Goal: Task Accomplishment & Management: Manage account settings

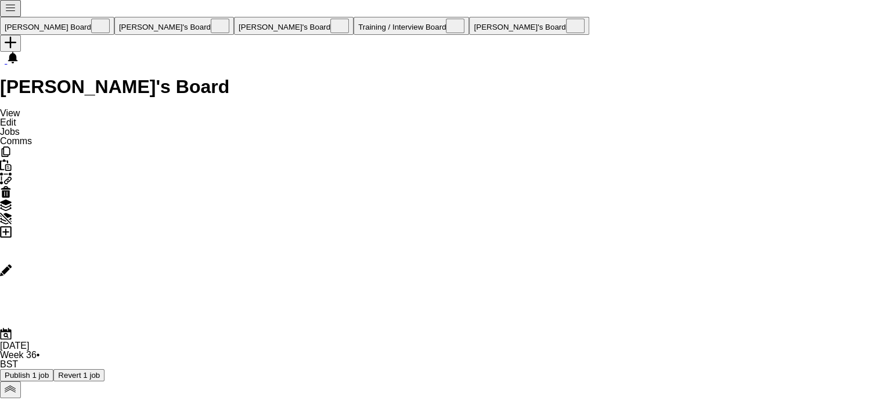
scroll to position [0, 278]
click at [53, 369] on button "Publish 1 job" at bounding box center [26, 375] width 53 height 12
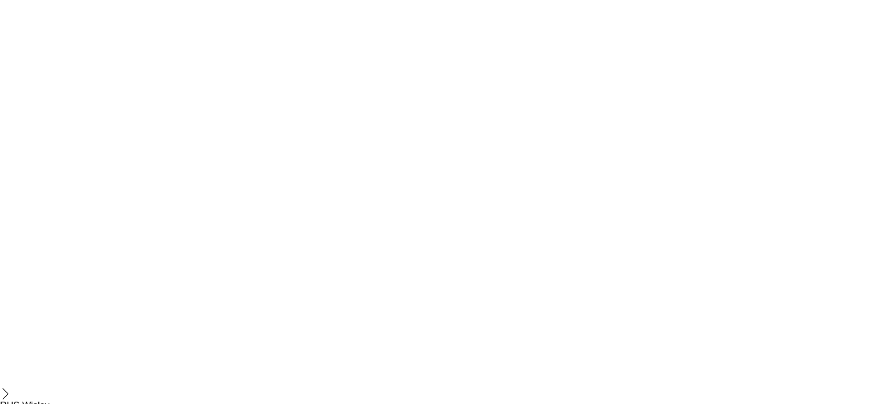
scroll to position [1781, 0]
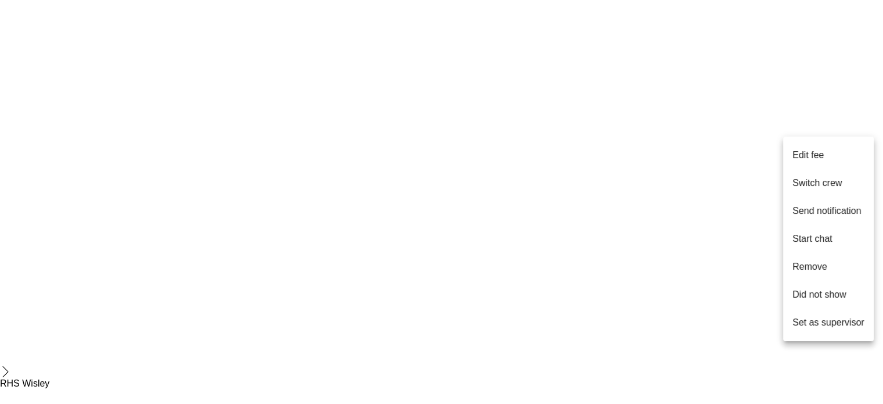
click at [836, 267] on button "Remove" at bounding box center [828, 267] width 91 height 28
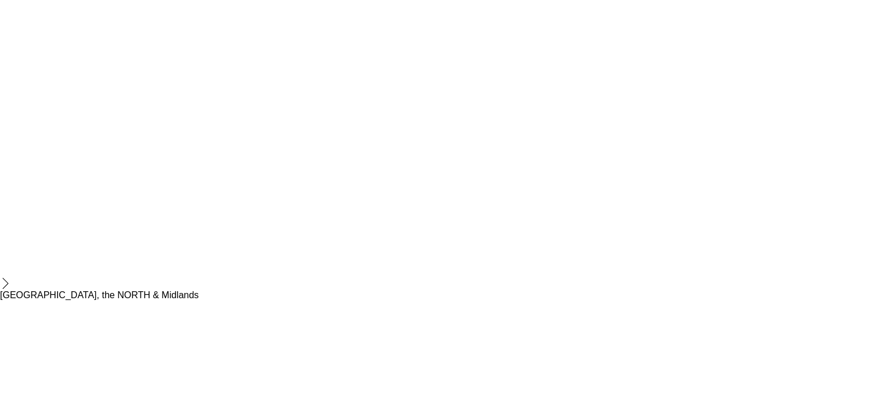
scroll to position [1471, 0]
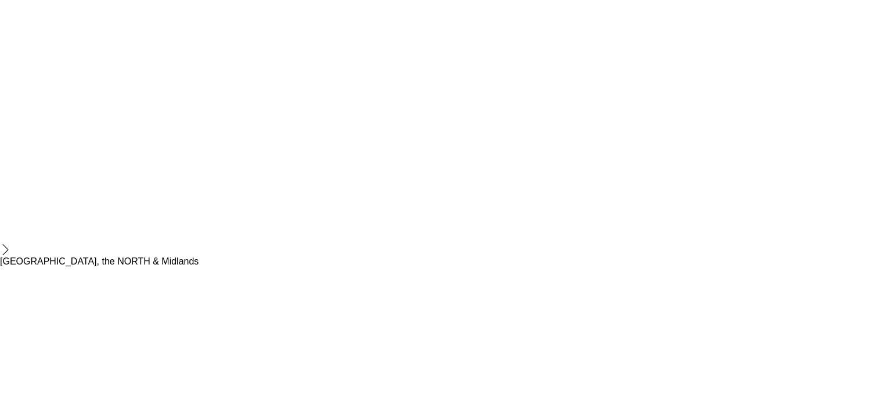
drag, startPoint x: 651, startPoint y: 62, endPoint x: 581, endPoint y: 67, distance: 70.5
copy span "[EMAIL_ADDRESS][DOMAIN_NAME]"
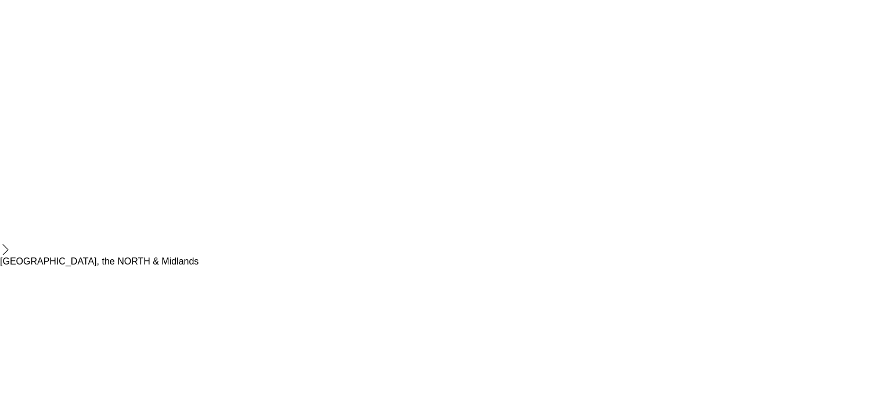
drag, startPoint x: 677, startPoint y: 59, endPoint x: 581, endPoint y: 64, distance: 96.5
copy span "[EMAIL_ADDRESS][DOMAIN_NAME]"
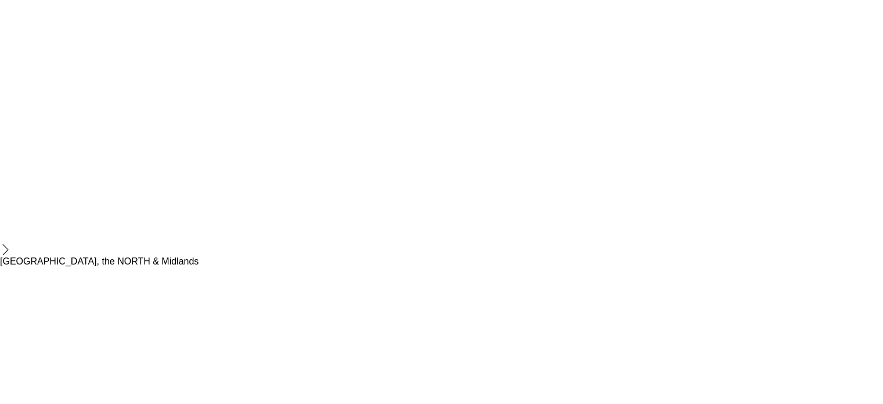
drag, startPoint x: 663, startPoint y: 60, endPoint x: 581, endPoint y: 62, distance: 81.9
copy span "[EMAIL_ADDRESS][DOMAIN_NAME]"
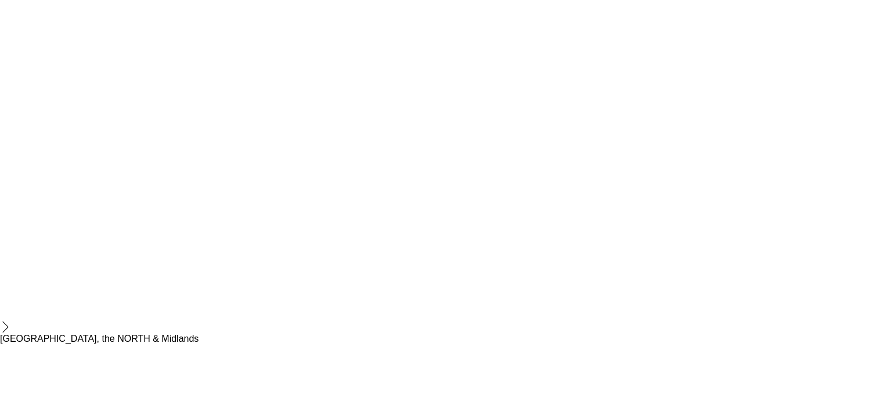
scroll to position [1239, 0]
drag, startPoint x: 487, startPoint y: 299, endPoint x: 544, endPoint y: 305, distance: 57.3
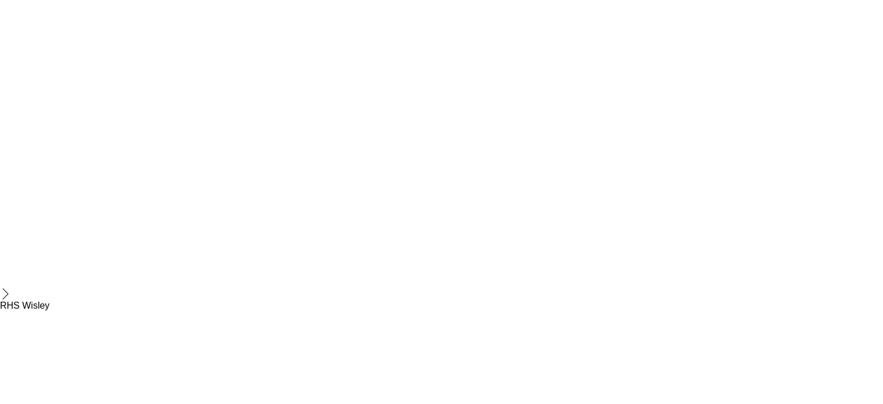
drag, startPoint x: 581, startPoint y: 257, endPoint x: 237, endPoint y: 257, distance: 343.8
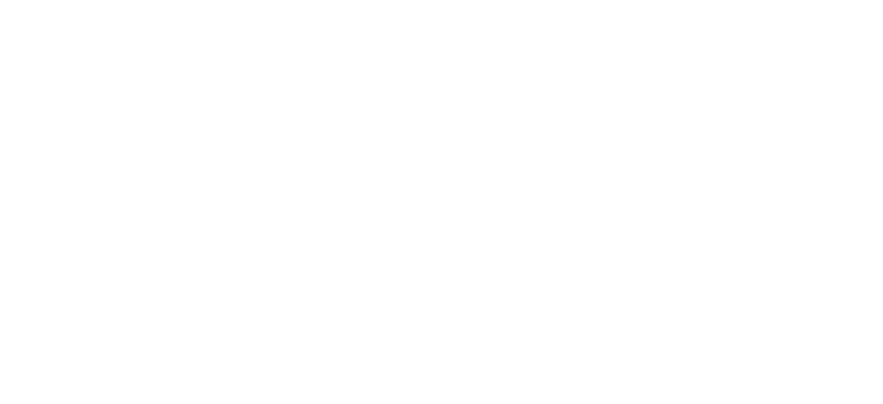
scroll to position [929, 0]
drag, startPoint x: 574, startPoint y: 56, endPoint x: 541, endPoint y: 66, distance: 34.5
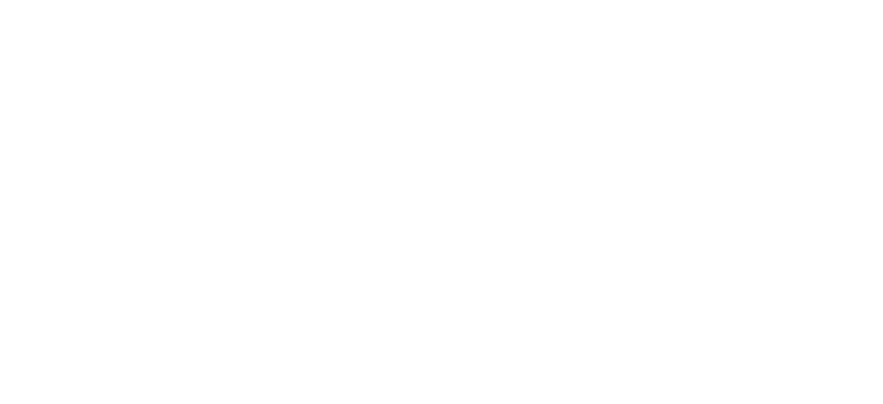
copy span "7518027474"
drag, startPoint x: 397, startPoint y: 370, endPoint x: 424, endPoint y: 369, distance: 26.7
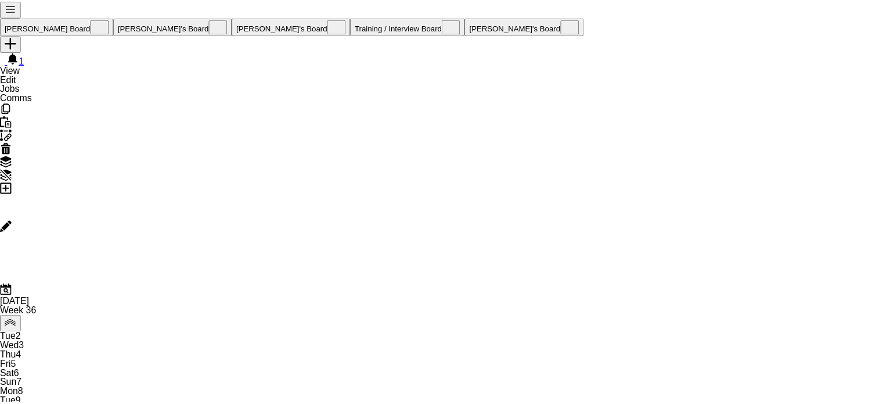
scroll to position [0, 278]
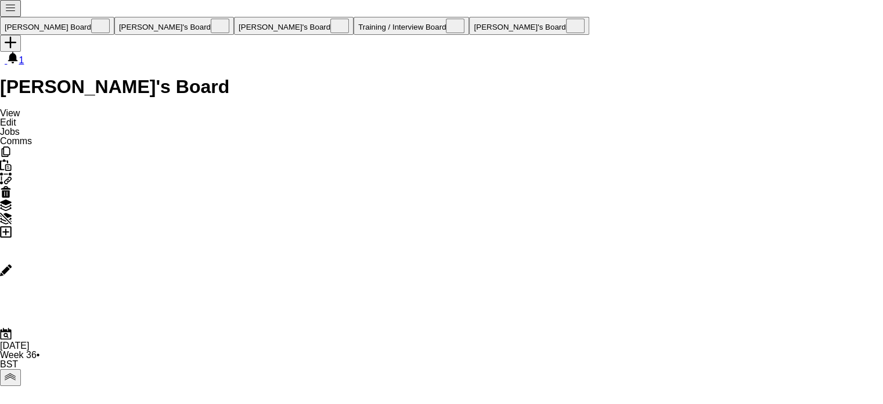
drag, startPoint x: 276, startPoint y: 332, endPoint x: 616, endPoint y: 333, distance: 339.7
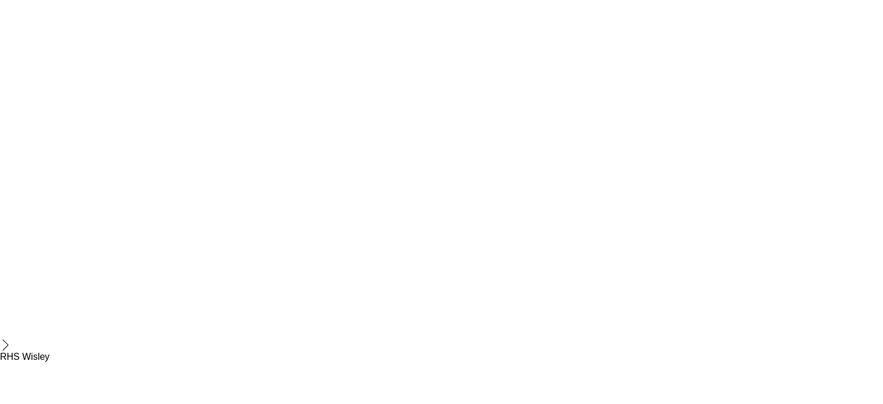
scroll to position [1936, 0]
drag, startPoint x: 235, startPoint y: 275, endPoint x: 346, endPoint y: 276, distance: 111.5
drag, startPoint x: 346, startPoint y: 276, endPoint x: 553, endPoint y: 266, distance: 207.6
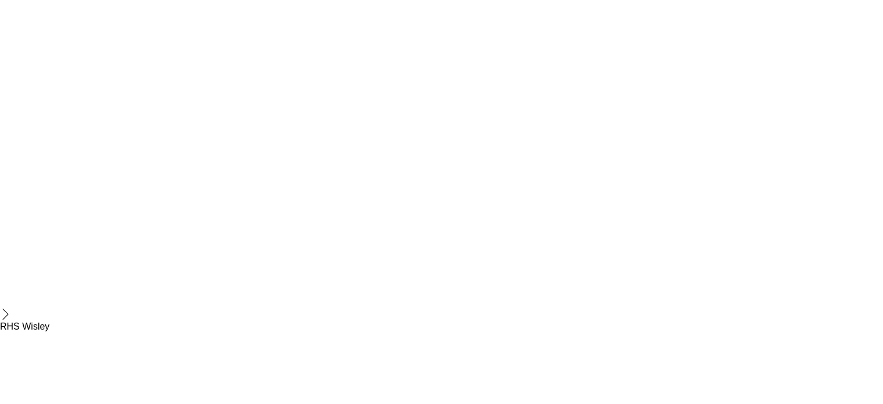
drag, startPoint x: 463, startPoint y: 262, endPoint x: 675, endPoint y: 262, distance: 211.4
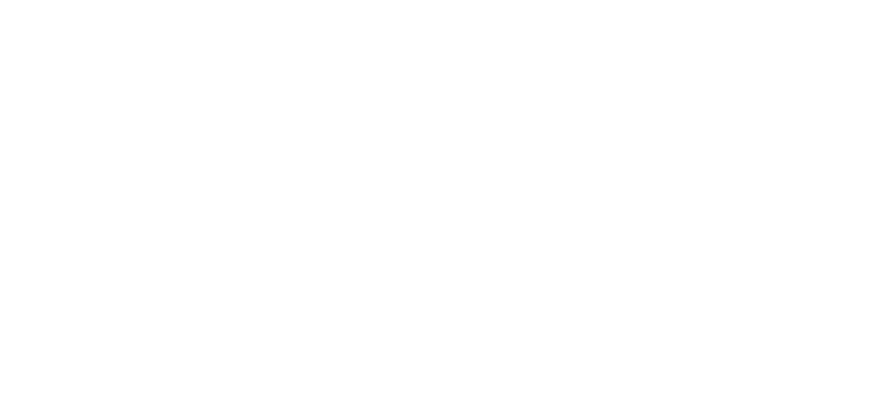
drag, startPoint x: 454, startPoint y: 330, endPoint x: 9, endPoint y: 247, distance: 452.4
drag, startPoint x: 290, startPoint y: 233, endPoint x: 0, endPoint y: 222, distance: 290.0
drag, startPoint x: 550, startPoint y: 257, endPoint x: 116, endPoint y: 221, distance: 435.3
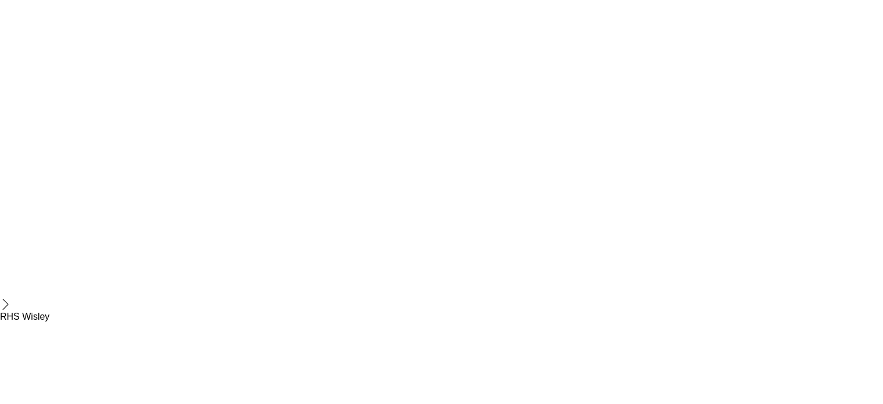
scroll to position [232, 0]
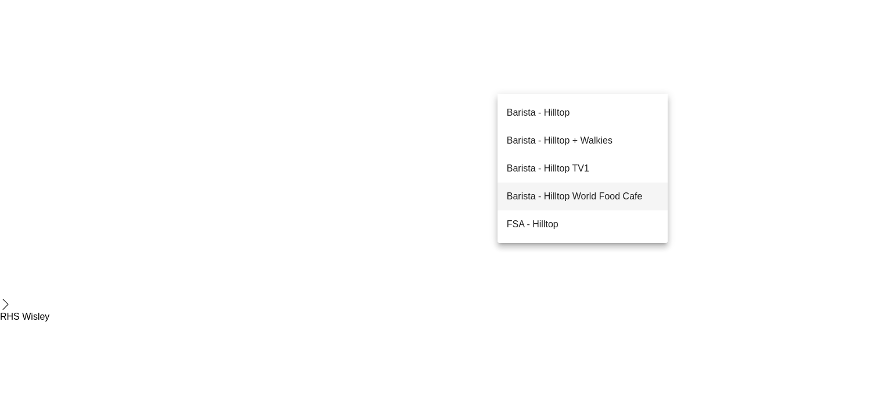
click at [632, 204] on mat-option "Barista - Hilltop World Food Cafe" at bounding box center [583, 196] width 170 height 28
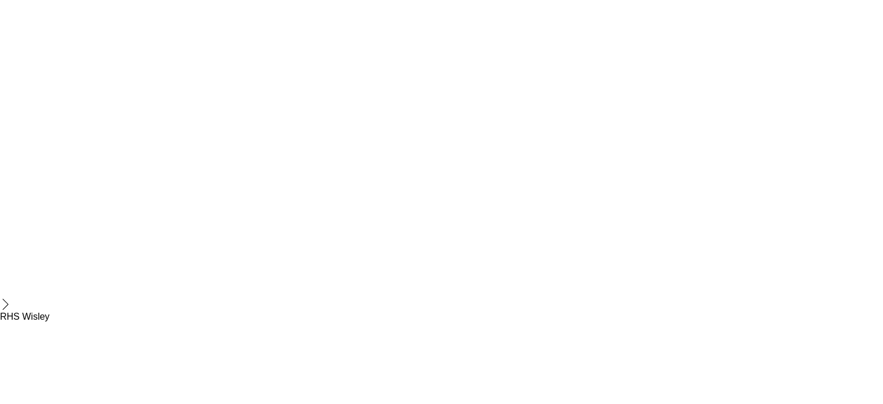
type input "**********"
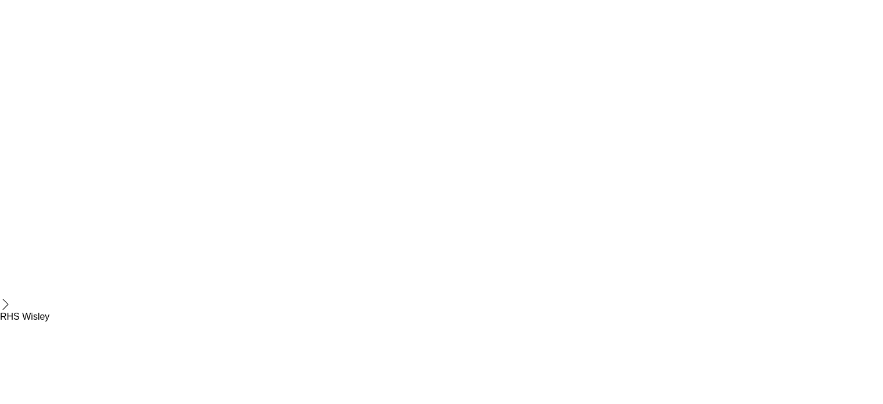
type input "*****"
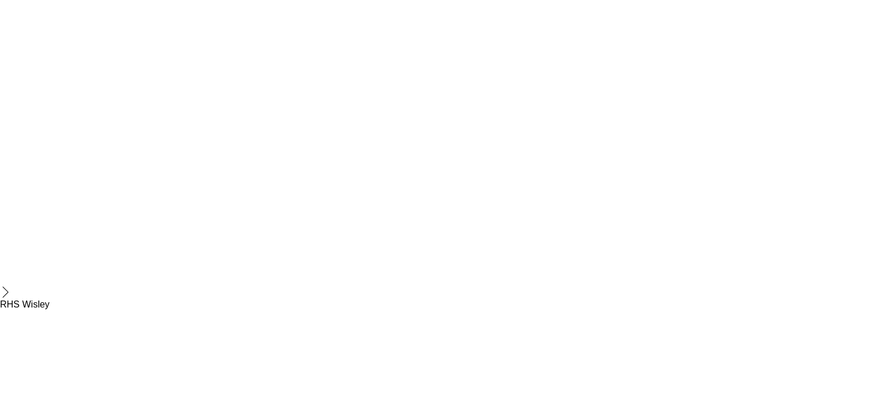
type input "*****"
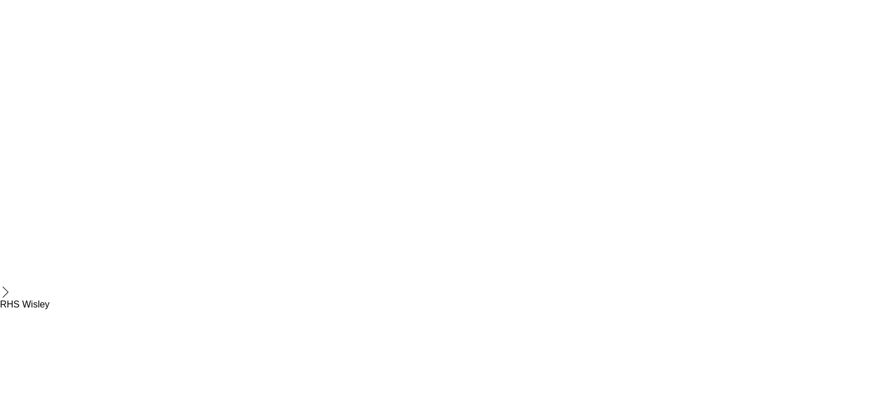
scroll to position [0, 0]
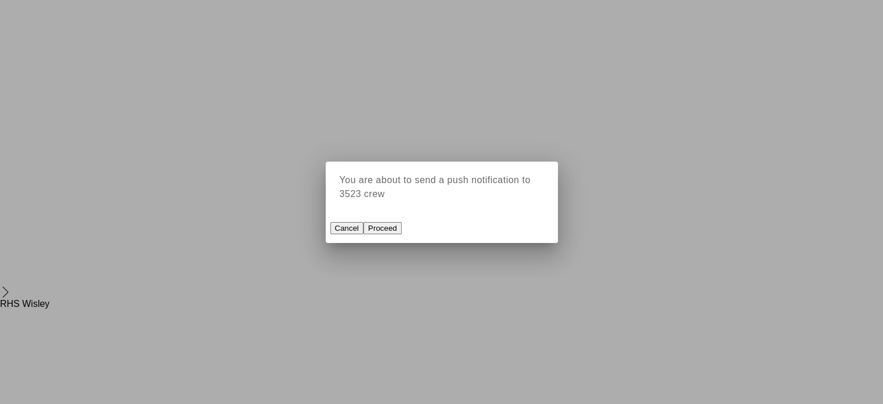
click at [402, 225] on button "Proceed" at bounding box center [383, 228] width 38 height 12
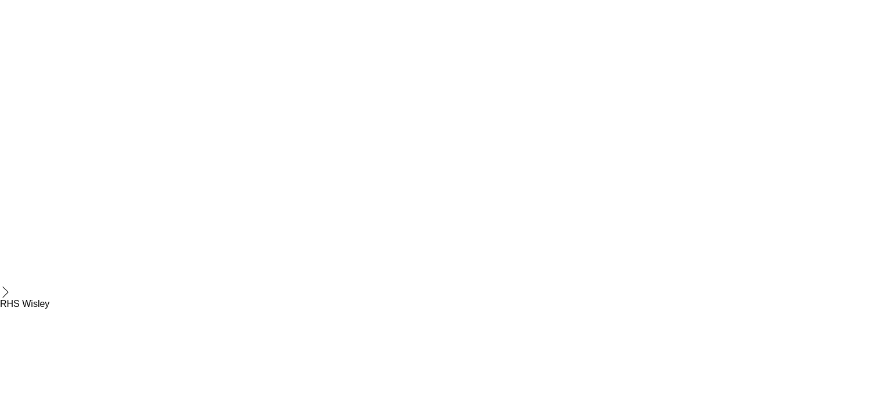
scroll to position [2013, 0]
drag, startPoint x: 807, startPoint y: 358, endPoint x: 137, endPoint y: 290, distance: 673.0
drag, startPoint x: 558, startPoint y: 267, endPoint x: 376, endPoint y: 265, distance: 181.2
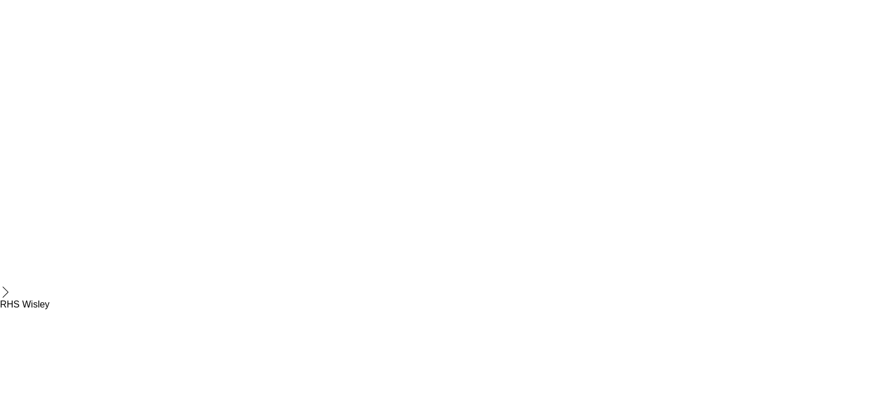
drag, startPoint x: 636, startPoint y: 261, endPoint x: 729, endPoint y: 256, distance: 92.5
drag, startPoint x: 495, startPoint y: 301, endPoint x: 476, endPoint y: 306, distance: 19.3
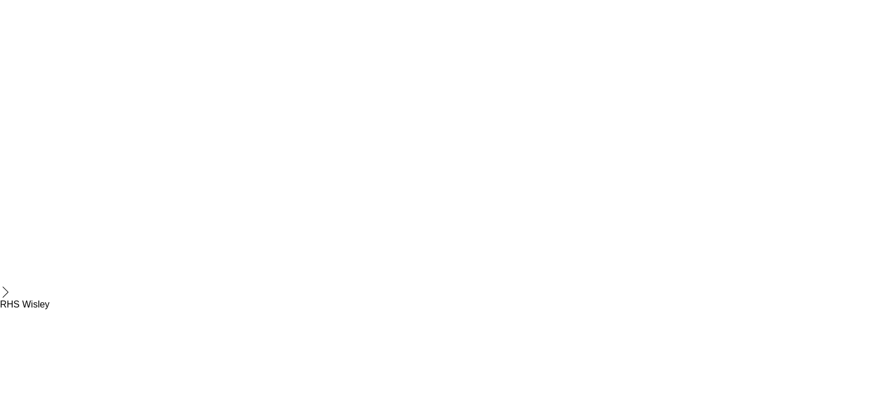
drag, startPoint x: 810, startPoint y: 293, endPoint x: 544, endPoint y: 304, distance: 265.6
drag, startPoint x: 743, startPoint y: 292, endPoint x: 556, endPoint y: 342, distance: 194.1
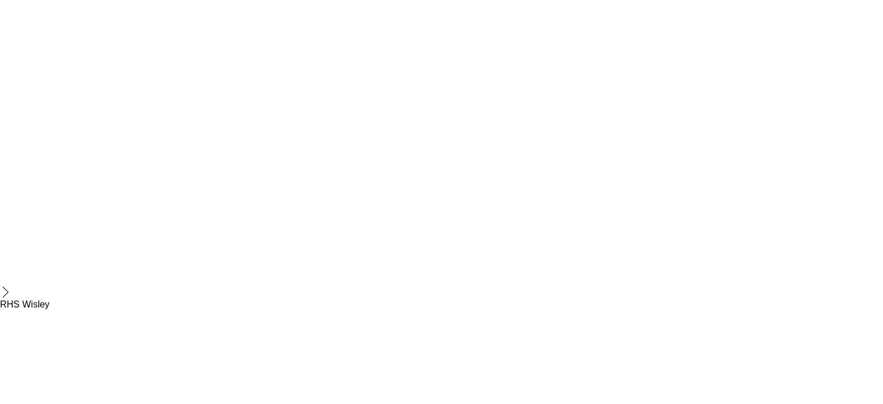
drag, startPoint x: 778, startPoint y: 299, endPoint x: 620, endPoint y: 297, distance: 158.0
drag, startPoint x: 748, startPoint y: 292, endPoint x: 527, endPoint y: 301, distance: 221.5
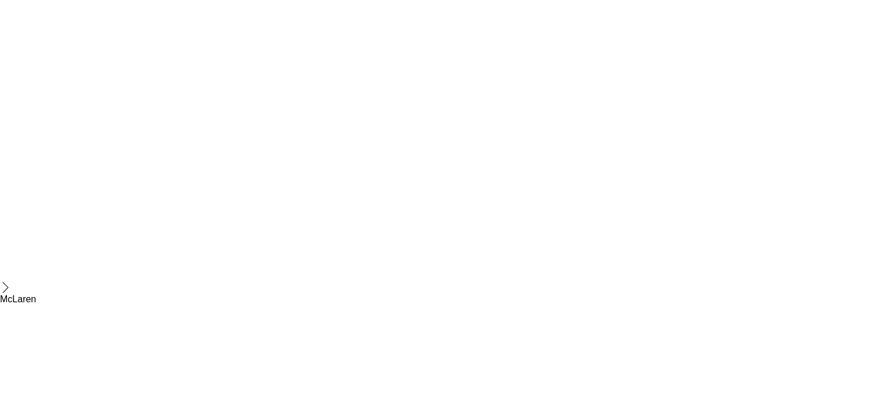
scroll to position [437, 0]
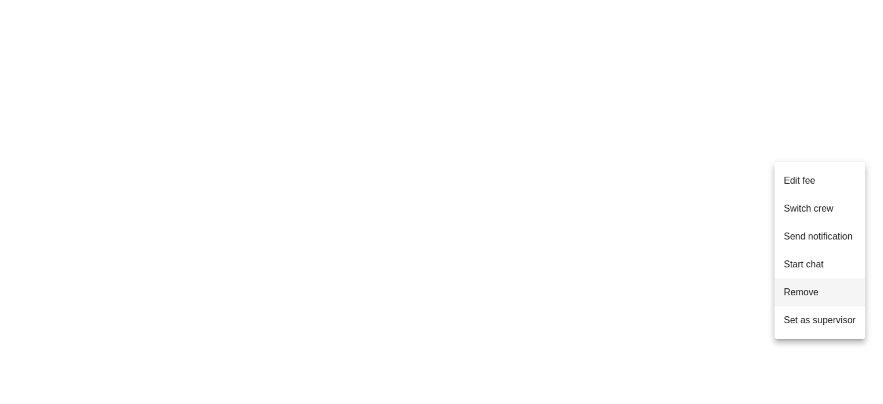
click at [832, 292] on span "Remove" at bounding box center [820, 292] width 72 height 10
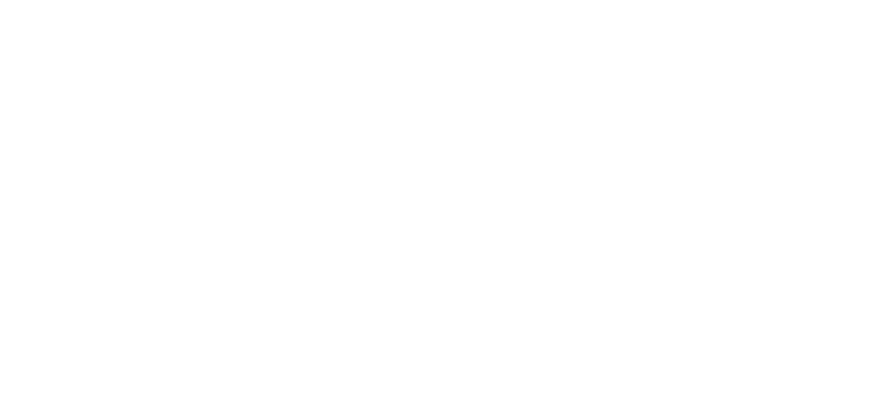
drag, startPoint x: 746, startPoint y: 336, endPoint x: 419, endPoint y: 307, distance: 328.2
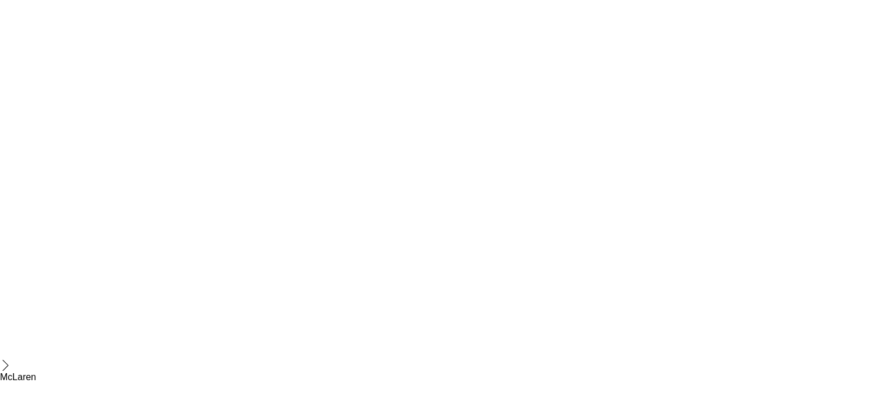
scroll to position [232, 0]
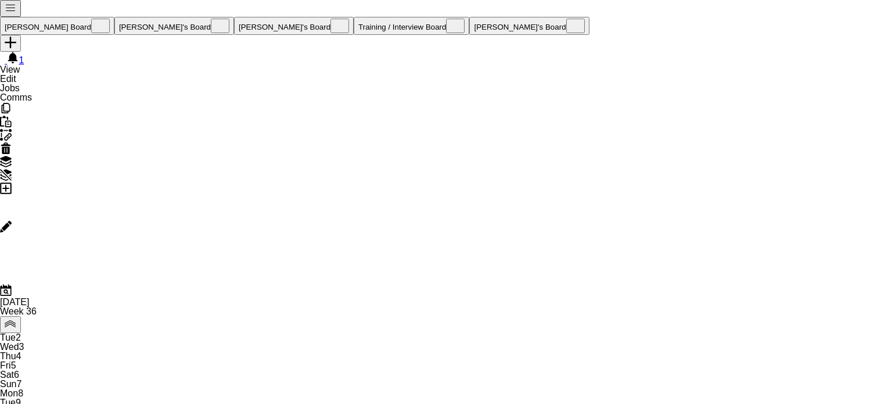
scroll to position [0, 278]
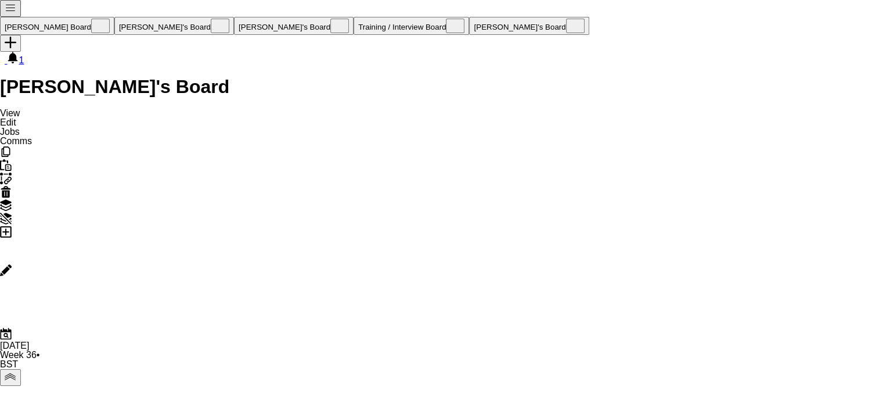
click at [39, 17] on button "[PERSON_NAME] Board Close" at bounding box center [57, 26] width 114 height 18
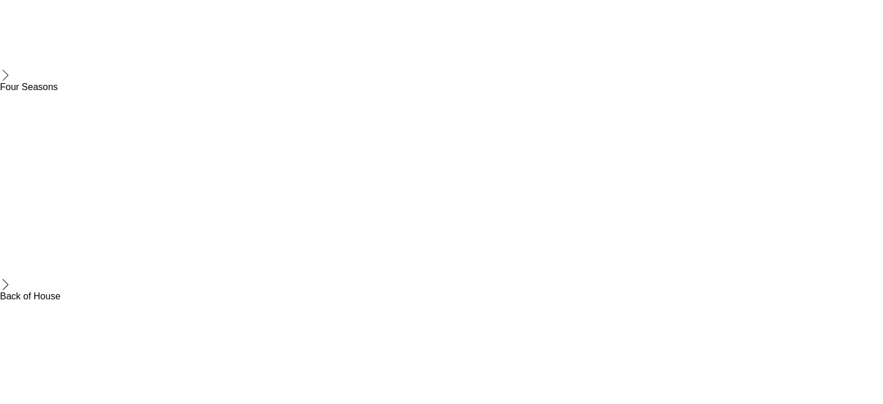
scroll to position [1631, 0]
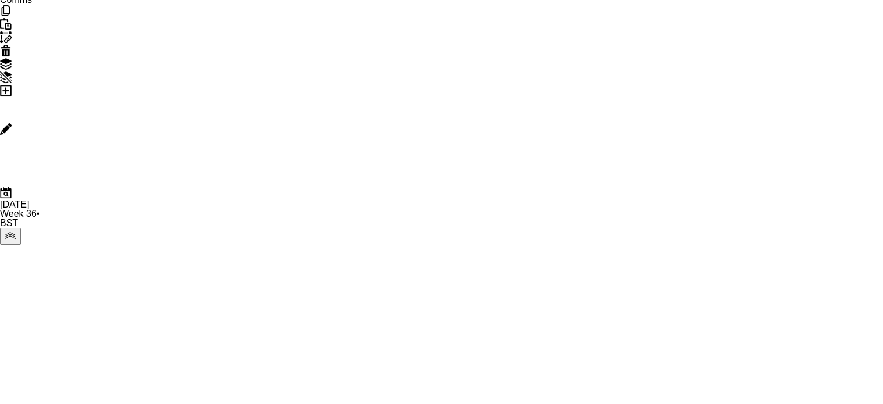
scroll to position [232, 0]
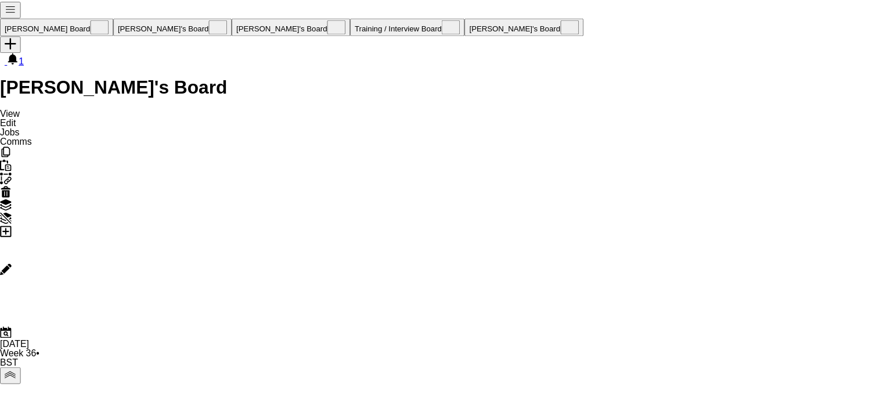
scroll to position [0, 278]
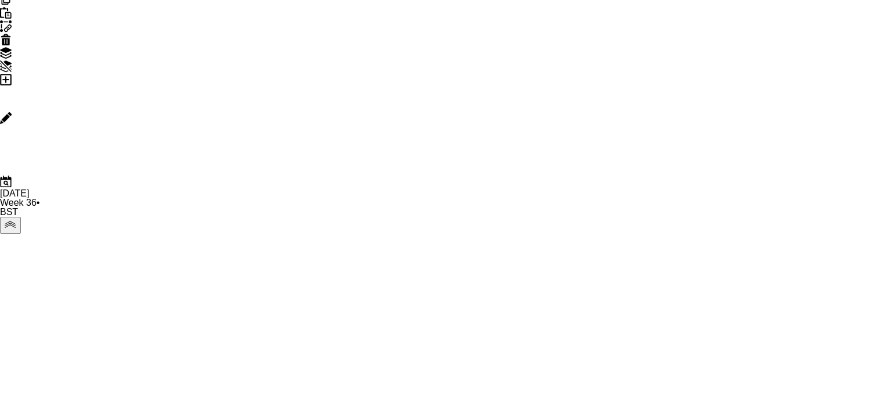
scroll to position [127, 0]
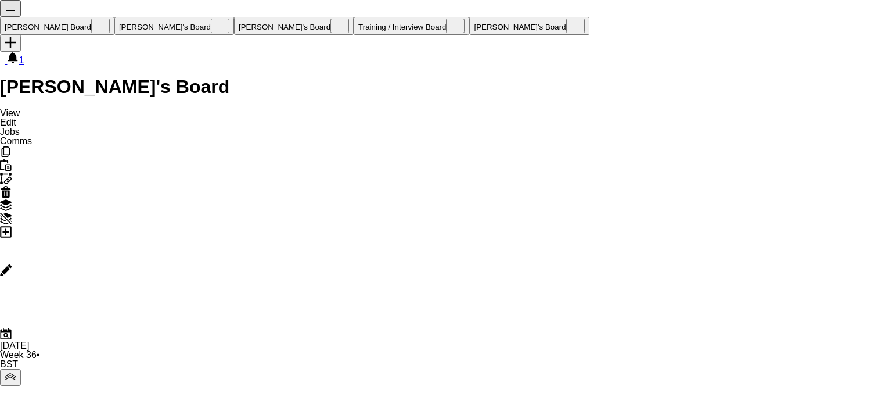
scroll to position [0, 278]
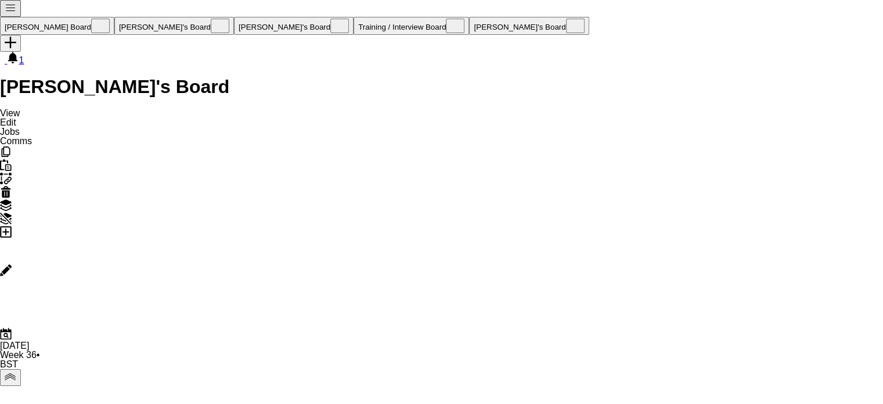
click at [234, 17] on button "[PERSON_NAME]'s Board Close" at bounding box center [294, 26] width 120 height 18
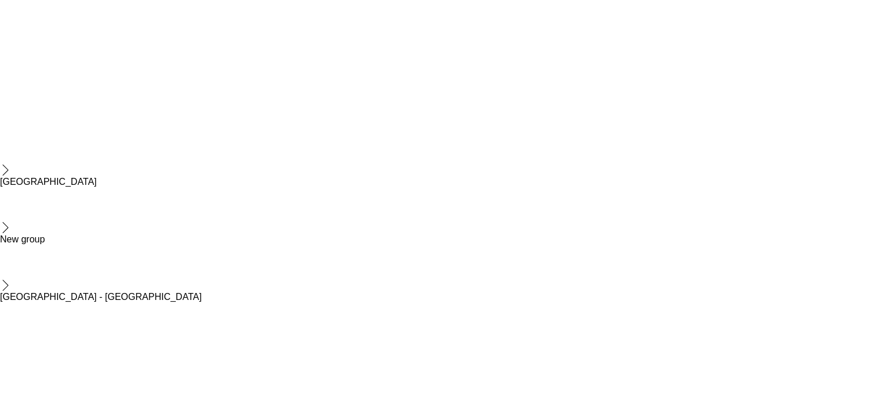
scroll to position [1499, 0]
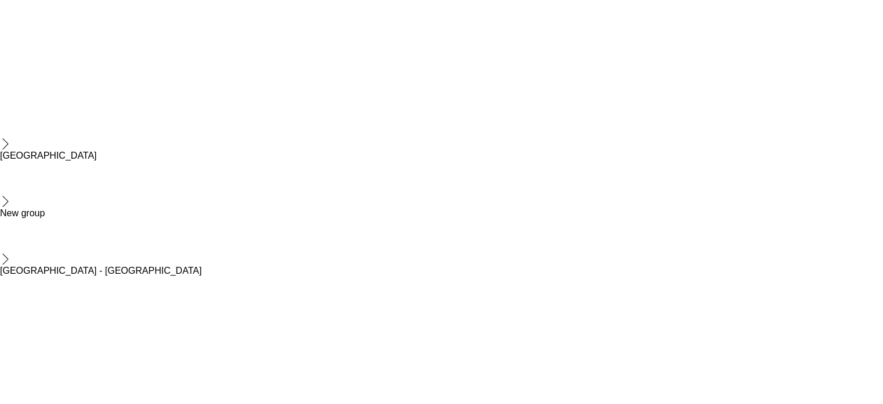
drag, startPoint x: 433, startPoint y: 220, endPoint x: 190, endPoint y: 195, distance: 244.1
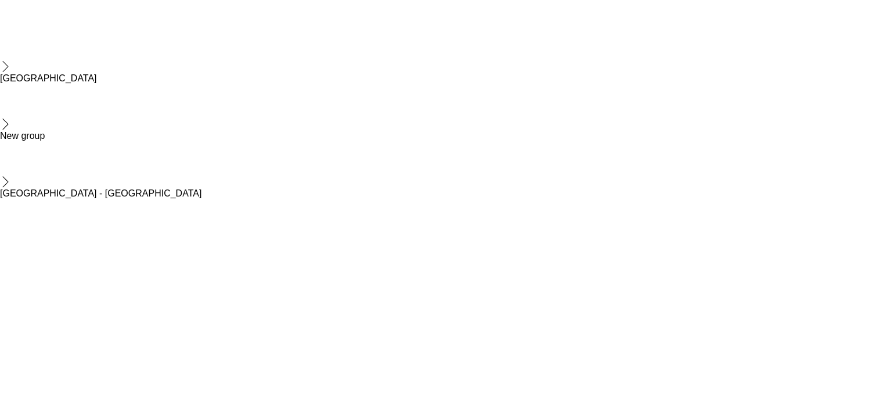
scroll to position [77, 0]
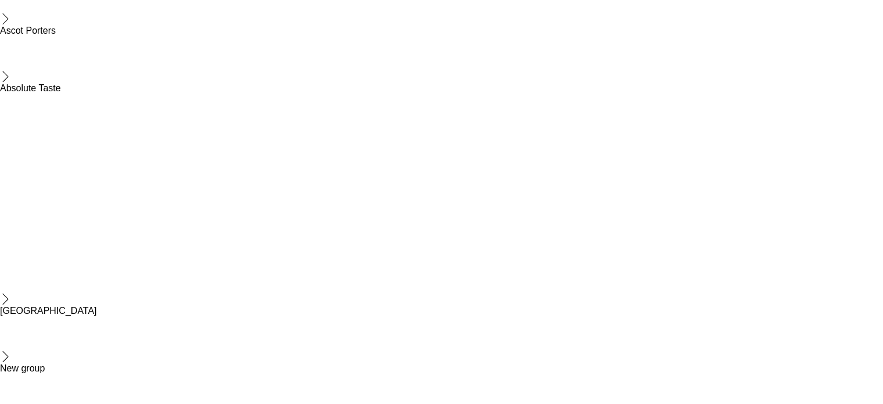
scroll to position [0, 402]
drag, startPoint x: 95, startPoint y: 232, endPoint x: 228, endPoint y: 232, distance: 133.0
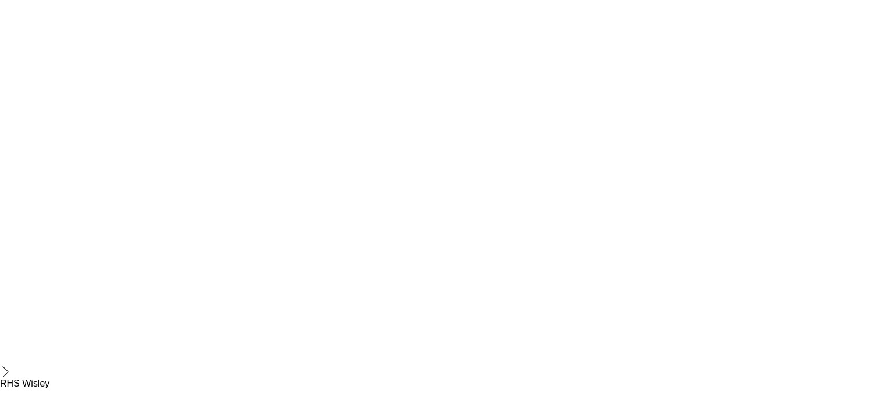
drag, startPoint x: 592, startPoint y: 330, endPoint x: 547, endPoint y: 320, distance: 45.8
drag, startPoint x: 551, startPoint y: 287, endPoint x: 344, endPoint y: 284, distance: 207.4
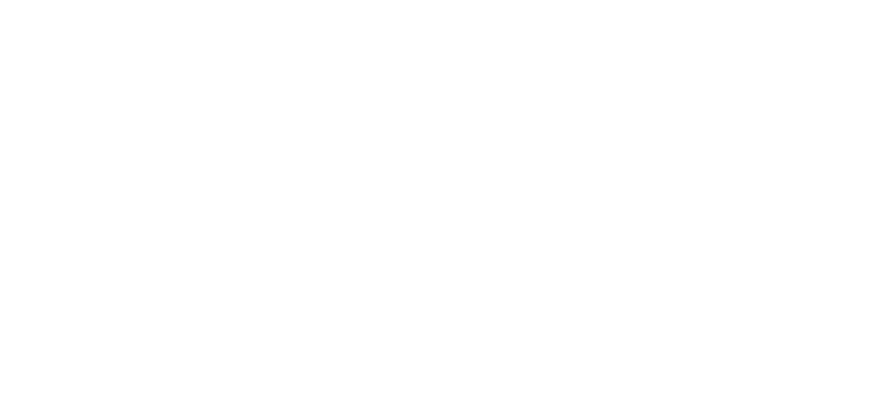
scroll to position [1369, 0]
drag, startPoint x: 260, startPoint y: 279, endPoint x: 656, endPoint y: 250, distance: 397.1
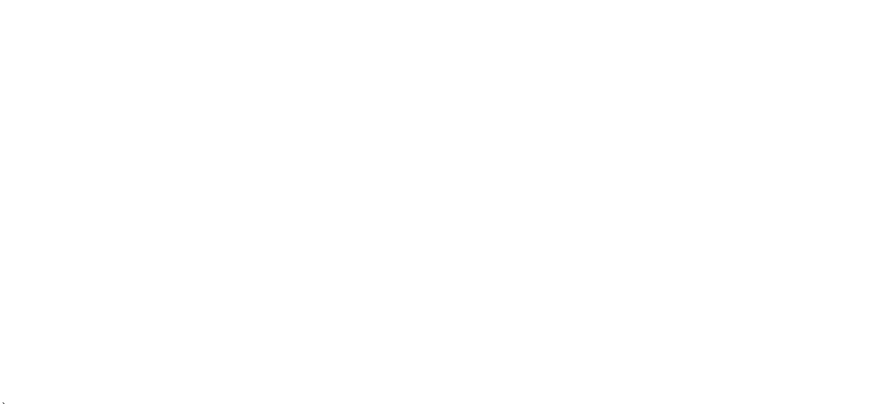
scroll to position [1833, 0]
drag, startPoint x: 244, startPoint y: 280, endPoint x: 258, endPoint y: 277, distance: 14.9
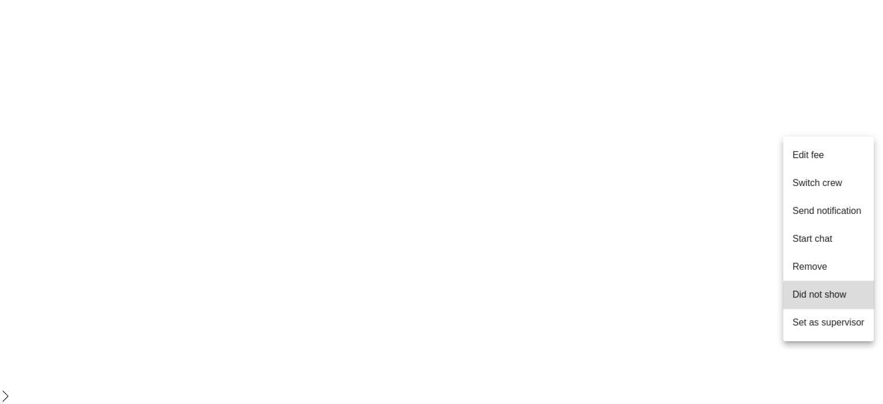
click at [846, 292] on span "Did not show" at bounding box center [820, 294] width 54 height 10
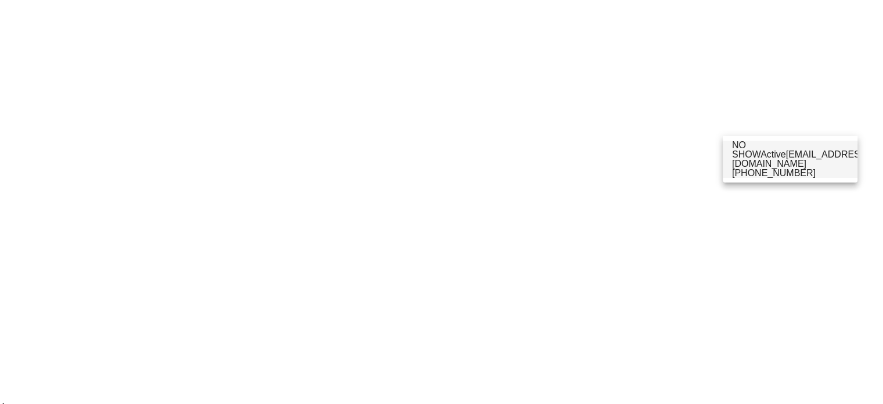
type input "*****"
click at [767, 168] on span "[PHONE_NUMBER]" at bounding box center [774, 173] width 84 height 10
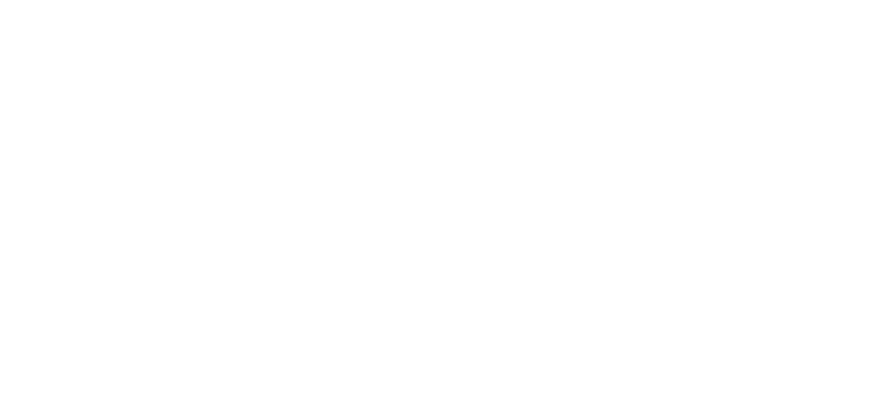
scroll to position [904, 0]
drag, startPoint x: 632, startPoint y: 285, endPoint x: 347, endPoint y: 296, distance: 285.4
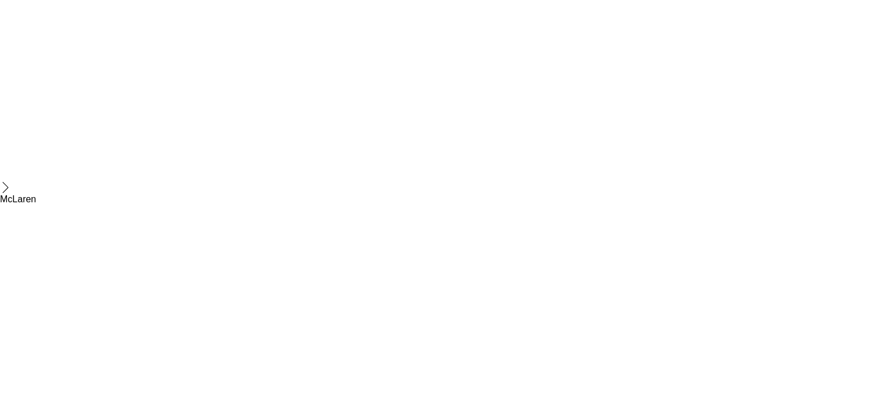
drag, startPoint x: 577, startPoint y: 60, endPoint x: 559, endPoint y: 63, distance: 18.3
drag, startPoint x: 541, startPoint y: 58, endPoint x: 576, endPoint y: 64, distance: 35.3
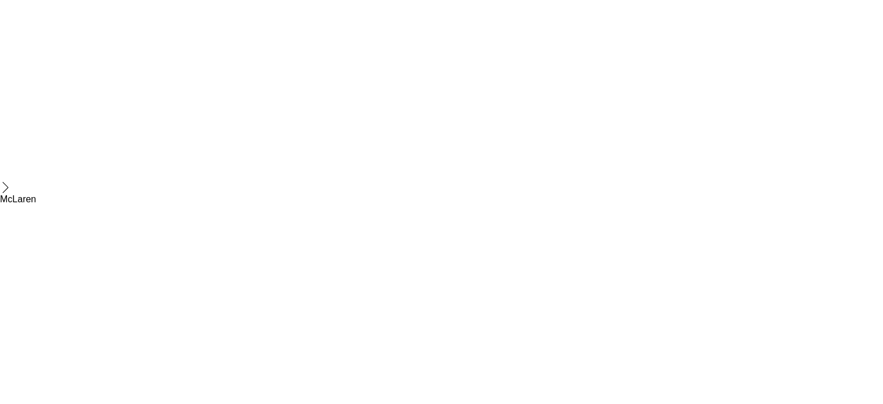
copy span "7462298886"
drag, startPoint x: 613, startPoint y: 293, endPoint x: 69, endPoint y: 264, distance: 545.0
drag, startPoint x: 416, startPoint y: 283, endPoint x: 372, endPoint y: 292, distance: 44.9
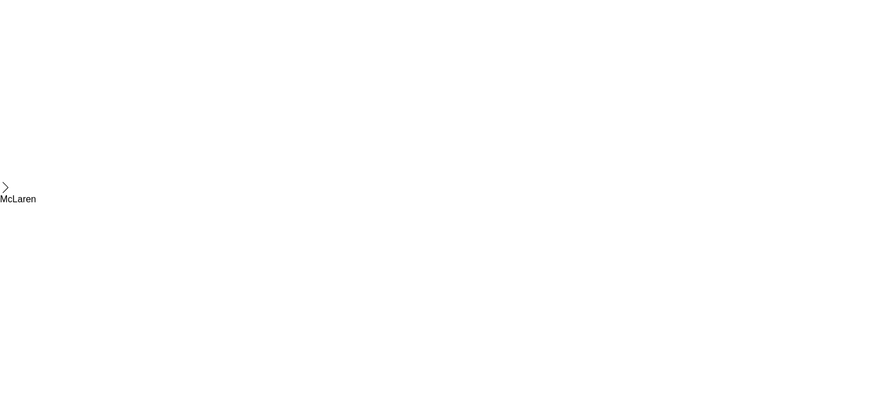
drag, startPoint x: 323, startPoint y: 286, endPoint x: 367, endPoint y: 280, distance: 44.5
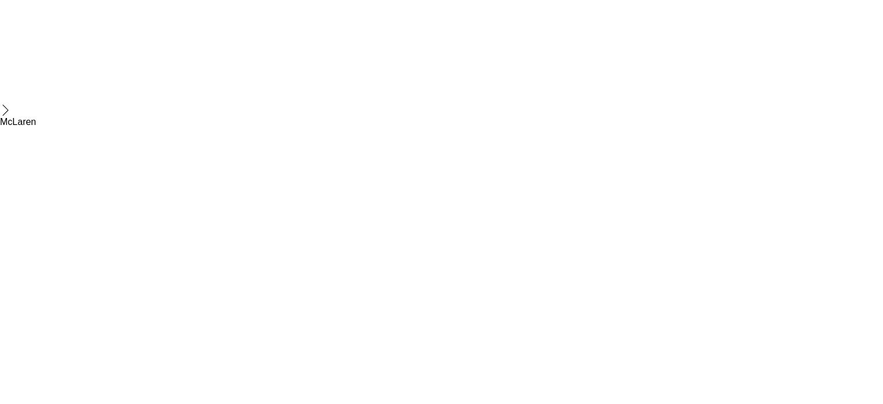
drag, startPoint x: 515, startPoint y: 269, endPoint x: 123, endPoint y: 281, distance: 392.2
drag, startPoint x: 497, startPoint y: 301, endPoint x: 460, endPoint y: 290, distance: 38.2
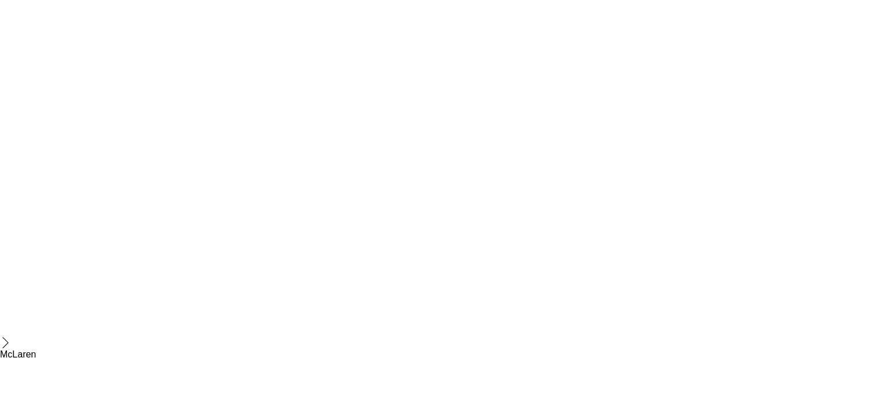
scroll to position [0, 361]
drag, startPoint x: 628, startPoint y: 292, endPoint x: 0, endPoint y: 326, distance: 628.7
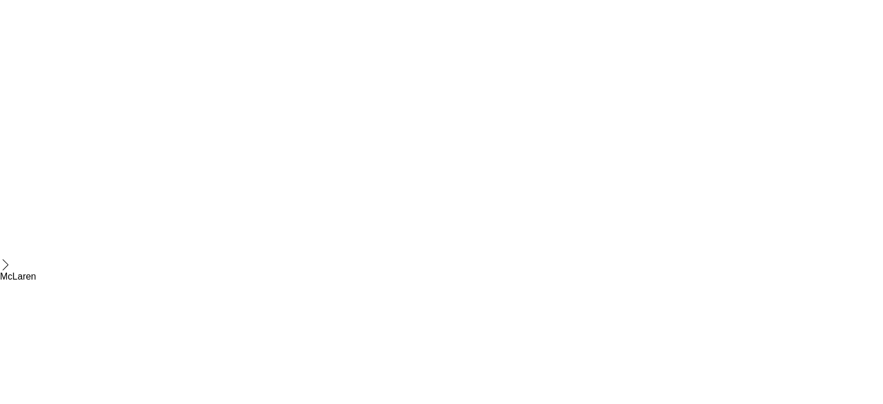
scroll to position [362, 0]
drag, startPoint x: 561, startPoint y: 297, endPoint x: 135, endPoint y: 283, distance: 426.5
drag, startPoint x: 346, startPoint y: 287, endPoint x: 0, endPoint y: 319, distance: 347.5
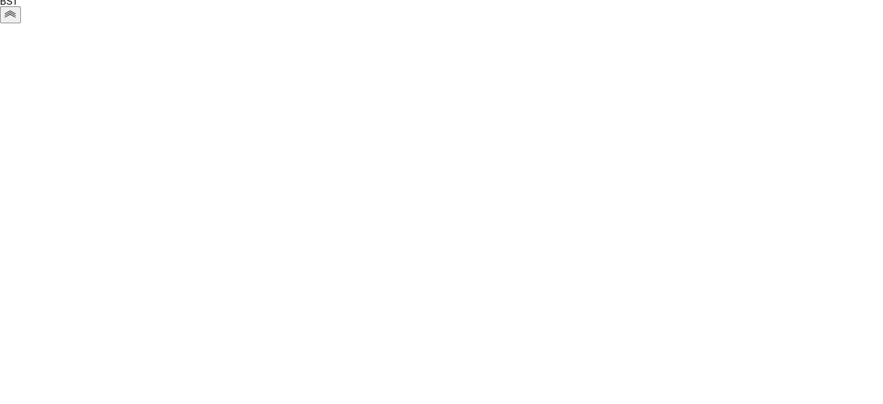
drag, startPoint x: 481, startPoint y: 292, endPoint x: 130, endPoint y: 335, distance: 354.5
drag, startPoint x: 412, startPoint y: 370, endPoint x: 416, endPoint y: 364, distance: 7.9
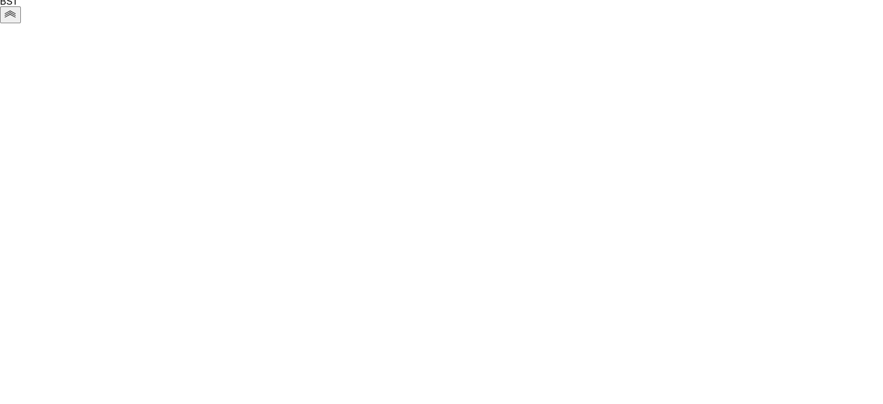
drag, startPoint x: 778, startPoint y: 333, endPoint x: 512, endPoint y: 295, distance: 268.1
drag, startPoint x: 707, startPoint y: 306, endPoint x: 325, endPoint y: 301, distance: 382.7
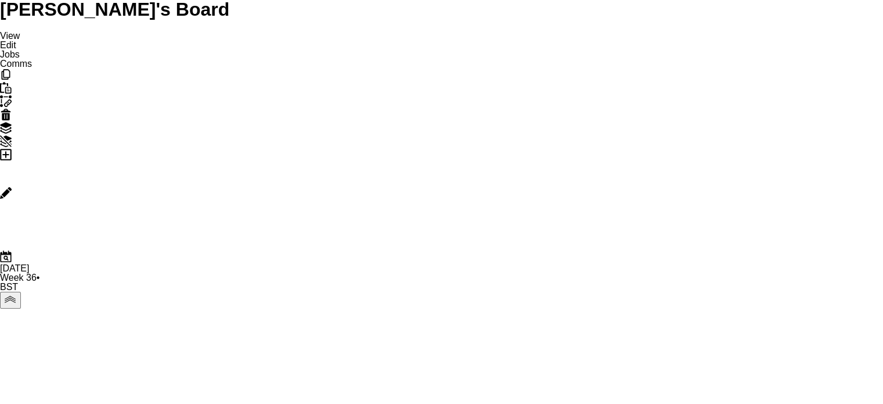
drag, startPoint x: 170, startPoint y: 266, endPoint x: 306, endPoint y: 271, distance: 136.0
drag, startPoint x: 300, startPoint y: 267, endPoint x: 499, endPoint y: 264, distance: 199.2
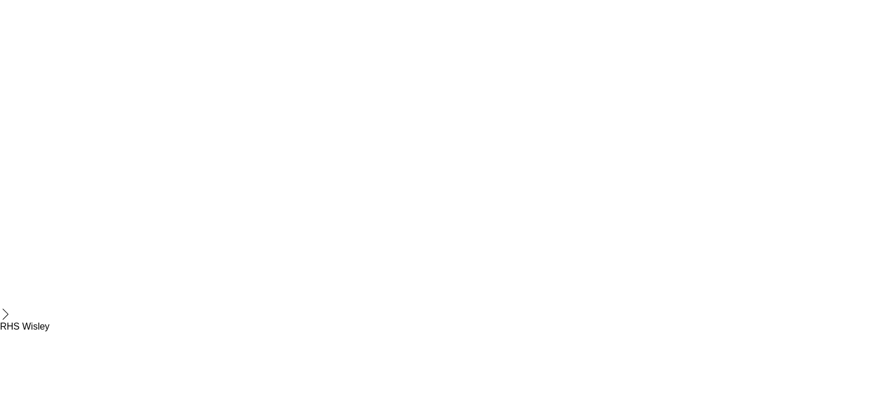
drag, startPoint x: 160, startPoint y: 271, endPoint x: 434, endPoint y: 278, distance: 274.2
drag, startPoint x: 236, startPoint y: 259, endPoint x: 620, endPoint y: 269, distance: 384.6
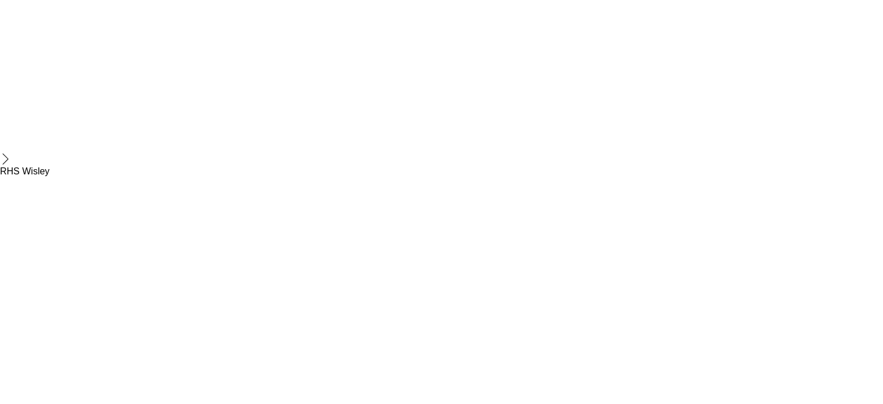
drag, startPoint x: 339, startPoint y: 260, endPoint x: 405, endPoint y: 235, distance: 70.2
drag, startPoint x: 333, startPoint y: 242, endPoint x: 361, endPoint y: 236, distance: 27.9
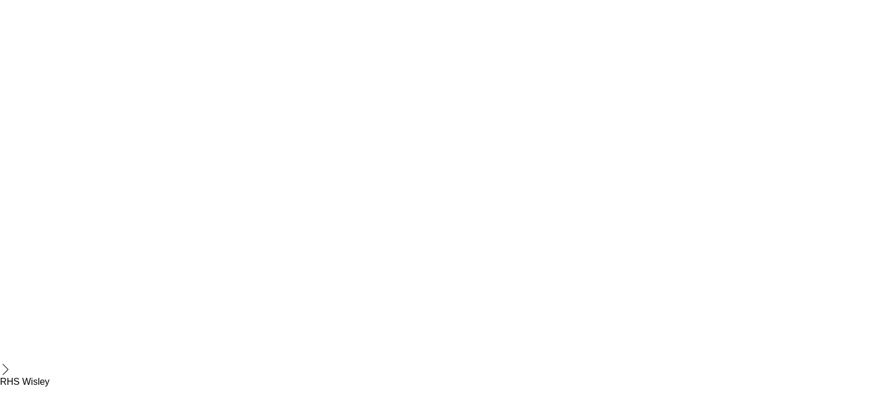
drag, startPoint x: 639, startPoint y: 325, endPoint x: 106, endPoint y: 304, distance: 533.5
drag, startPoint x: 611, startPoint y: 306, endPoint x: 175, endPoint y: 305, distance: 435.6
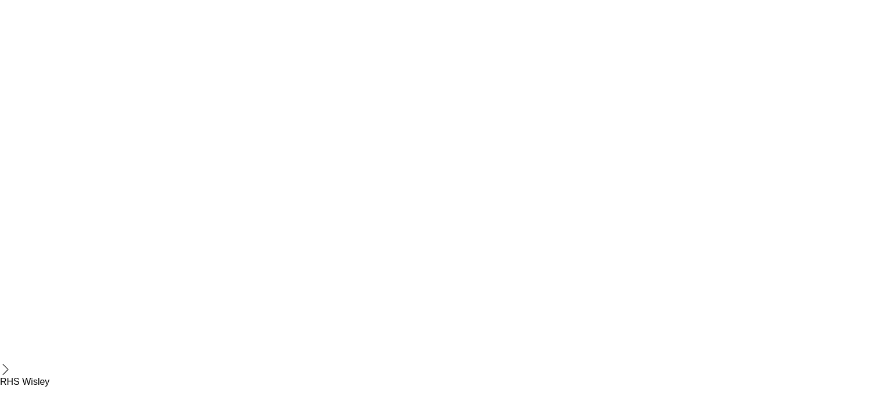
drag, startPoint x: 549, startPoint y: 216, endPoint x: 211, endPoint y: 203, distance: 338.3
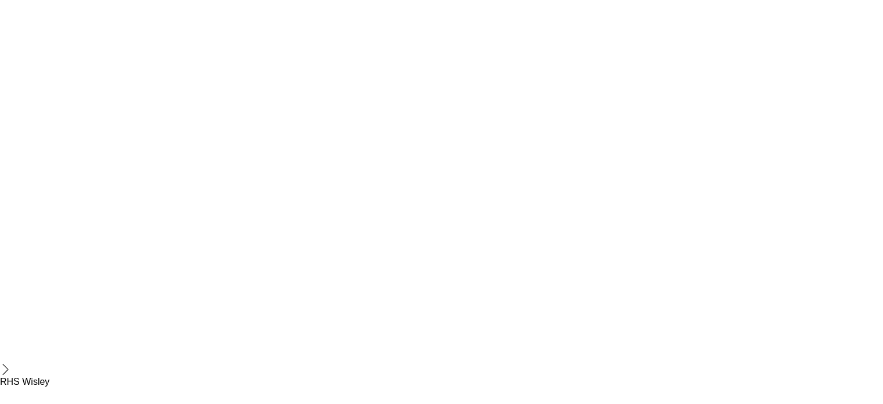
drag, startPoint x: 37, startPoint y: 57, endPoint x: 46, endPoint y: 68, distance: 14.1
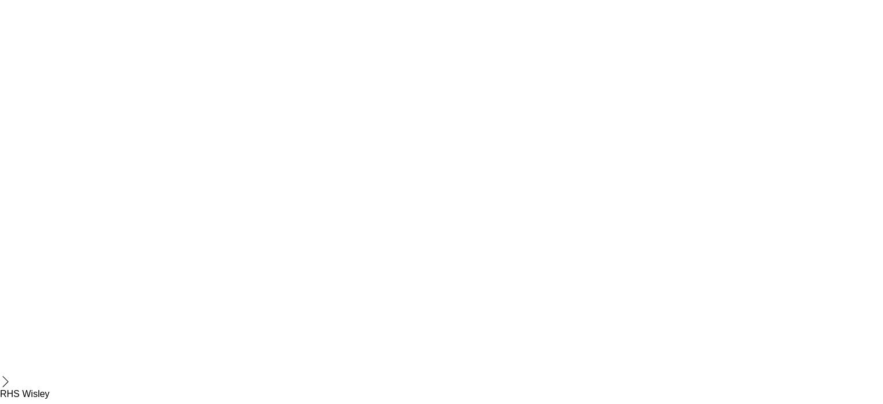
scroll to position [272, 0]
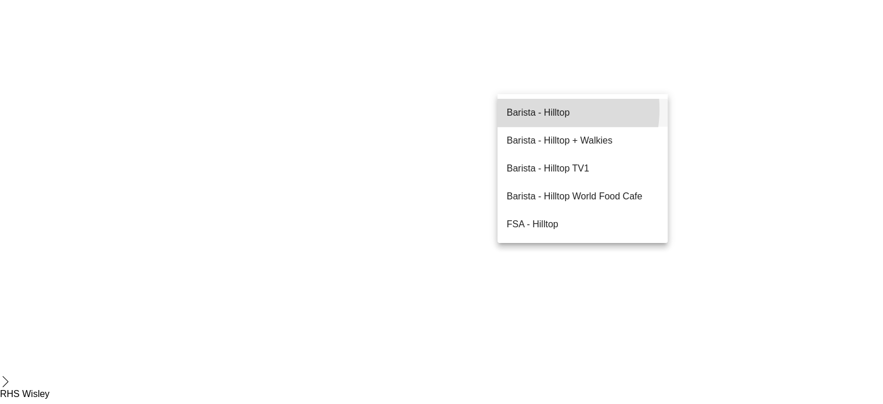
click at [533, 109] on span "Barista - Hilltop" at bounding box center [538, 112] width 63 height 9
type input "**********"
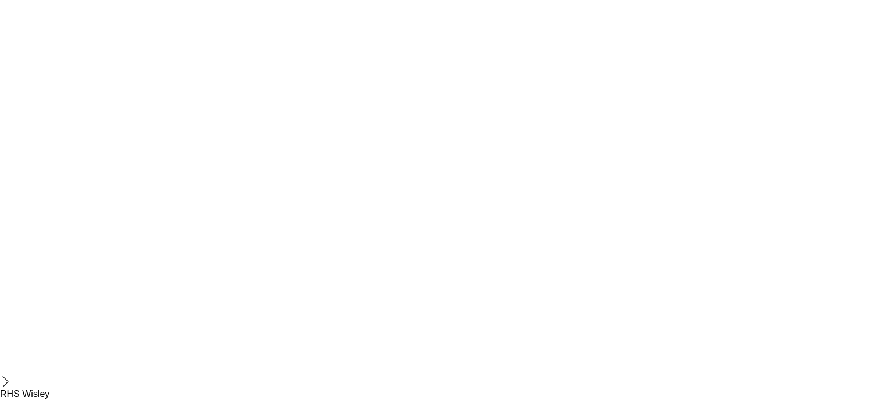
type input "*****"
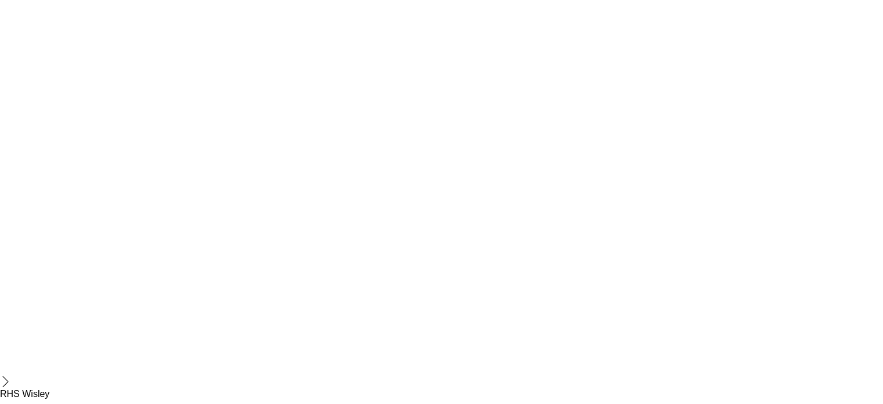
type input "*****"
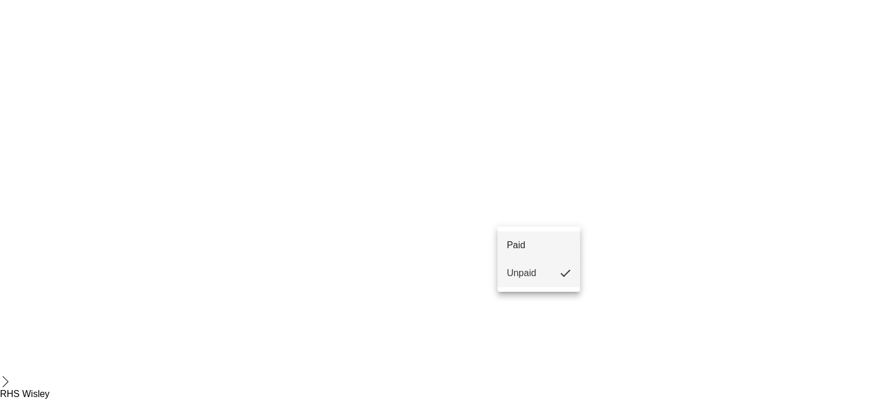
click at [526, 243] on span "Paid" at bounding box center [516, 244] width 19 height 9
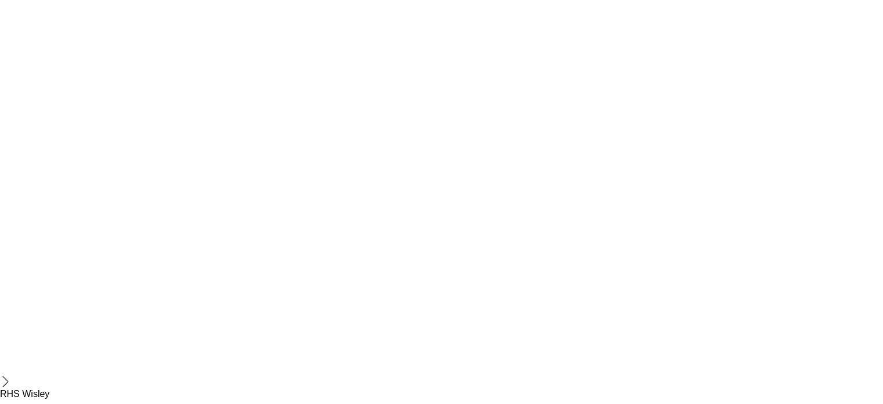
drag, startPoint x: 636, startPoint y: 214, endPoint x: 692, endPoint y: 221, distance: 56.1
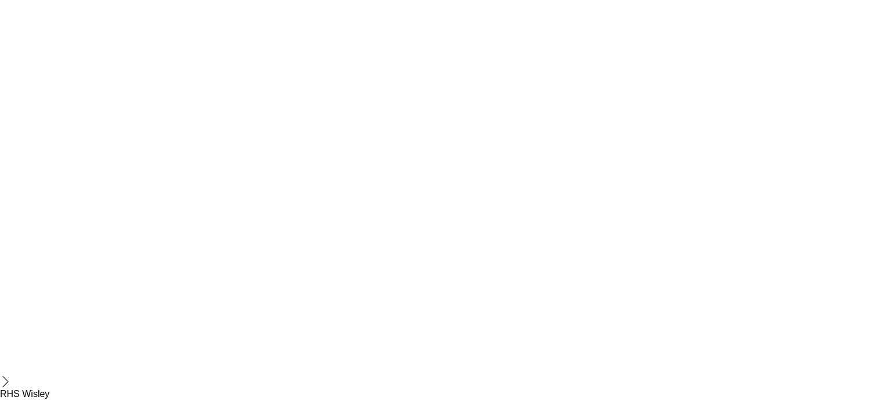
scroll to position [232, 0]
type input "***"
drag, startPoint x: 786, startPoint y: 73, endPoint x: 792, endPoint y: 77, distance: 6.8
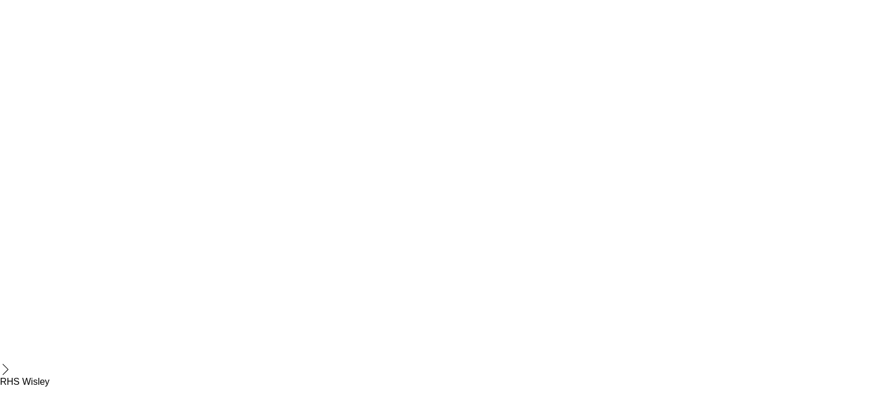
scroll to position [235, 0]
type input "*****"
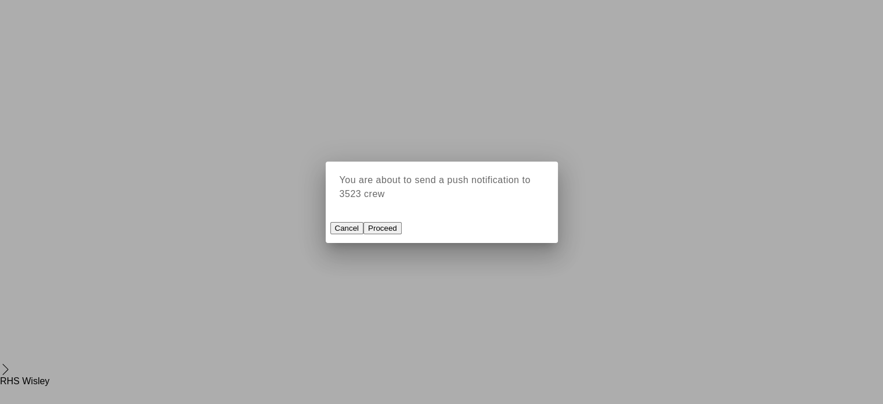
scroll to position [0, 0]
click at [402, 234] on button "Proceed" at bounding box center [383, 228] width 38 height 12
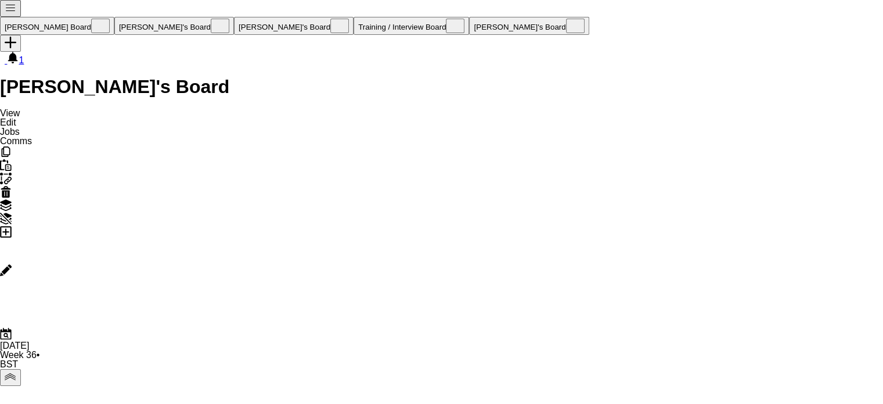
scroll to position [1936, 0]
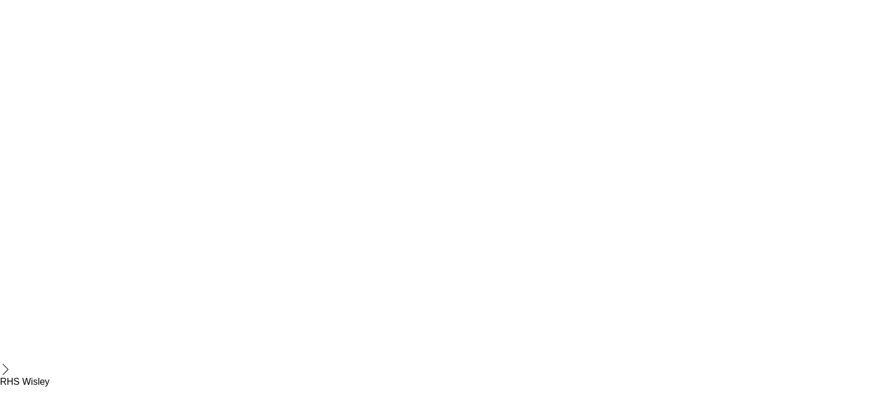
scroll to position [49, 0]
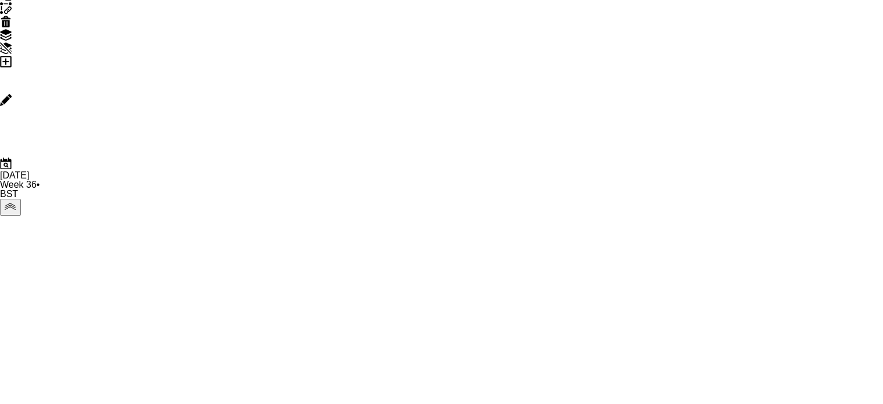
scroll to position [155, 0]
drag, startPoint x: 724, startPoint y: 229, endPoint x: 618, endPoint y: 243, distance: 106.6
drag, startPoint x: 692, startPoint y: 253, endPoint x: 355, endPoint y: 304, distance: 340.8
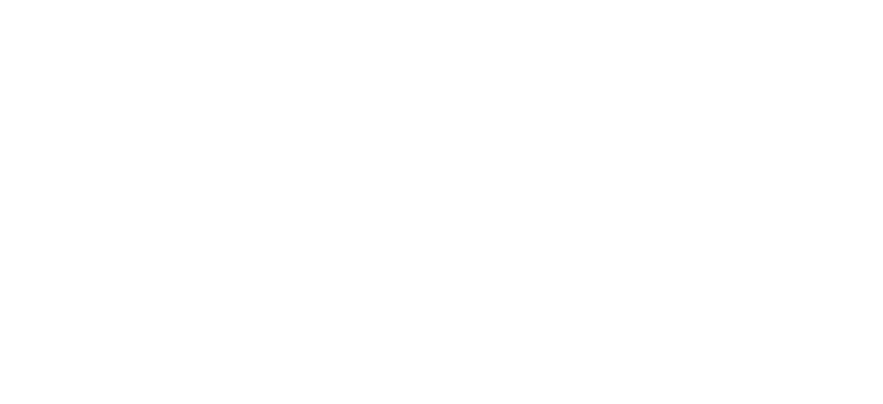
drag, startPoint x: 760, startPoint y: 262, endPoint x: 444, endPoint y: 271, distance: 316.0
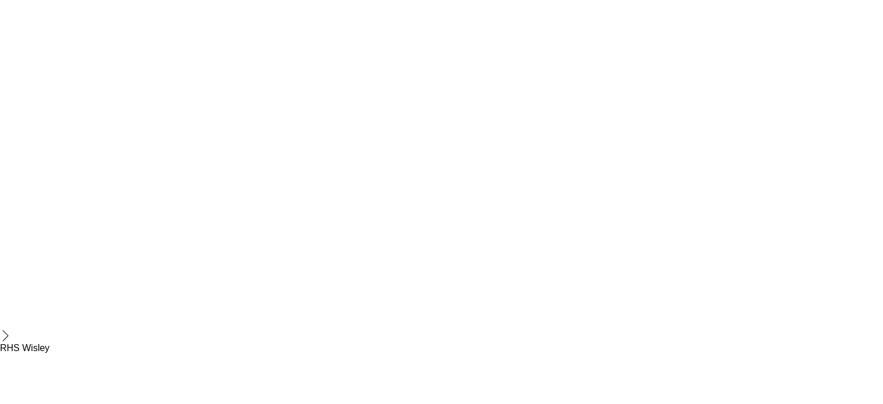
scroll to position [2013, 0]
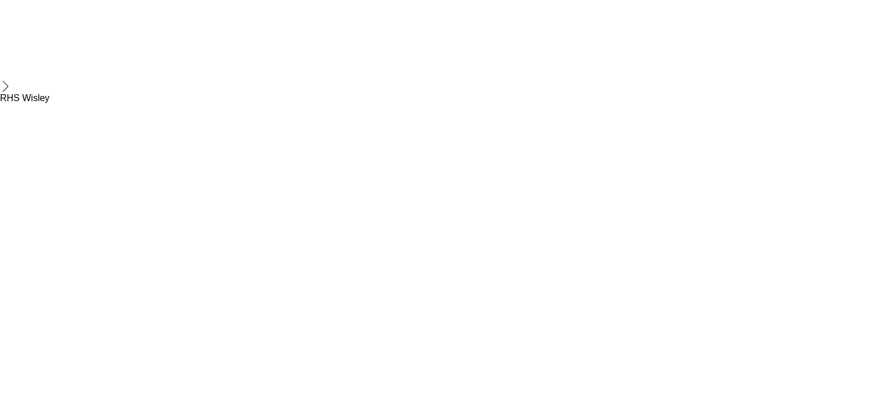
type input "*******"
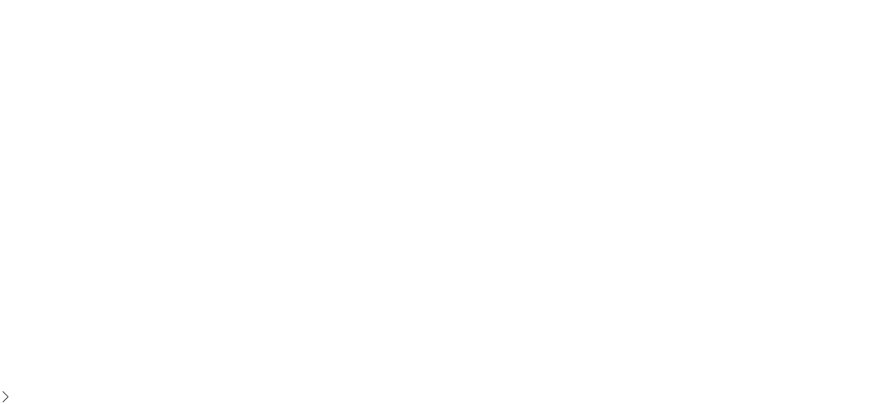
scroll to position [0, 0]
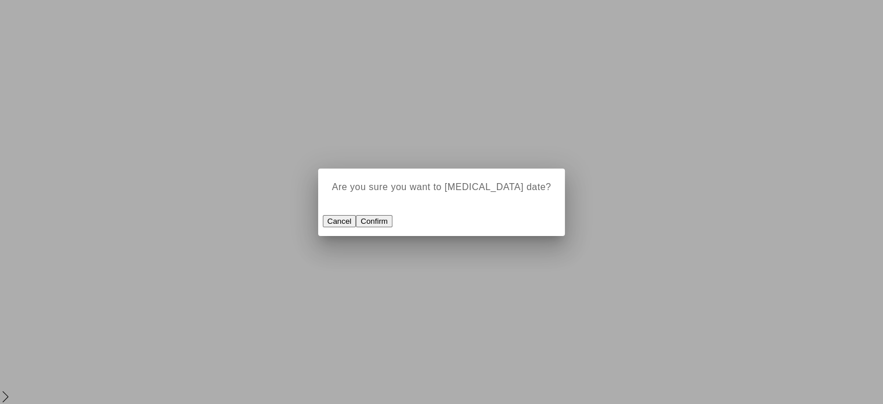
click at [393, 218] on button "Confirm" at bounding box center [374, 221] width 37 height 12
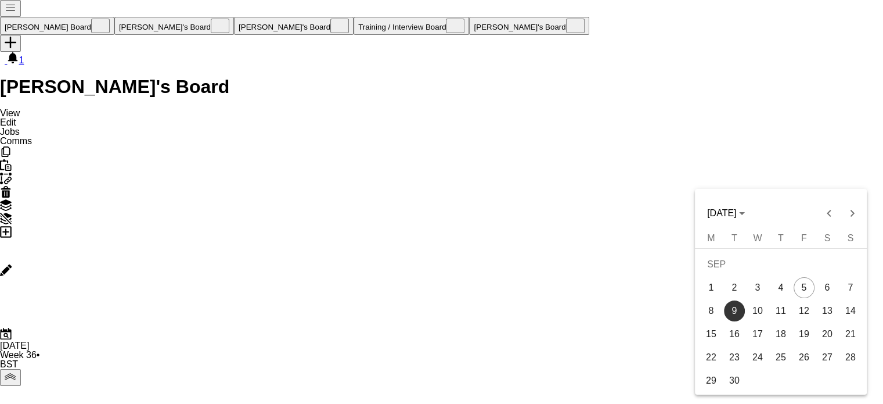
scroll to position [1908, 0]
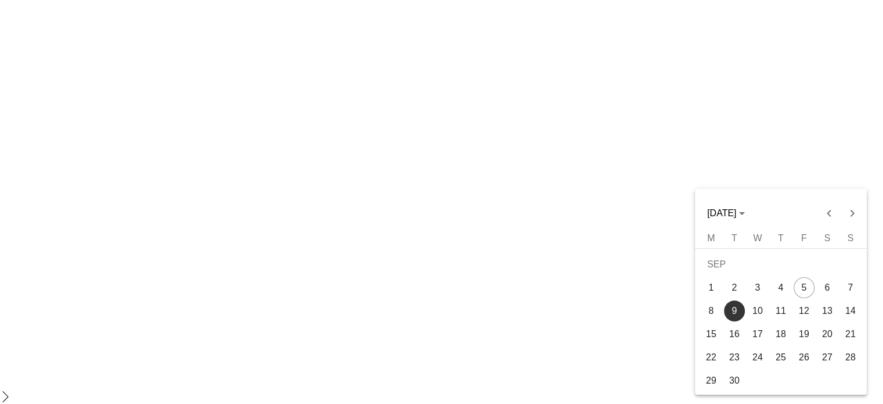
click at [708, 282] on span "1" at bounding box center [711, 287] width 21 height 21
type input "**********"
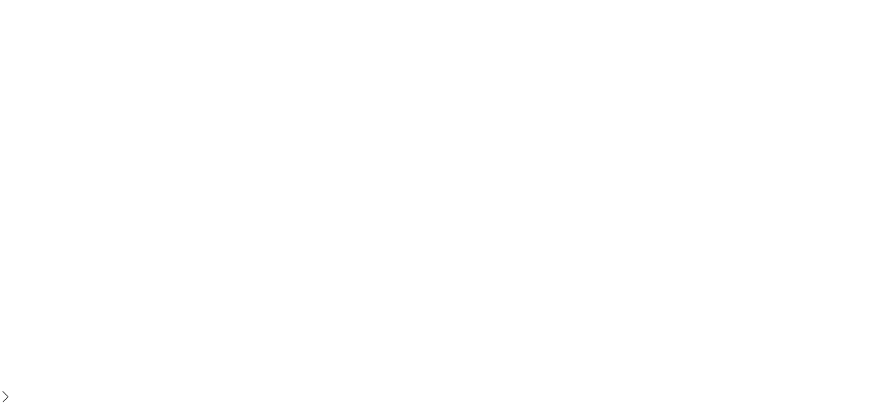
drag, startPoint x: 709, startPoint y: 208, endPoint x: 293, endPoint y: 234, distance: 416.6
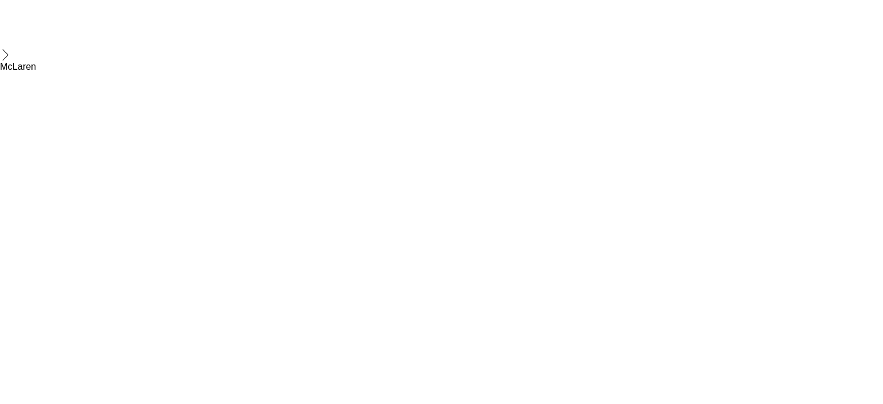
drag, startPoint x: 398, startPoint y: 305, endPoint x: 790, endPoint y: 264, distance: 394.2
drag, startPoint x: 756, startPoint y: 249, endPoint x: 819, endPoint y: 253, distance: 63.4
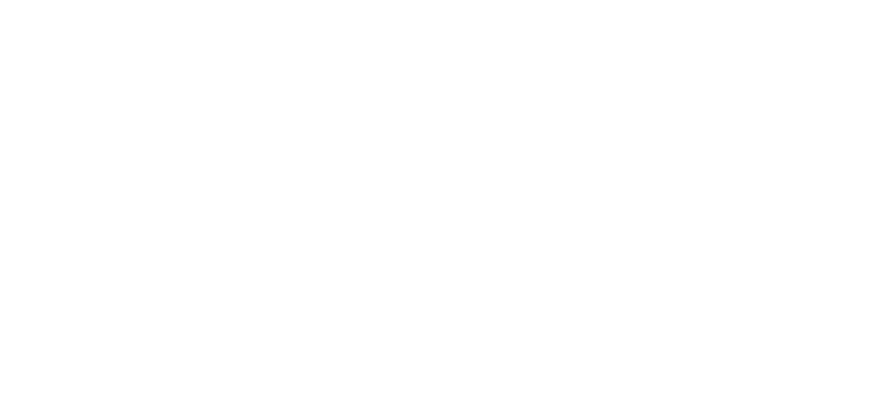
scroll to position [0, 422]
drag, startPoint x: 218, startPoint y: 272, endPoint x: 308, endPoint y: 289, distance: 91.1
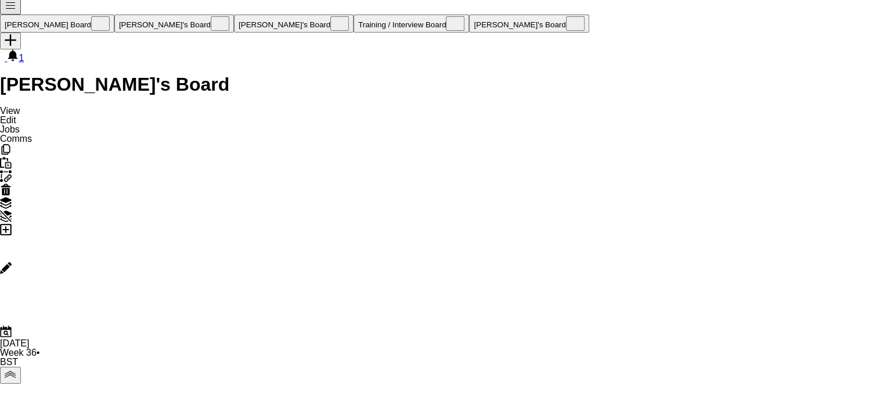
scroll to position [0, 0]
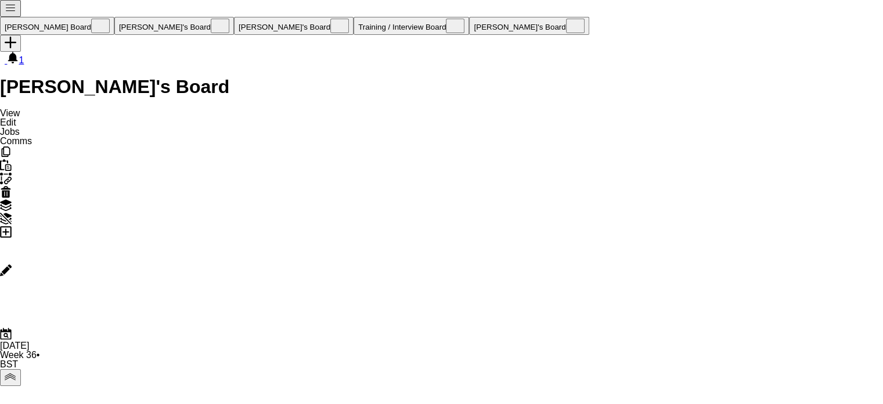
drag, startPoint x: 373, startPoint y: 352, endPoint x: 498, endPoint y: 357, distance: 125.5
drag, startPoint x: 661, startPoint y: 282, endPoint x: 268, endPoint y: 308, distance: 394.6
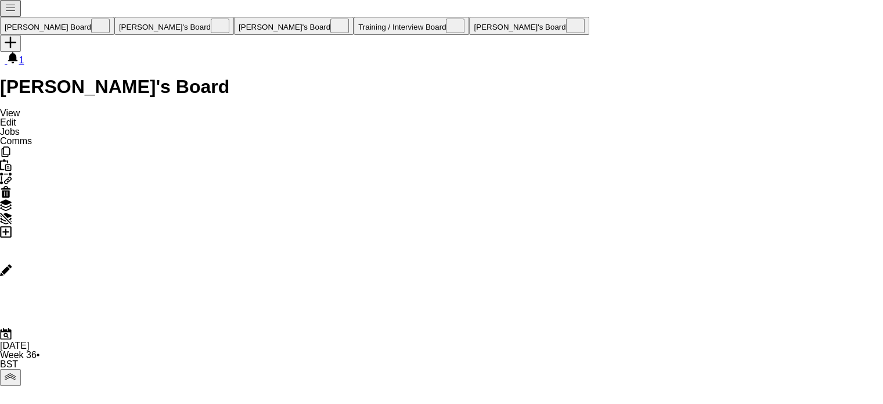
scroll to position [0, 386]
drag, startPoint x: 574, startPoint y: 305, endPoint x: 79, endPoint y: 325, distance: 495.7
drag, startPoint x: 727, startPoint y: 247, endPoint x: 529, endPoint y: 261, distance: 198.5
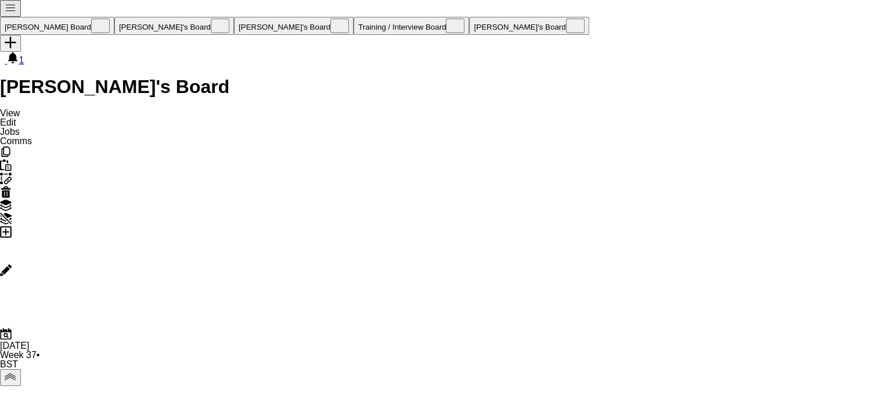
scroll to position [0, 0]
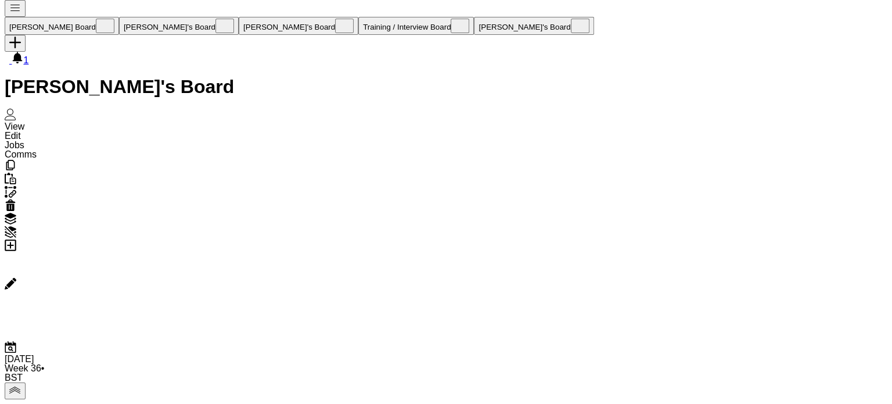
scroll to position [0, 278]
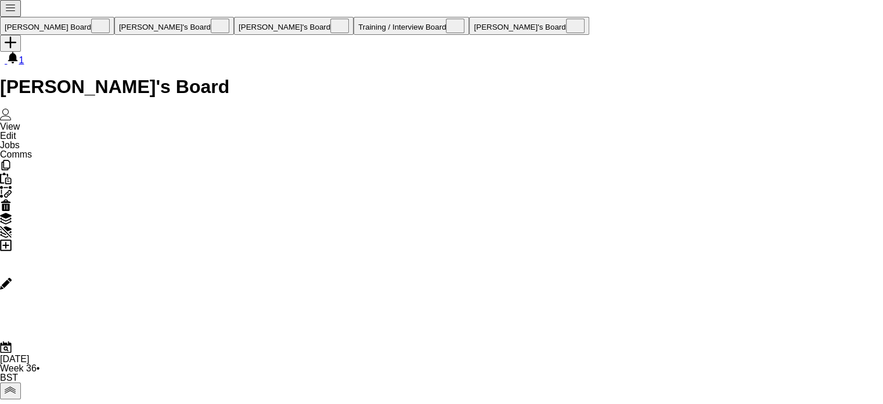
click at [469, 17] on button "[PERSON_NAME]'s Board Close" at bounding box center [529, 26] width 120 height 18
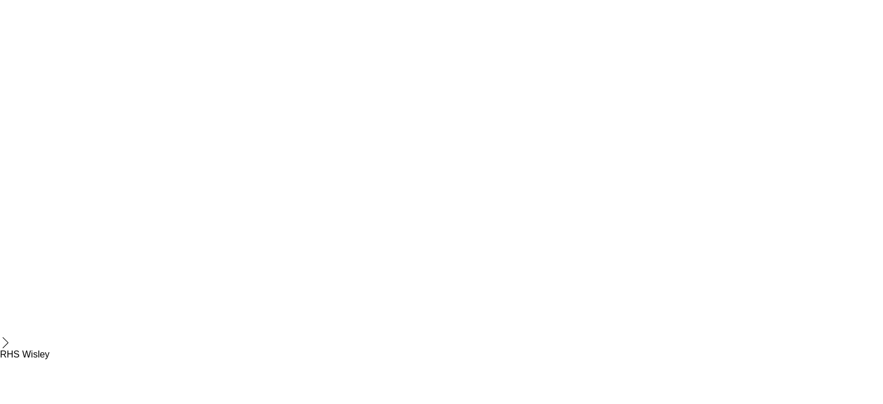
scroll to position [1833, 0]
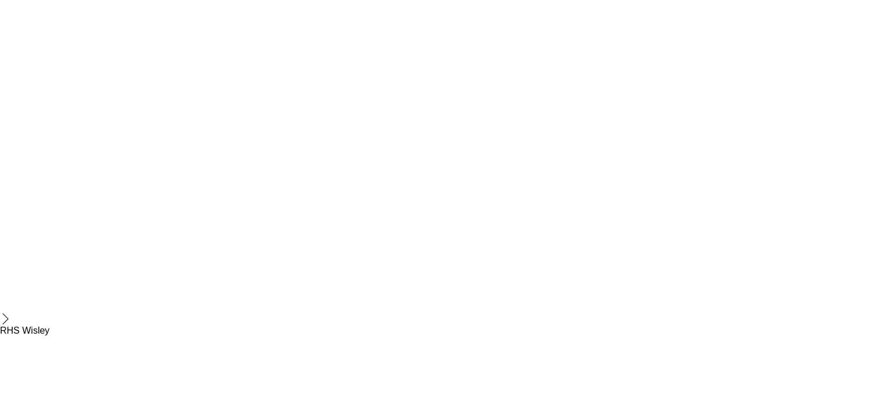
type input "*****"
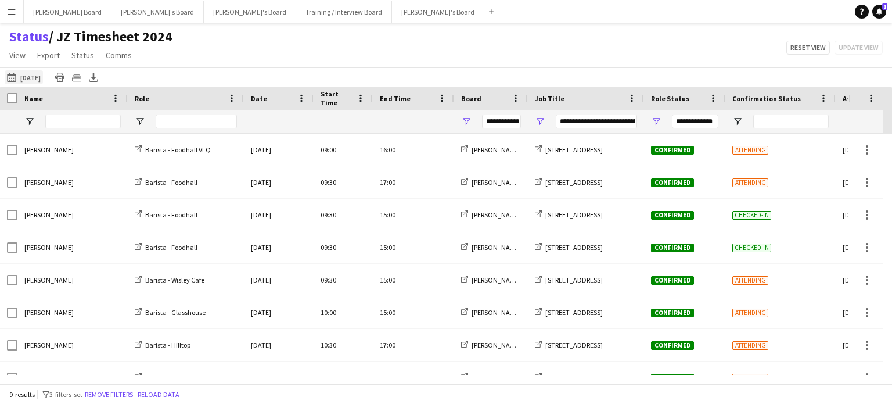
click at [23, 78] on button "05-09-2025 to 11-09-2025 29-05-2025" at bounding box center [24, 77] width 38 height 14
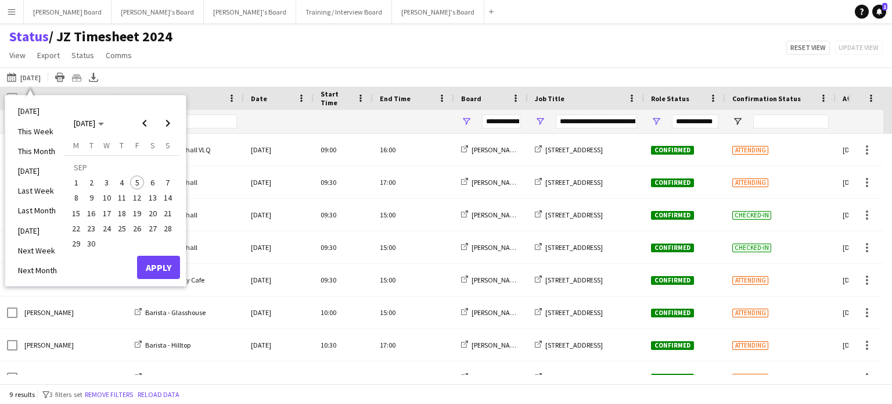
click at [69, 196] on span "8" at bounding box center [76, 198] width 14 height 14
click at [167, 193] on span "14" at bounding box center [168, 198] width 14 height 14
click at [174, 271] on button "Apply" at bounding box center [158, 267] width 43 height 23
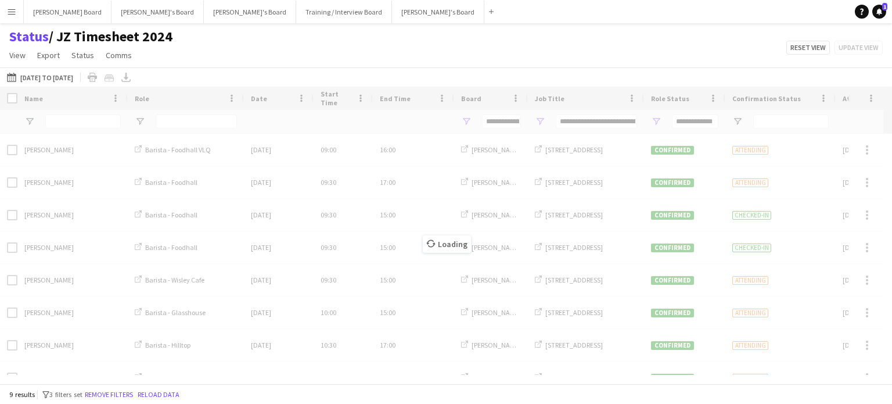
type input "***"
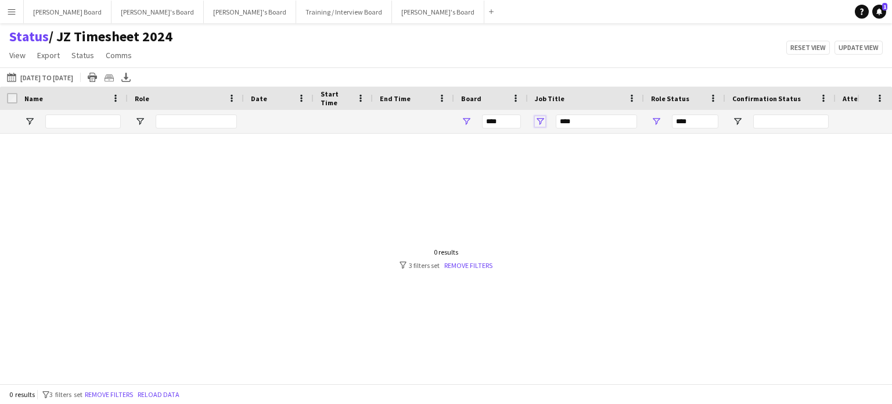
click at [538, 119] on span "Open Filter Menu" at bounding box center [540, 121] width 10 height 10
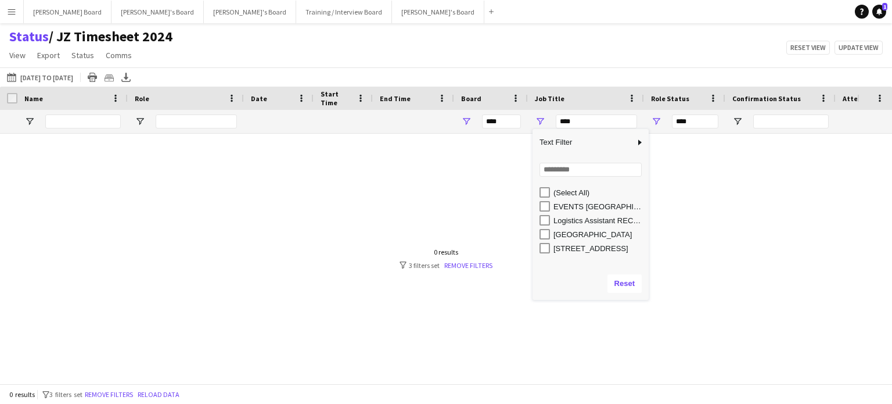
click at [582, 236] on div "[GEOGRAPHIC_DATA]" at bounding box center [599, 234] width 92 height 9
type input "**********"
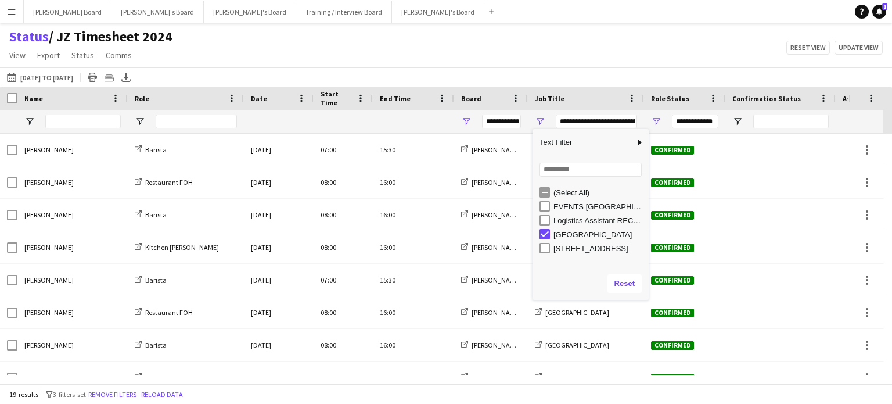
click at [400, 49] on div "Status / JZ Timesheet 2024 View Views Default view Airshow Accreditation Airsho…" at bounding box center [446, 47] width 892 height 39
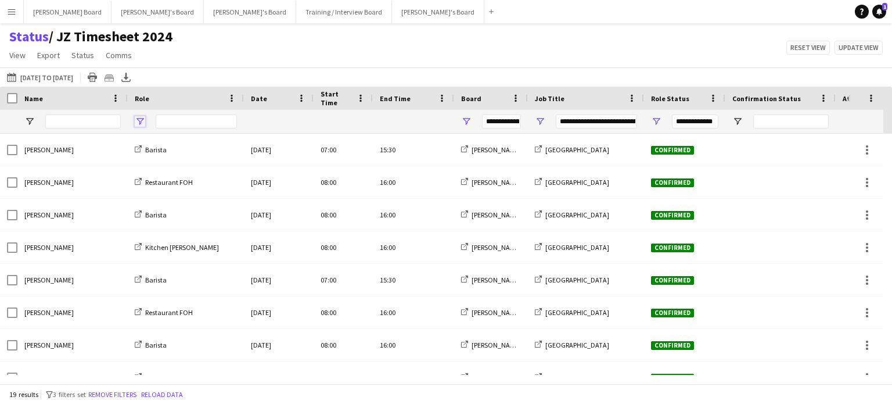
click at [142, 121] on span "Open Filter Menu" at bounding box center [140, 121] width 10 height 10
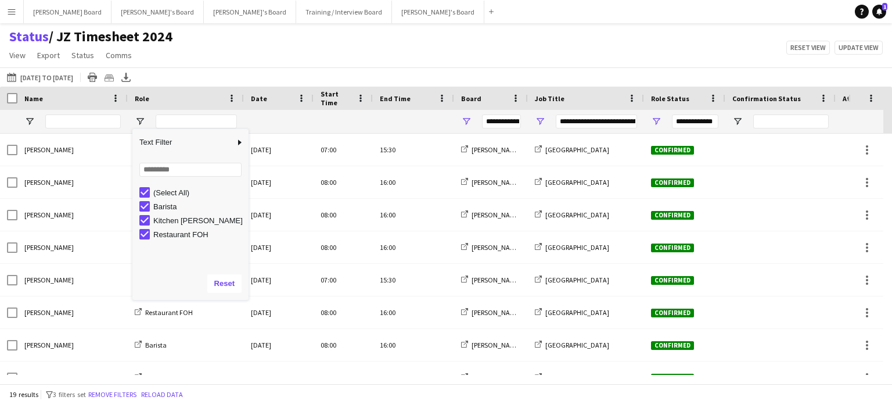
click at [150, 236] on div "Restaurant FOH" at bounding box center [193, 234] width 109 height 14
click at [146, 199] on div "Barista" at bounding box center [193, 206] width 109 height 14
type input "**********"
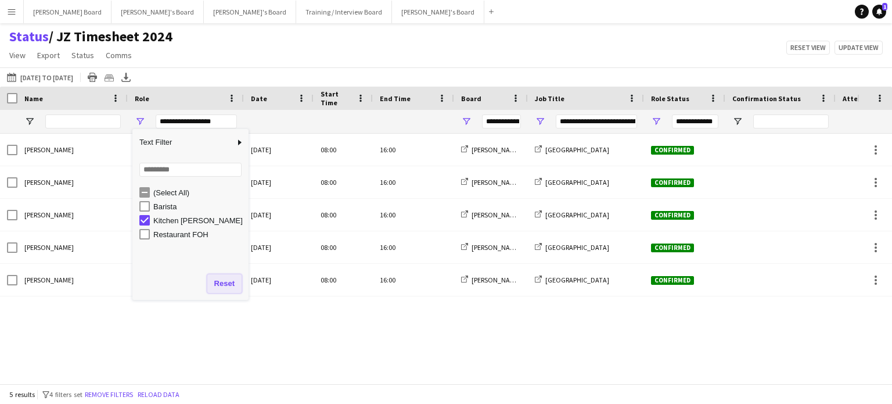
click at [213, 283] on button "Reset" at bounding box center [224, 283] width 34 height 19
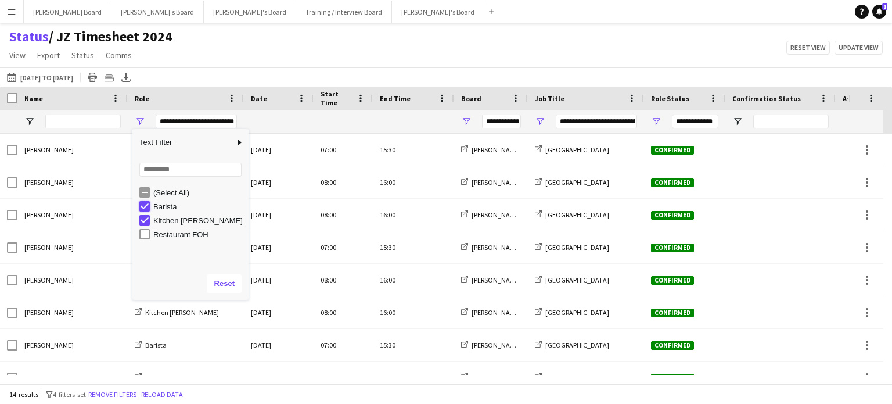
type input "**********"
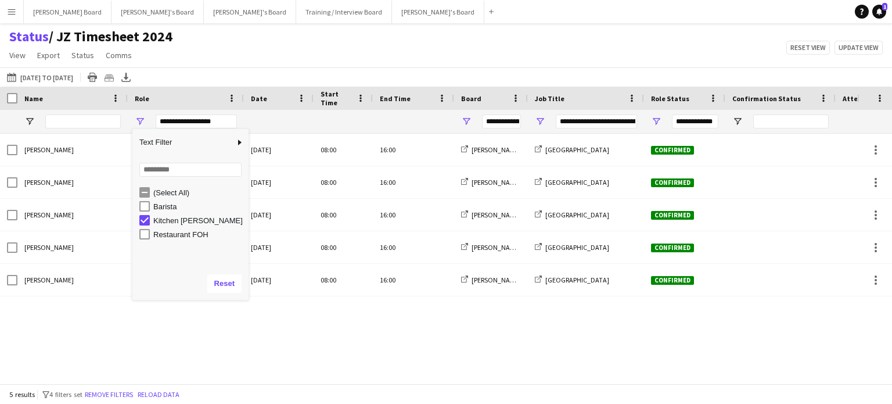
click at [401, 319] on div "Joseph Day Kitchen Porter Mon, 8 Sep 2025 08:00 16:00 Jakub's Board McLaren Tec…" at bounding box center [428, 254] width 857 height 241
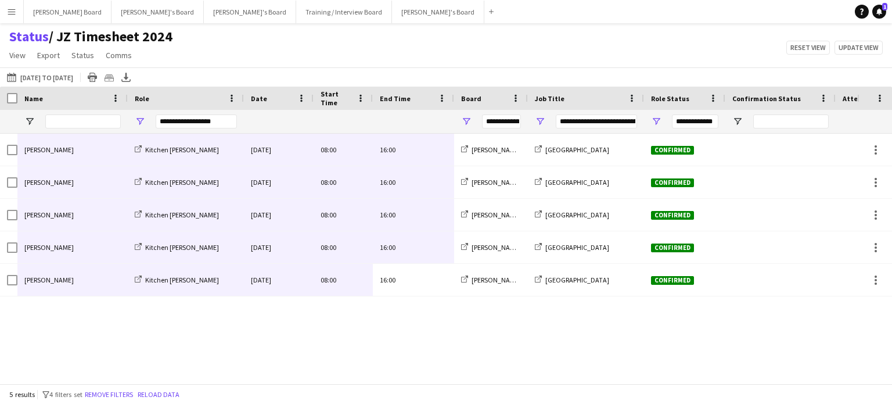
drag, startPoint x: 423, startPoint y: 288, endPoint x: 42, endPoint y: 148, distance: 405.9
click at [42, 148] on div "Joseph Day Kitchen Porter Mon, 8 Sep 2025 08:00 16:00 Jakub's Board McLaren Tec…" at bounding box center [577, 215] width 1155 height 163
click at [73, 73] on button "05-09-2025 to 11-09-2025 08-09-2025 to 14-09-2025" at bounding box center [40, 77] width 71 height 14
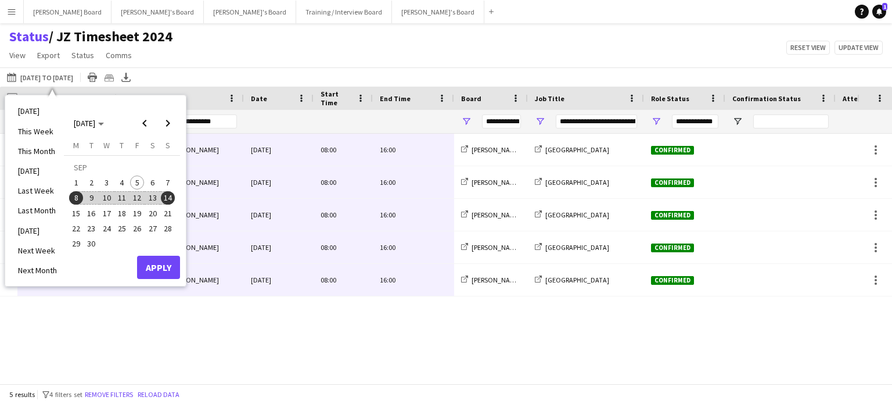
click at [125, 200] on span "11" at bounding box center [122, 198] width 14 height 14
click at [171, 128] on span "Next month" at bounding box center [167, 123] width 23 height 23
click at [137, 246] on span "31" at bounding box center [137, 243] width 14 height 14
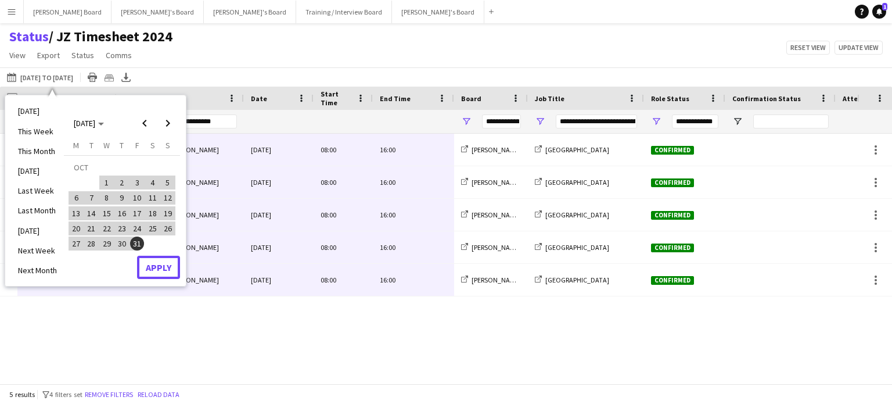
drag, startPoint x: 137, startPoint y: 271, endPoint x: 144, endPoint y: 269, distance: 7.2
click at [138, 271] on button "Apply" at bounding box center [158, 267] width 43 height 23
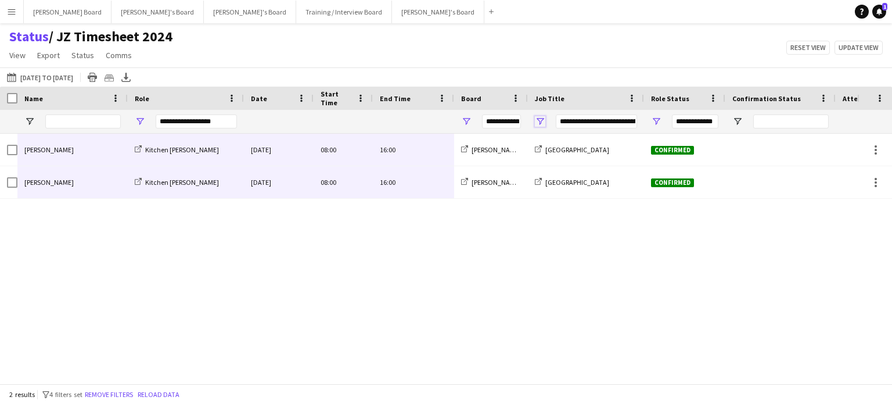
click at [542, 125] on span "Open Filter Menu" at bounding box center [540, 121] width 10 height 10
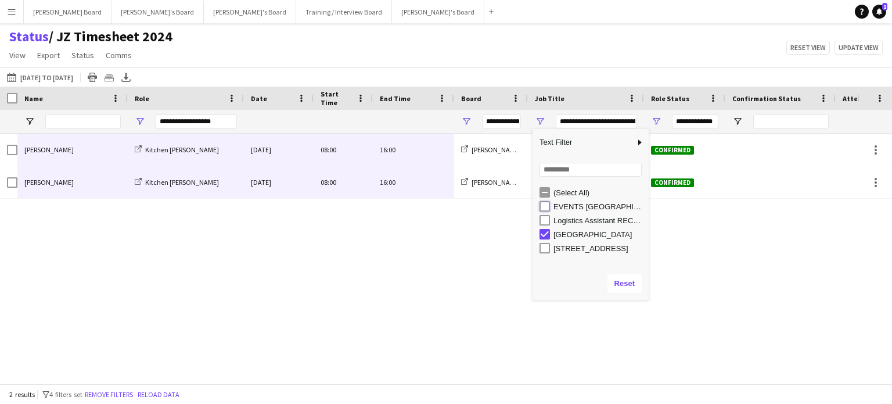
type input "**********"
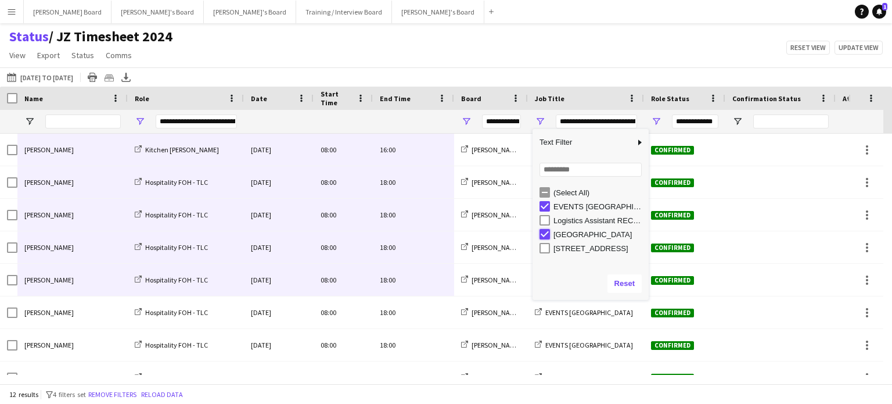
type input "**********"
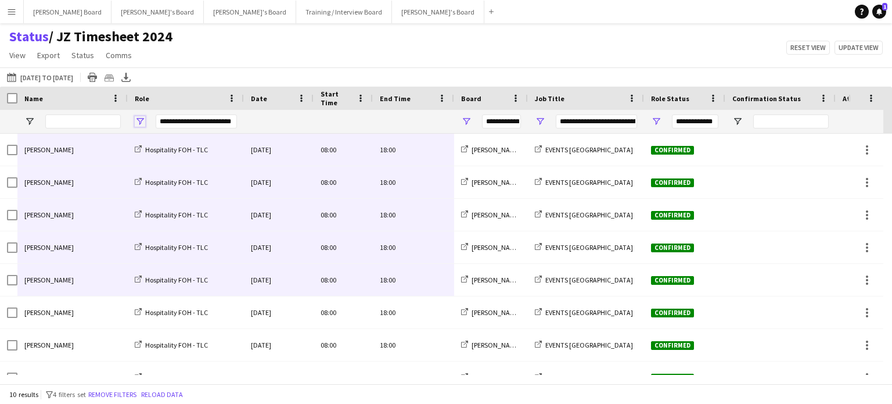
click at [140, 127] on span "Open Filter Menu" at bounding box center [140, 121] width 10 height 10
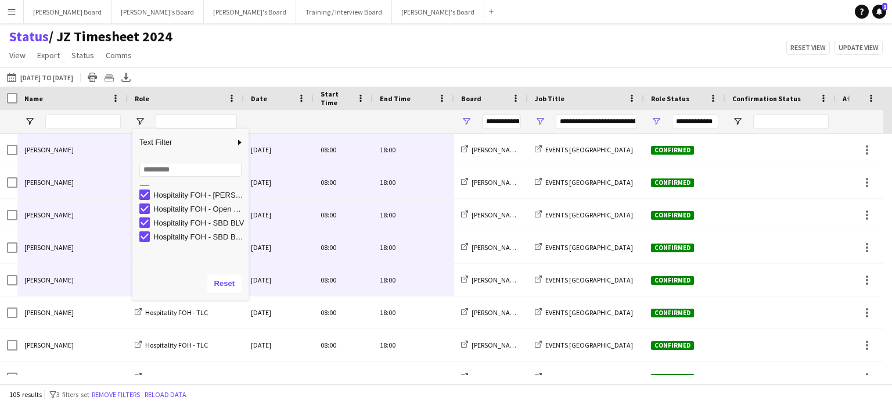
scroll to position [59, 0]
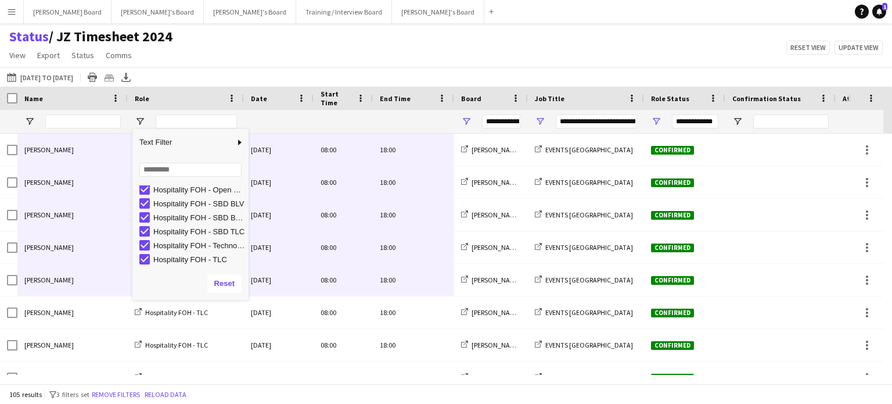
click at [344, 53] on div "Status / JZ Timesheet 2024 View Views Default view Airshow Accreditation Airsho…" at bounding box center [446, 47] width 892 height 39
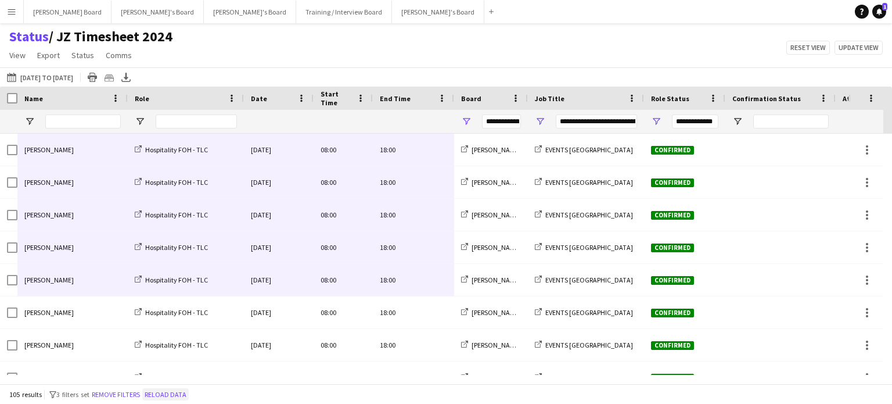
click at [170, 393] on button "Reload data" at bounding box center [165, 394] width 46 height 13
click at [722, 58] on div "Status / JZ Timesheet 2024 View Views Default view Airshow Accreditation Airsho…" at bounding box center [446, 47] width 892 height 39
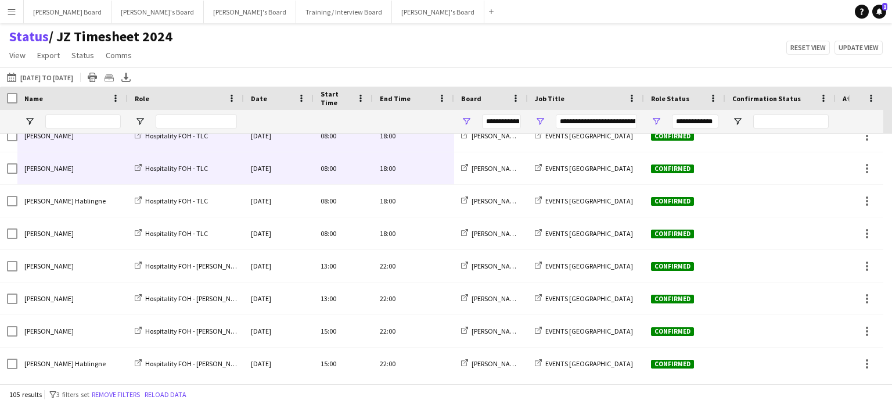
scroll to position [0, 0]
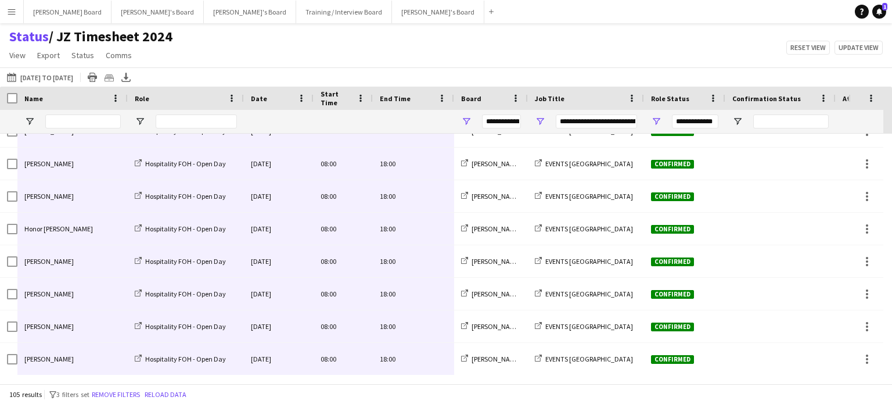
drag, startPoint x: 429, startPoint y: 146, endPoint x: 62, endPoint y: 359, distance: 424.9
click at [774, 26] on main "Status / JZ Timesheet 2024 View Views Default view Airshow Accreditation Airsho…" at bounding box center [446, 205] width 892 height 365
click at [45, 75] on button "05-09-2025 to 11-09-2025 11-09-2025 to 31-10-2025" at bounding box center [40, 77] width 71 height 14
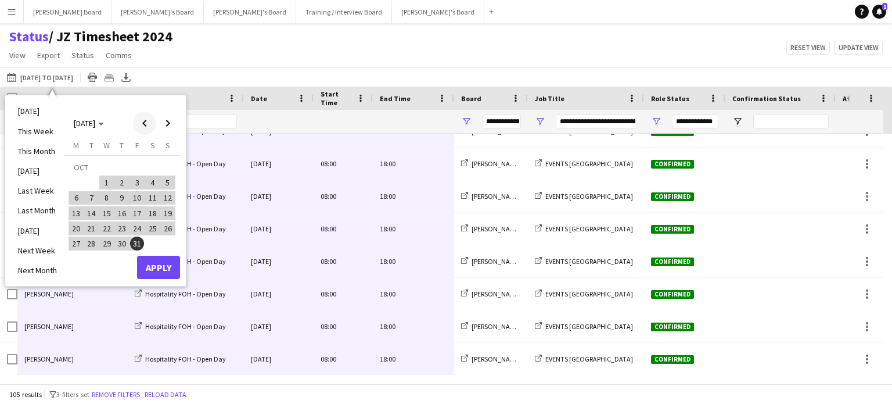
click at [144, 124] on span "Previous month" at bounding box center [144, 123] width 23 height 23
click at [135, 184] on span "5" at bounding box center [137, 182] width 14 height 14
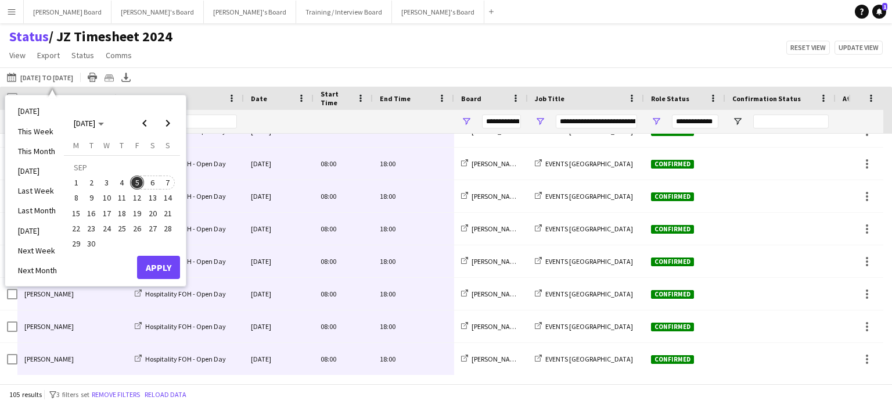
click at [166, 184] on span "7" at bounding box center [168, 182] width 14 height 14
click at [151, 258] on button "Apply" at bounding box center [158, 267] width 43 height 23
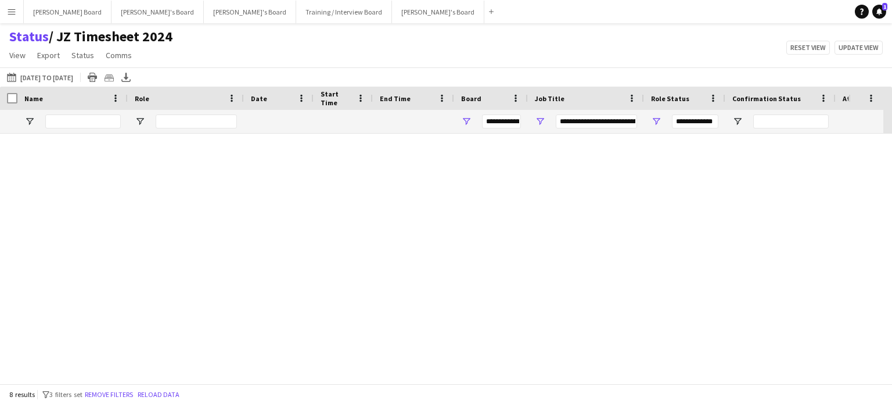
scroll to position [19, 0]
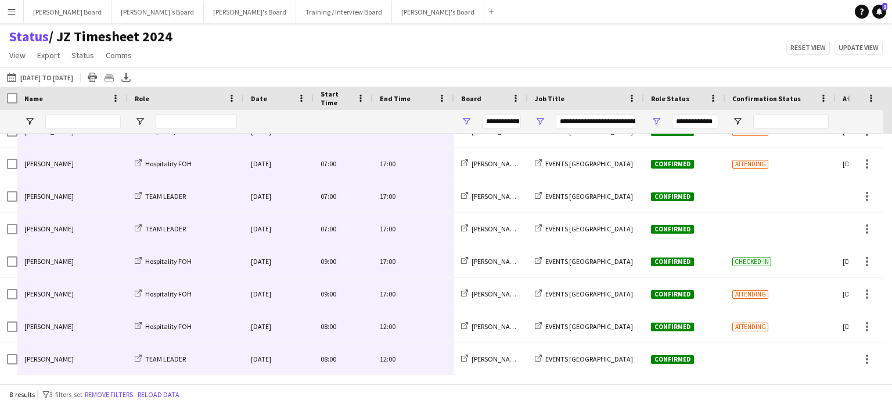
click at [547, 120] on div "**********" at bounding box center [586, 121] width 116 height 23
click at [544, 120] on span "Open Filter Menu" at bounding box center [540, 121] width 10 height 10
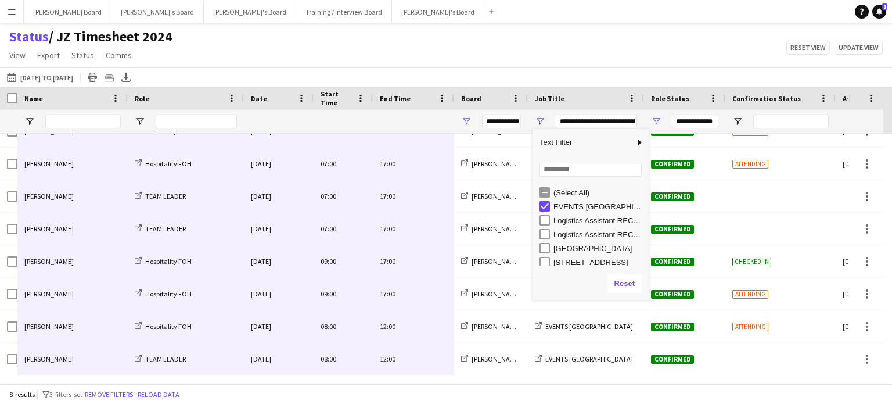
click at [546, 186] on div "(Select All)" at bounding box center [594, 192] width 109 height 14
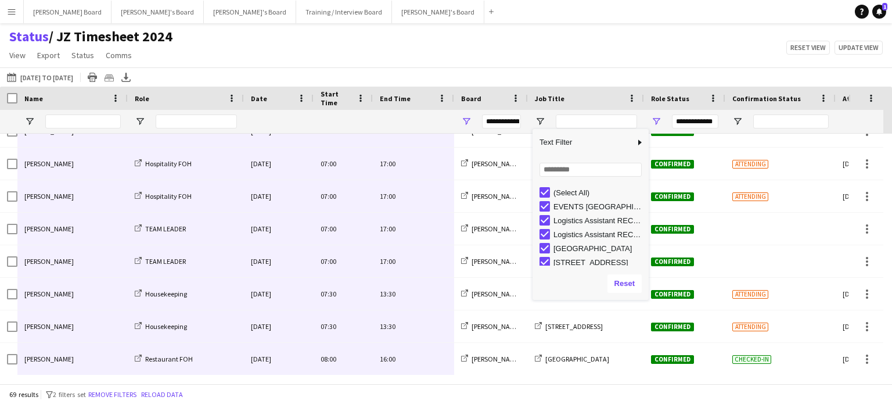
type input "***"
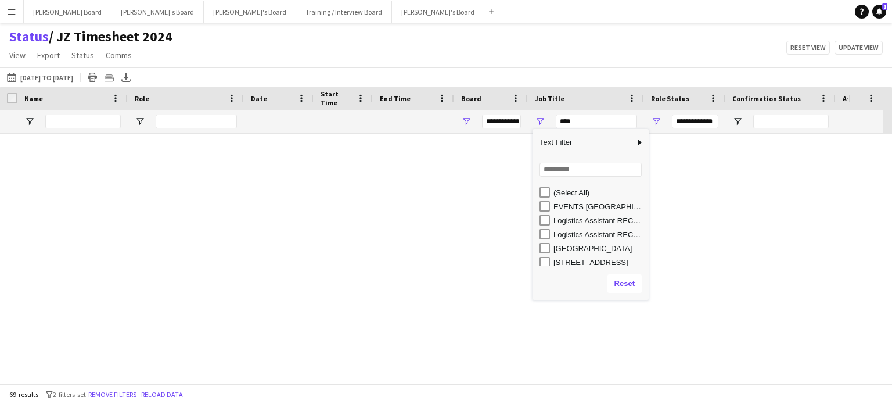
type input "***"
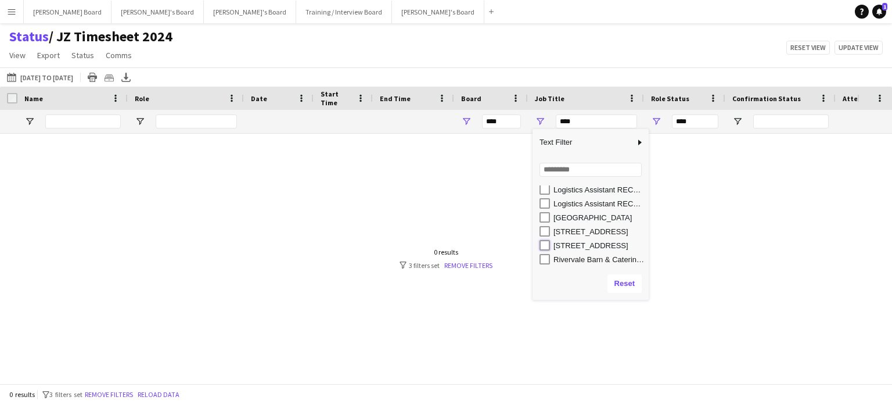
type input "**********"
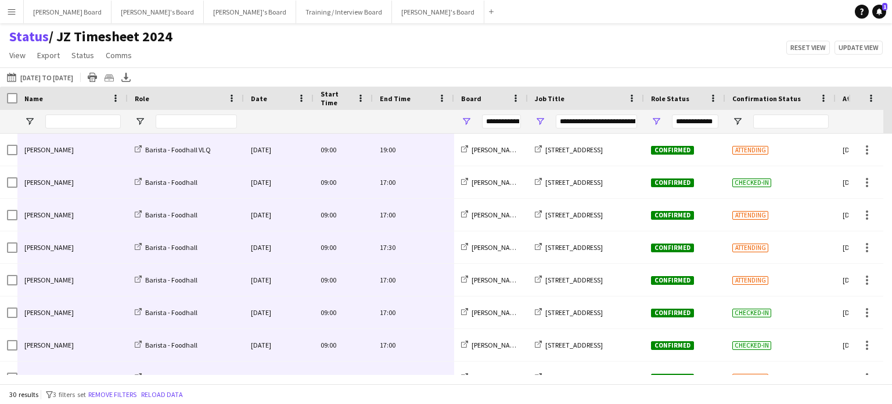
click at [473, 36] on div "Status / JZ Timesheet 2024 View Views Default view Airshow Accreditation Airsho…" at bounding box center [446, 47] width 892 height 39
click at [67, 77] on button "05-09-2025 to 11-09-2025 05-09-2025 to 07-09-2025" at bounding box center [40, 77] width 71 height 14
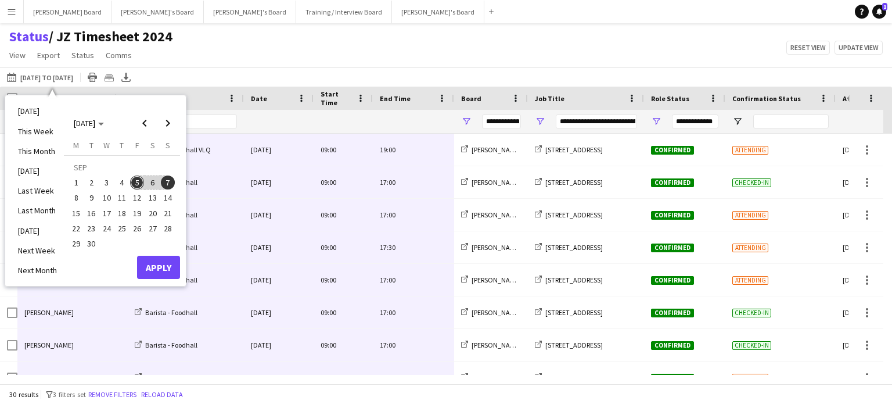
click at [159, 183] on button "6" at bounding box center [152, 182] width 15 height 15
click at [172, 182] on span "7" at bounding box center [168, 182] width 14 height 14
click at [163, 261] on button "Apply" at bounding box center [158, 267] width 43 height 23
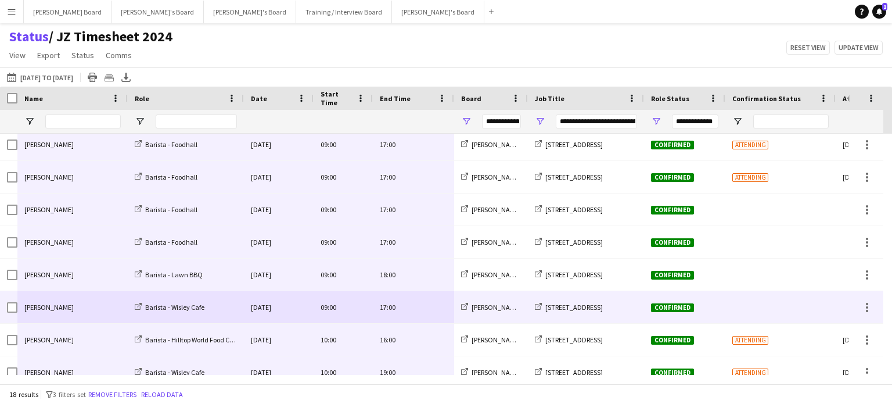
scroll to position [0, 0]
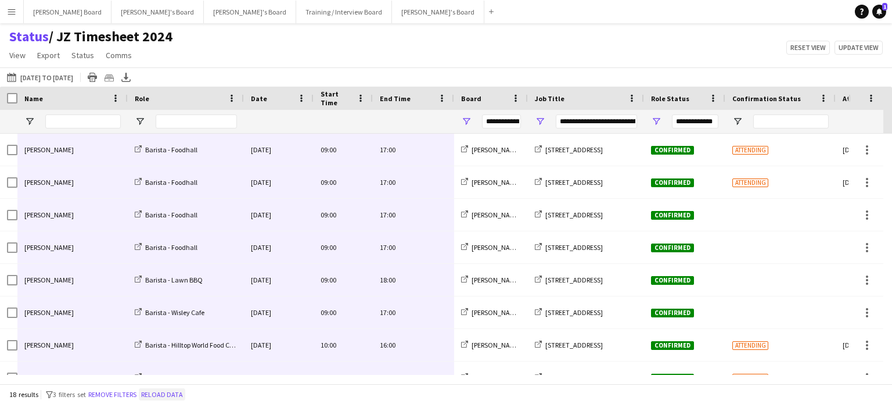
click at [177, 397] on button "Reload data" at bounding box center [162, 394] width 46 height 13
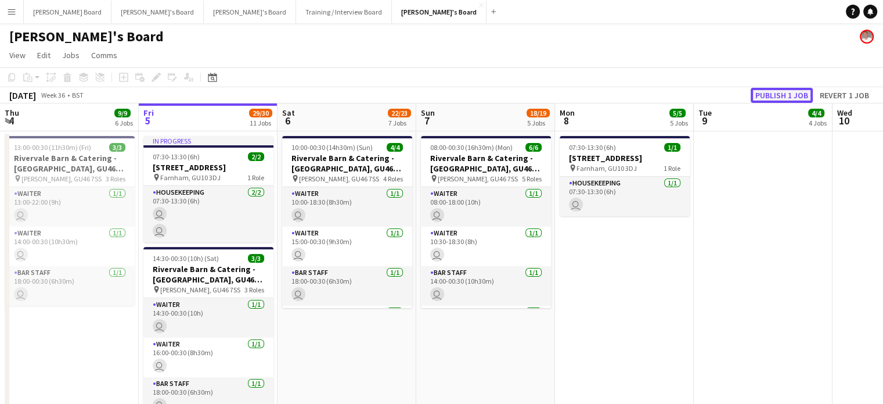
click at [786, 99] on button "Publish 1 job" at bounding box center [782, 95] width 62 height 15
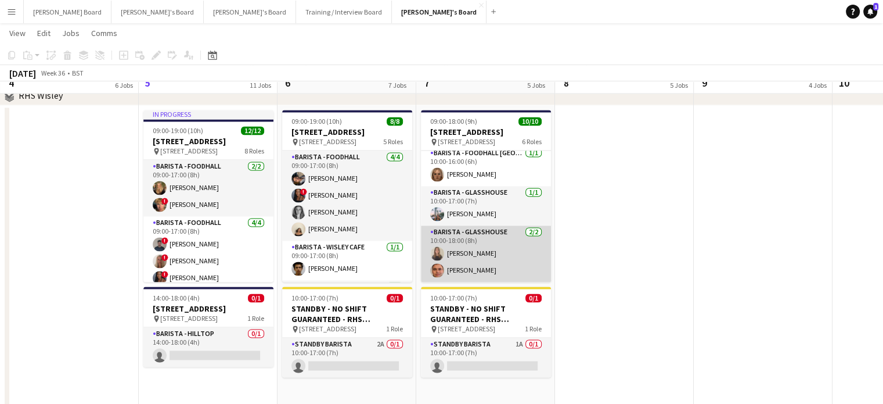
scroll to position [1781, 0]
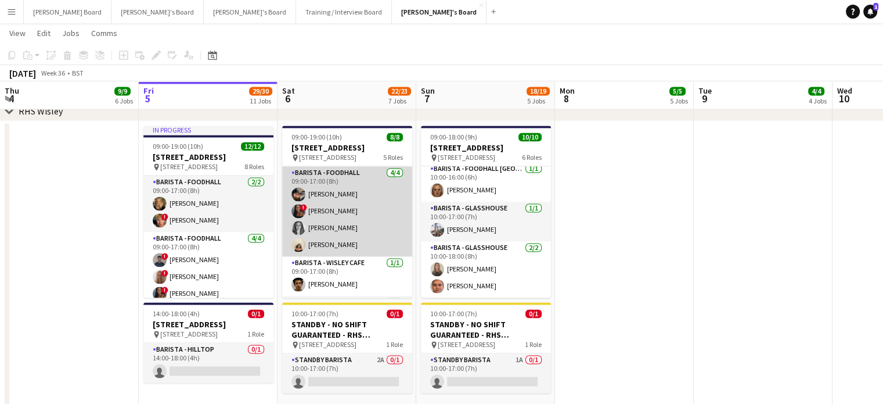
click at [323, 223] on app-card-role "Barista - Foodhall [DATE] 09:00-17:00 (8h) [PERSON_NAME] ! [PERSON_NAME] [PERSO…" at bounding box center [347, 211] width 130 height 90
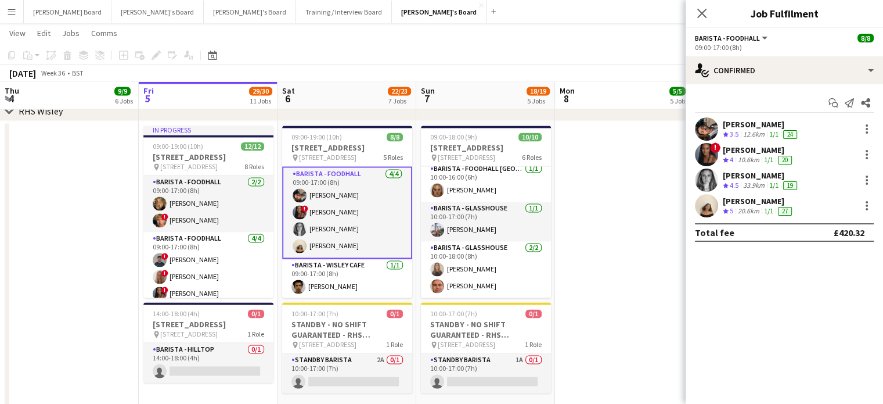
click at [760, 162] on div "10.6km" at bounding box center [749, 160] width 26 height 10
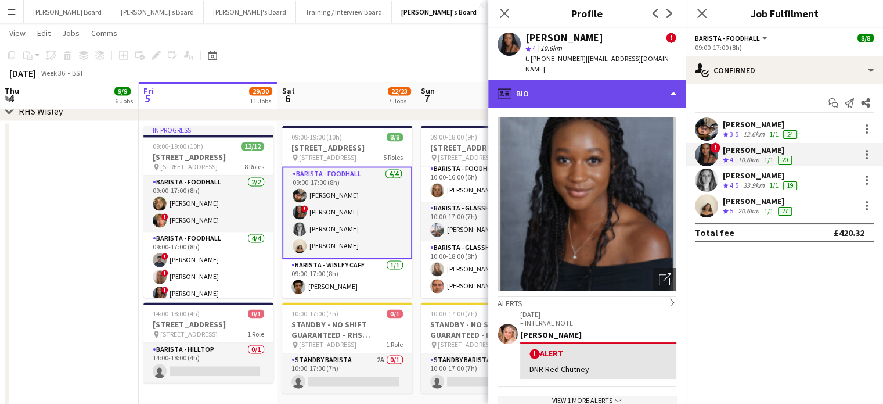
click at [577, 89] on div "profile Bio" at bounding box center [586, 94] width 197 height 28
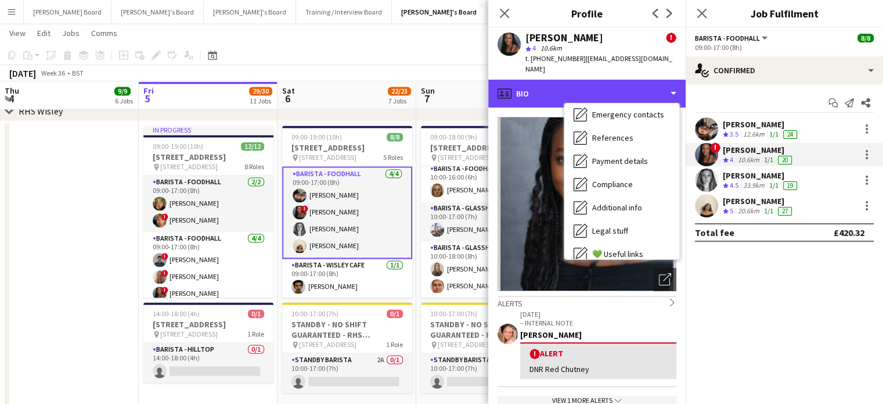
scroll to position [156, 0]
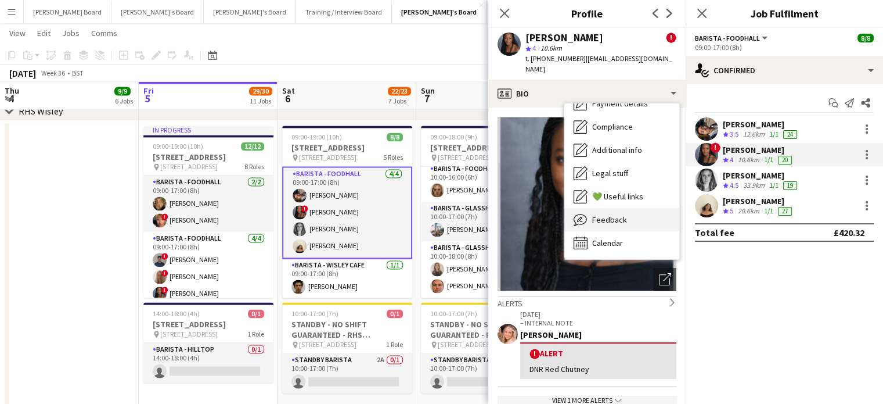
click at [625, 214] on span "Feedback" at bounding box center [609, 219] width 35 height 10
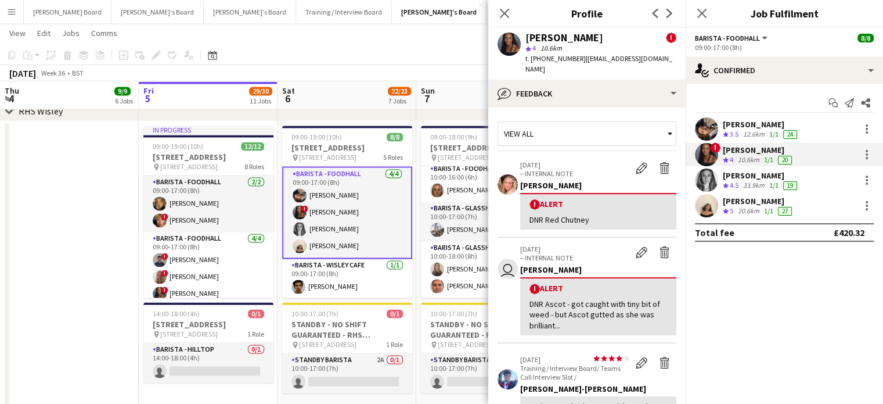
scroll to position [264, 0]
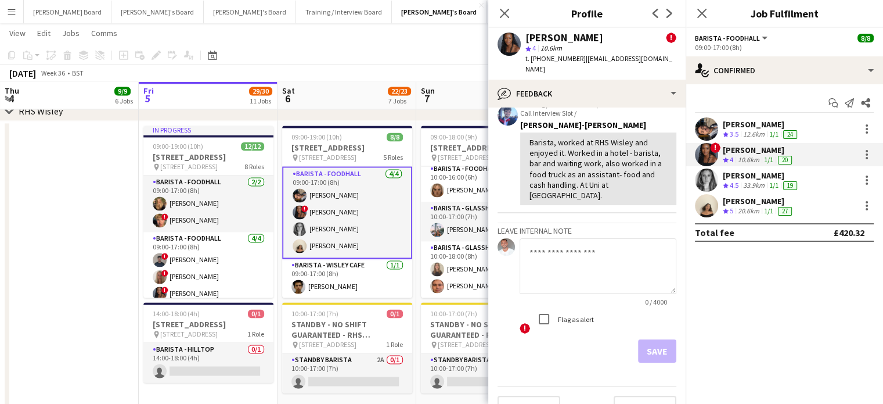
click at [569, 250] on textarea at bounding box center [598, 265] width 157 height 55
paste textarea "**********"
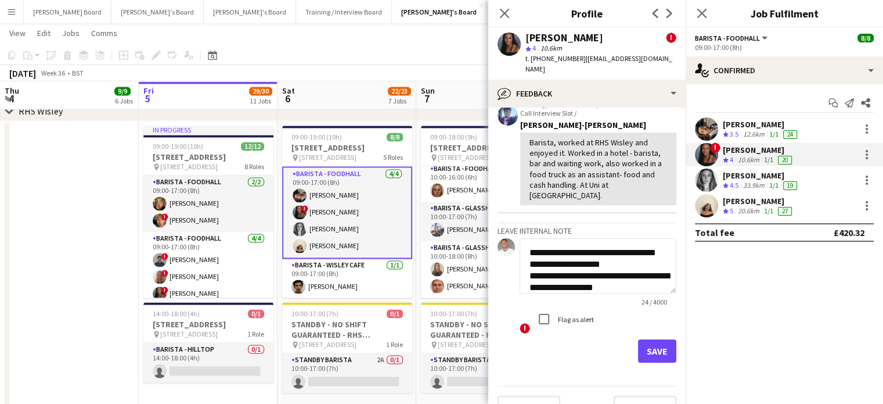
scroll to position [197, 0]
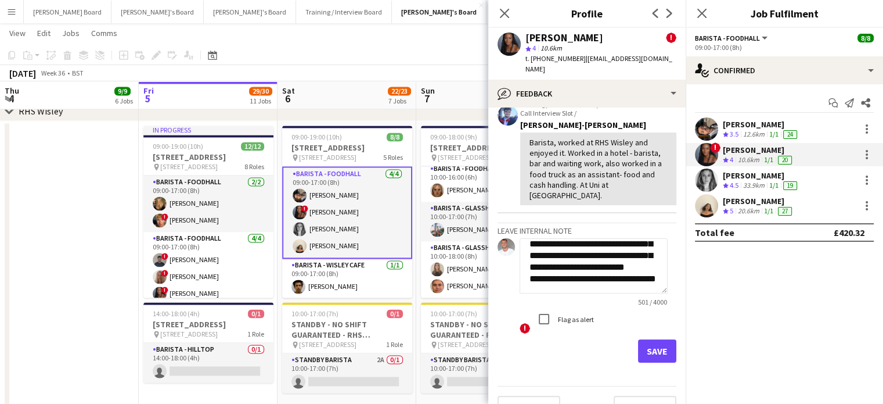
type textarea "**********"
click at [639, 339] on button "Save" at bounding box center [657, 350] width 38 height 23
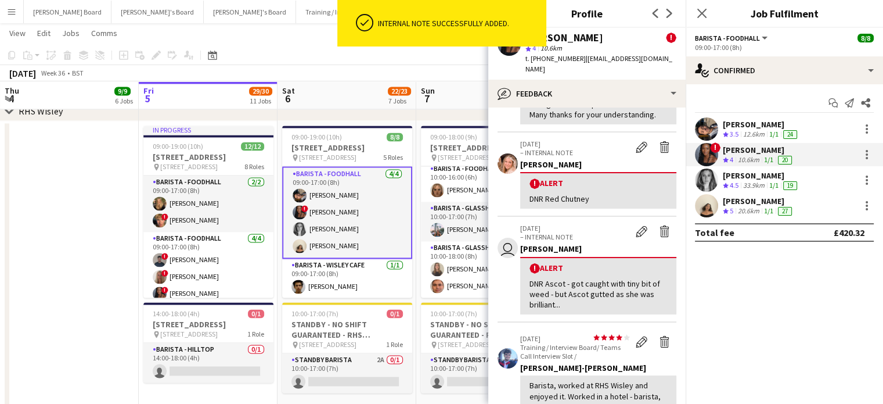
scroll to position [505, 0]
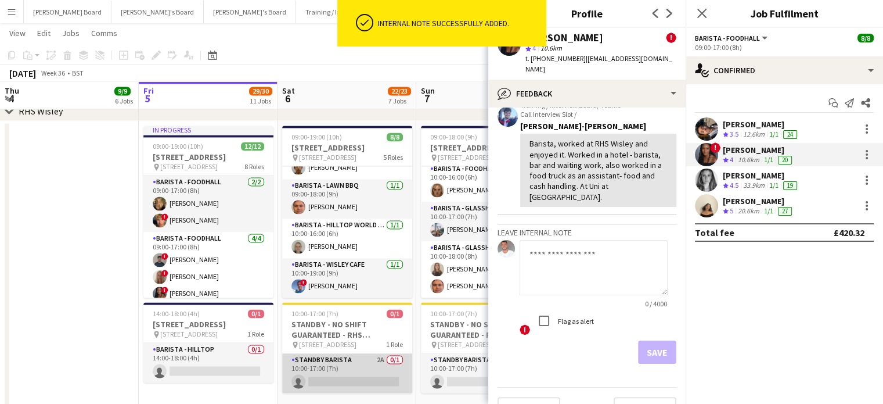
click at [333, 369] on app-card-role "STANDBY BARISTA 2A 0/1 10:00-17:00 (7h) single-neutral-actions" at bounding box center [347, 372] width 130 height 39
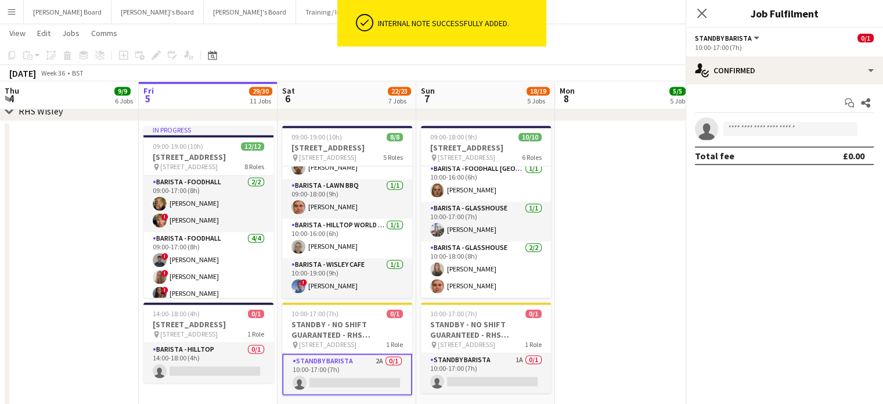
scroll to position [127, 0]
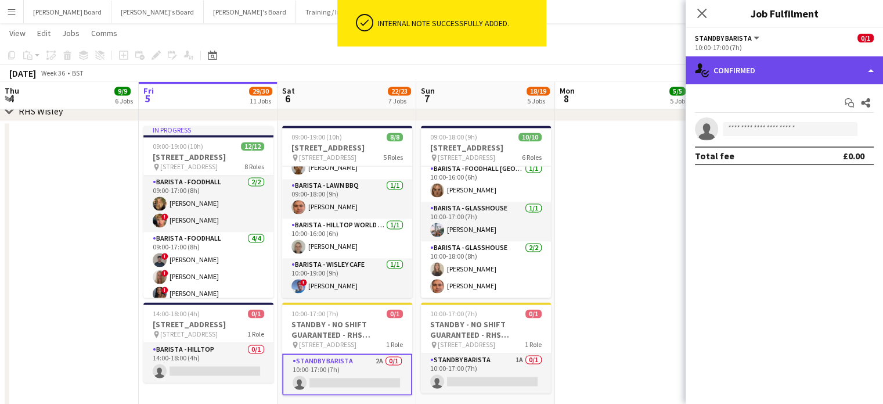
click at [754, 73] on div "single-neutral-actions-check-2 Confirmed" at bounding box center [784, 70] width 197 height 28
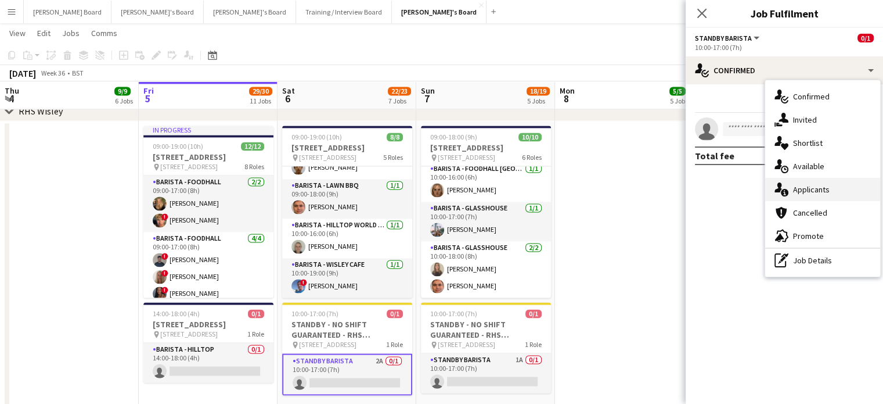
click at [817, 189] on span "Applicants" at bounding box center [811, 189] width 37 height 10
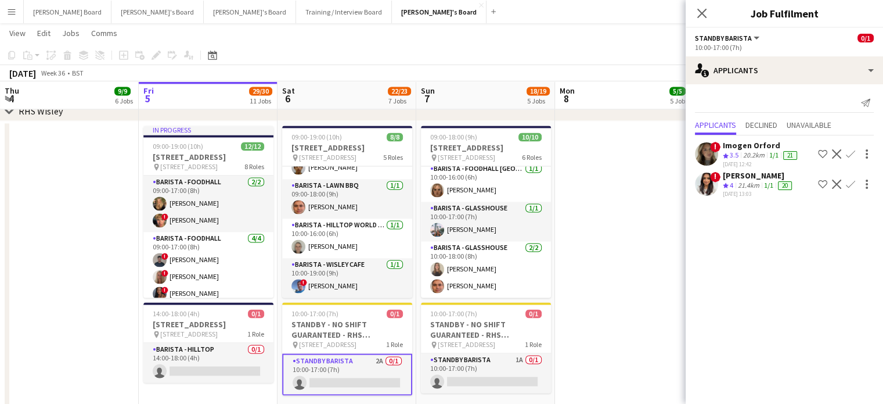
click at [751, 181] on div "21.4km" at bounding box center [749, 186] width 26 height 10
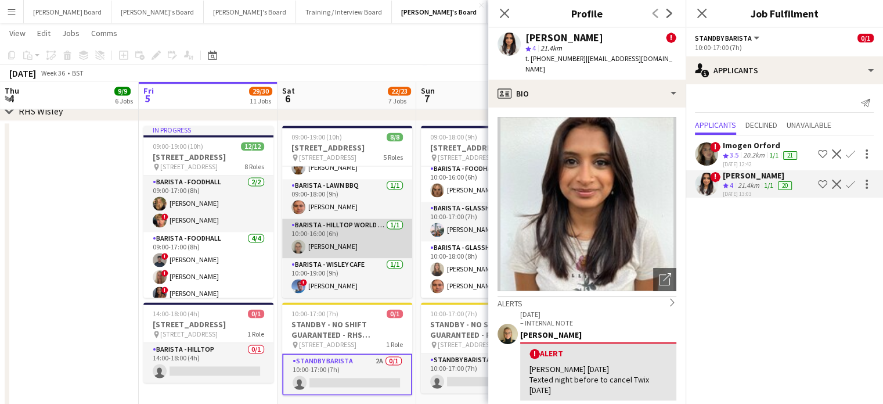
scroll to position [0, 0]
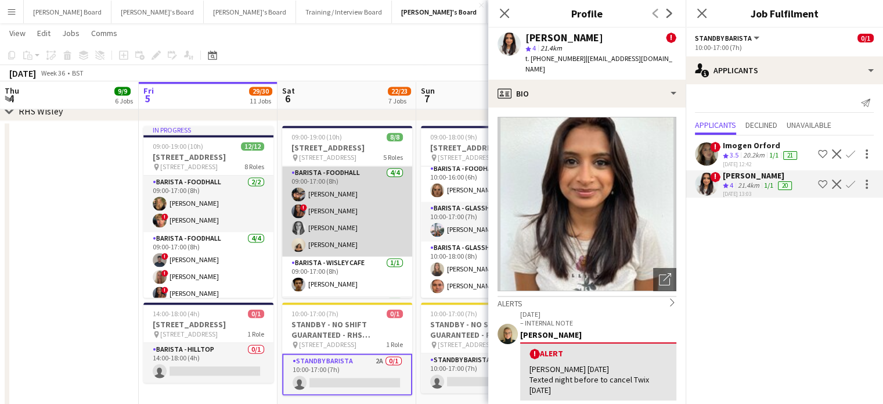
click at [356, 237] on app-card-role "Barista - Foodhall [DATE] 09:00-17:00 (8h) [PERSON_NAME] ! [PERSON_NAME] [PERSO…" at bounding box center [347, 211] width 130 height 90
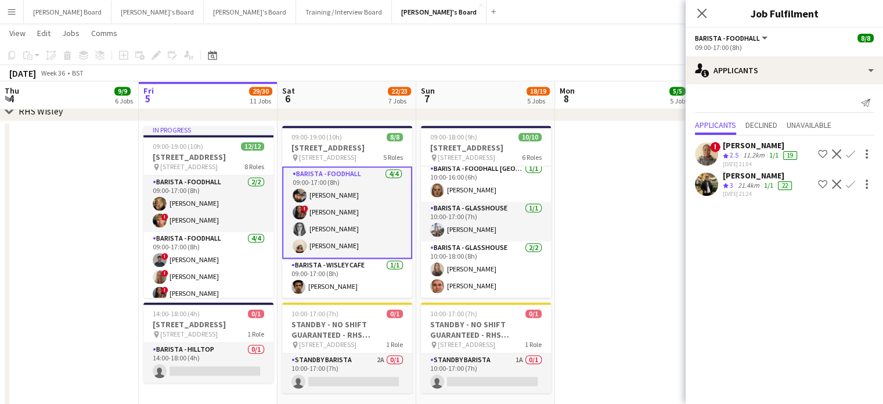
click at [347, 215] on app-card-role "Barista - Foodhall [DATE] 09:00-17:00 (8h) [PERSON_NAME] ! [PERSON_NAME] [PERSO…" at bounding box center [347, 212] width 130 height 92
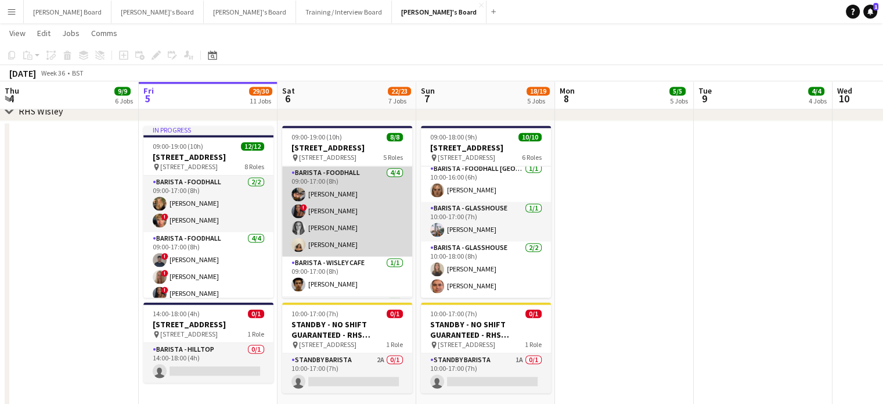
click at [347, 215] on app-card-role "Barista - Foodhall [DATE] 09:00-17:00 (8h) [PERSON_NAME] ! [PERSON_NAME] [PERSO…" at bounding box center [347, 211] width 130 height 90
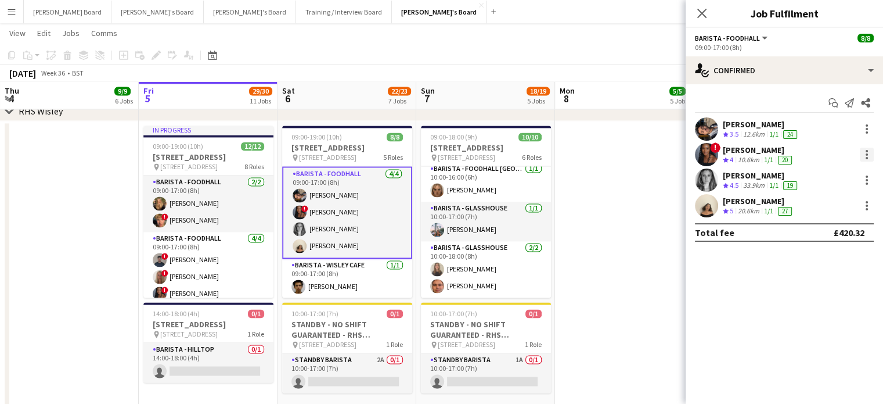
click at [867, 155] on div at bounding box center [867, 154] width 2 height 2
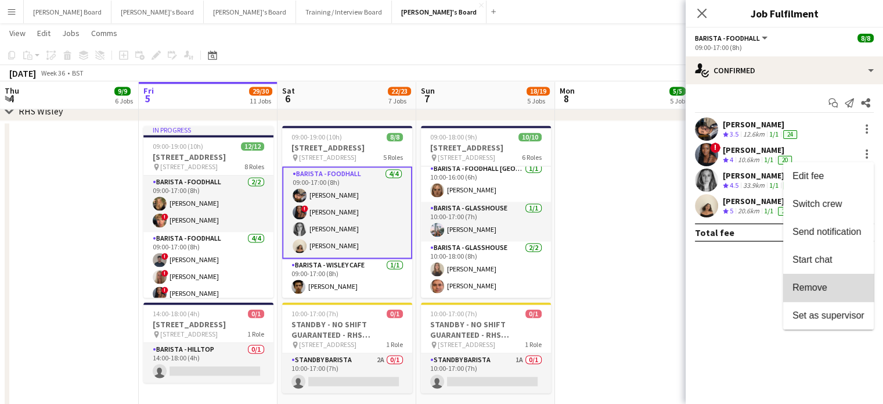
click at [831, 280] on button "Remove" at bounding box center [828, 288] width 91 height 28
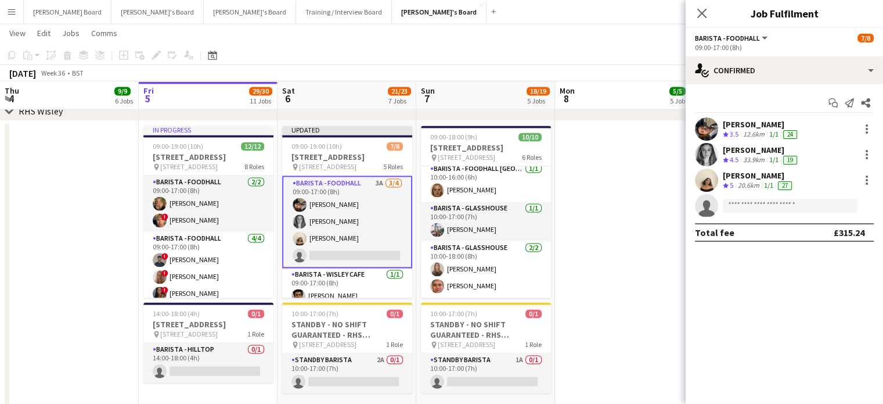
click at [640, 282] on app-date-cell at bounding box center [624, 405] width 139 height 569
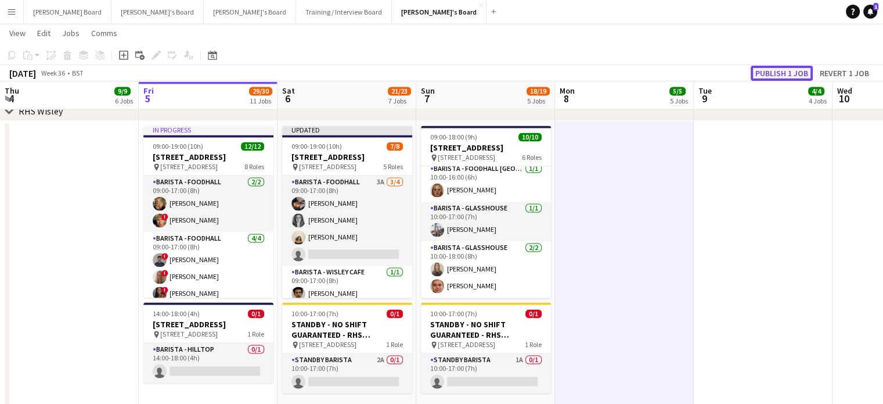
click at [789, 72] on button "Publish 1 job" at bounding box center [782, 73] width 62 height 15
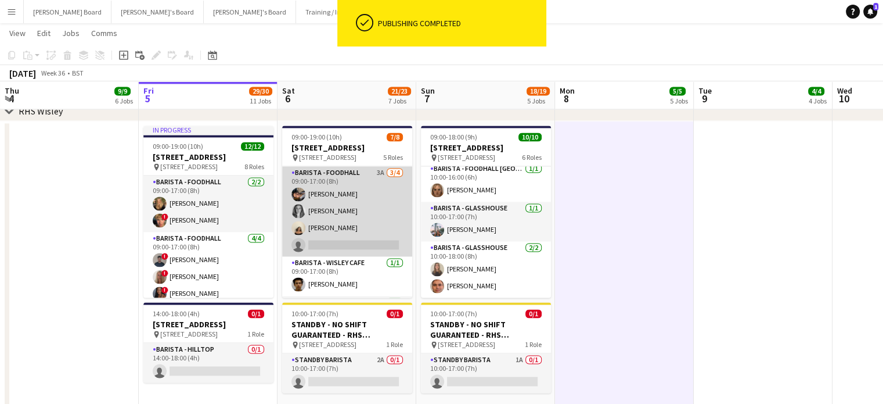
click at [364, 223] on app-card-role "Barista - Foodhall 3A 3/4 09:00-17:00 (8h) Mohamed Amer Josephine Porter-Wright…" at bounding box center [347, 211] width 130 height 90
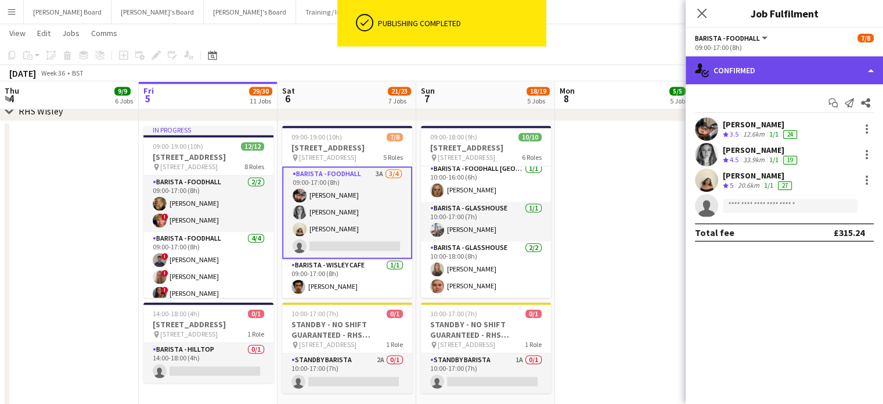
click at [747, 68] on div "single-neutral-actions-check-2 Confirmed" at bounding box center [784, 70] width 197 height 28
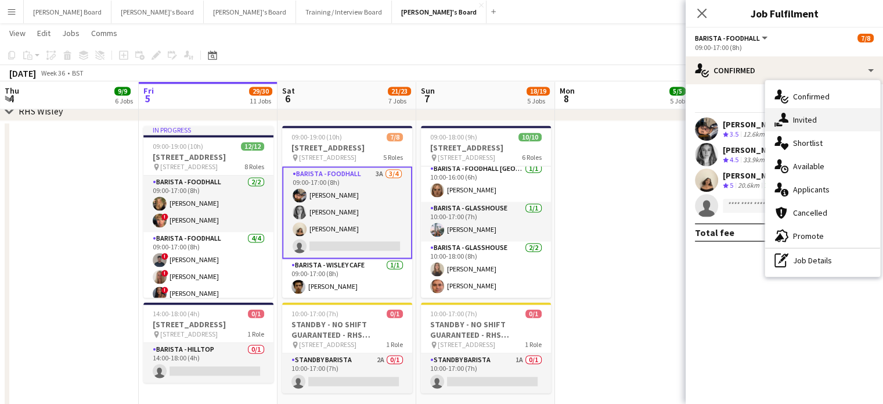
click at [812, 121] on span "Invited" at bounding box center [805, 119] width 24 height 10
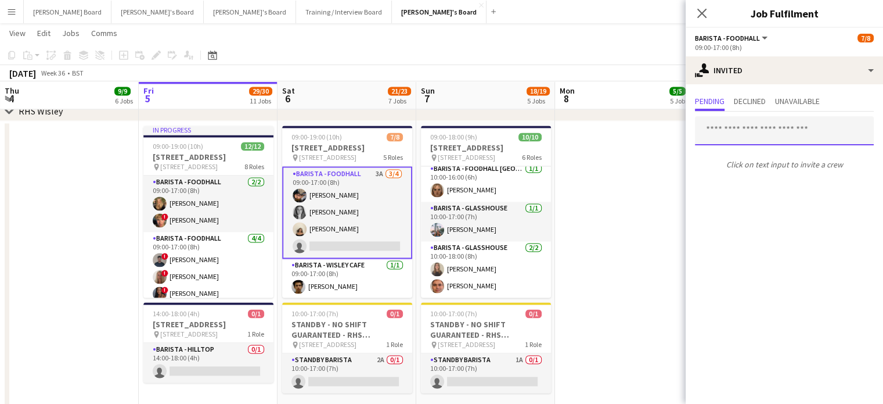
click at [703, 138] on input "text" at bounding box center [784, 130] width 179 height 29
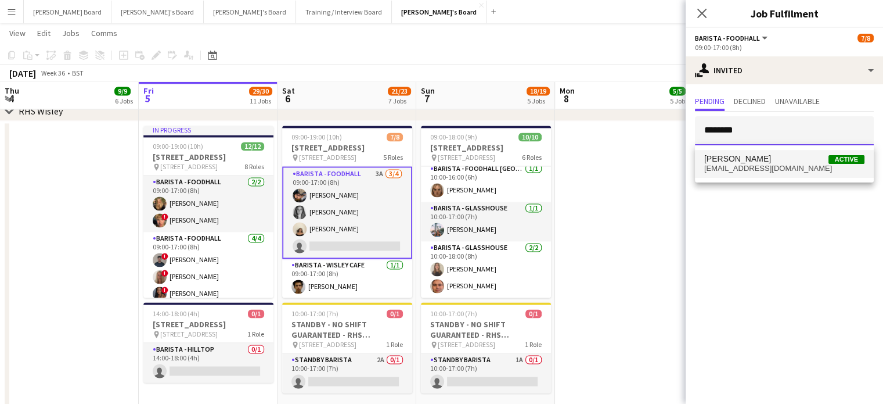
type input "********"
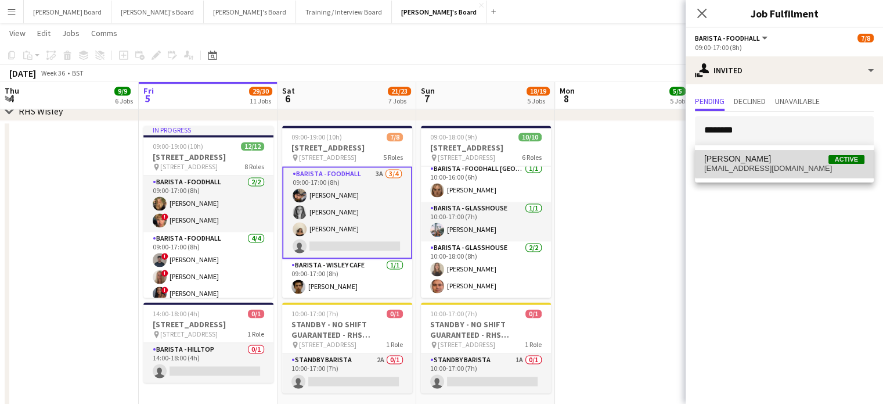
click at [787, 156] on span "Alfred Morris Active" at bounding box center [784, 159] width 160 height 10
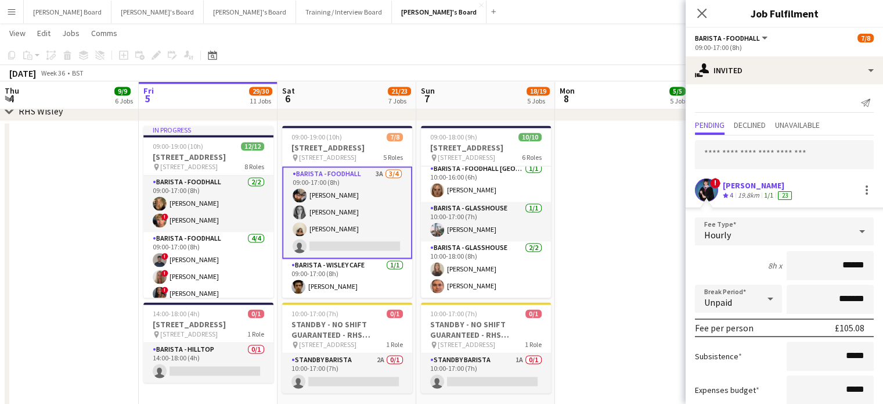
scroll to position [71, 0]
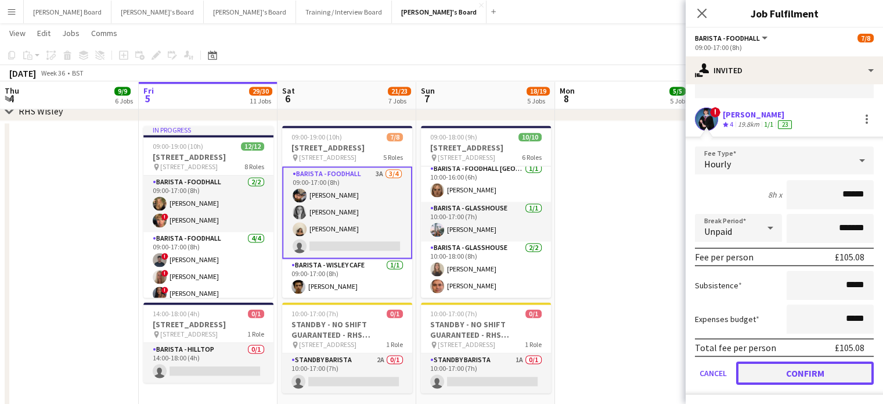
click at [796, 366] on button "Confirm" at bounding box center [805, 372] width 138 height 23
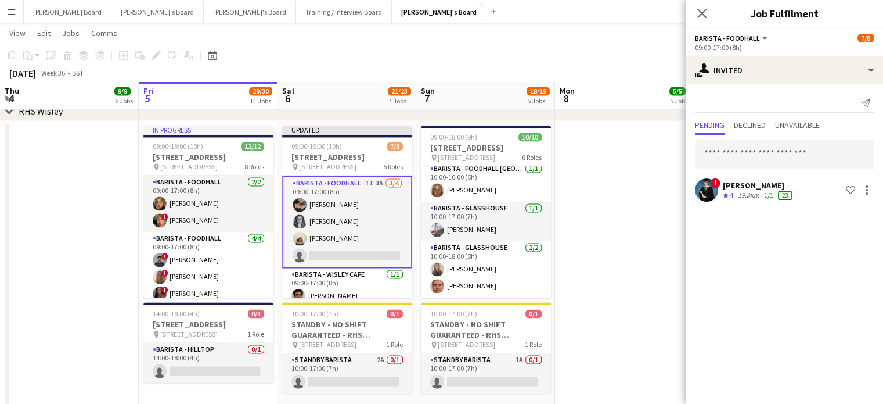
click at [761, 170] on div "! Alfred Morris Crew rating 4 19.8km 1/1 23 Shortlist crew" at bounding box center [784, 169] width 197 height 69
click at [750, 188] on div "[PERSON_NAME]" at bounding box center [758, 185] width 71 height 10
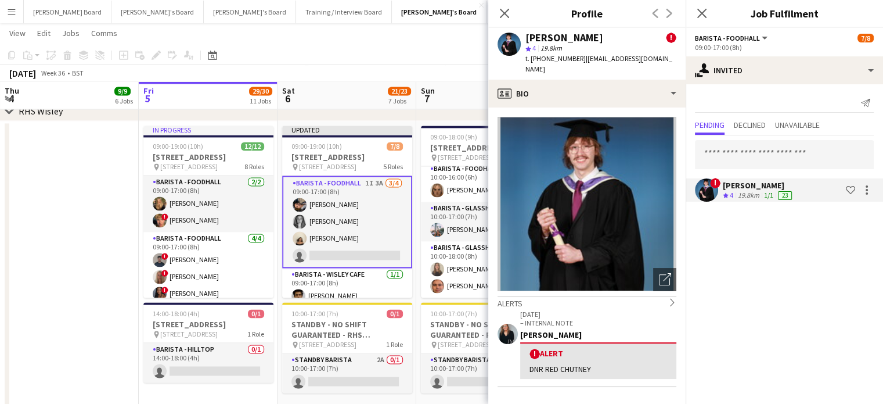
click at [86, 251] on app-date-cell at bounding box center [69, 405] width 139 height 569
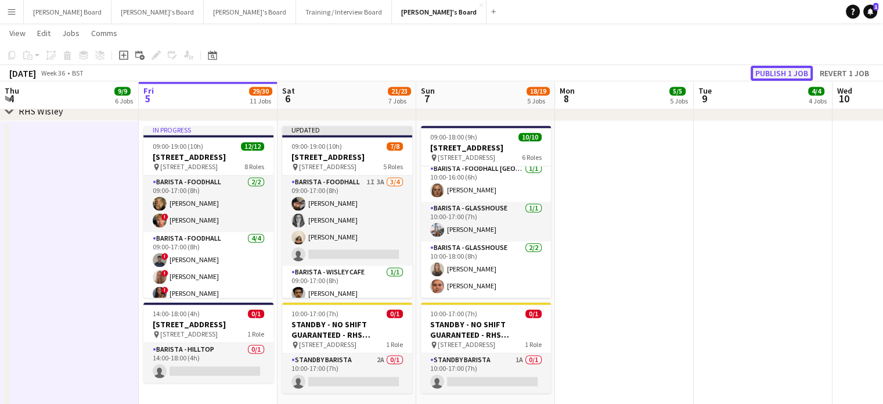
click at [779, 76] on button "Publish 1 job" at bounding box center [782, 73] width 62 height 15
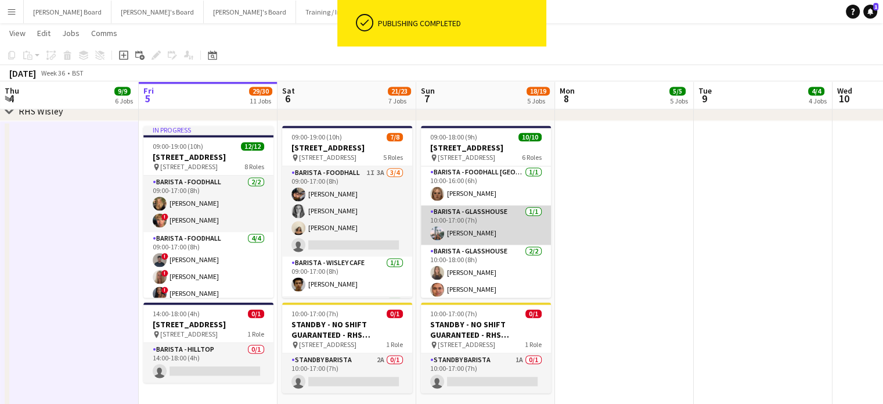
scroll to position [184, 0]
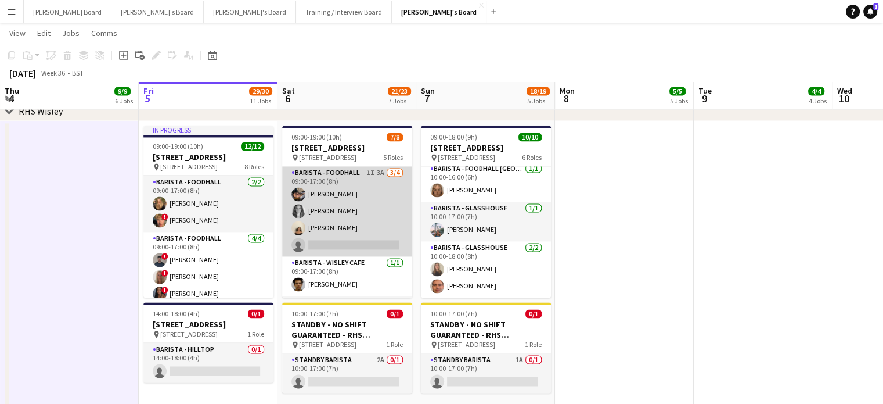
click at [373, 237] on app-card-role "Barista - Foodhall 1I 3A 3/4 09:00-17:00 (8h) Mohamed Amer Josephine Porter-Wri…" at bounding box center [347, 211] width 130 height 90
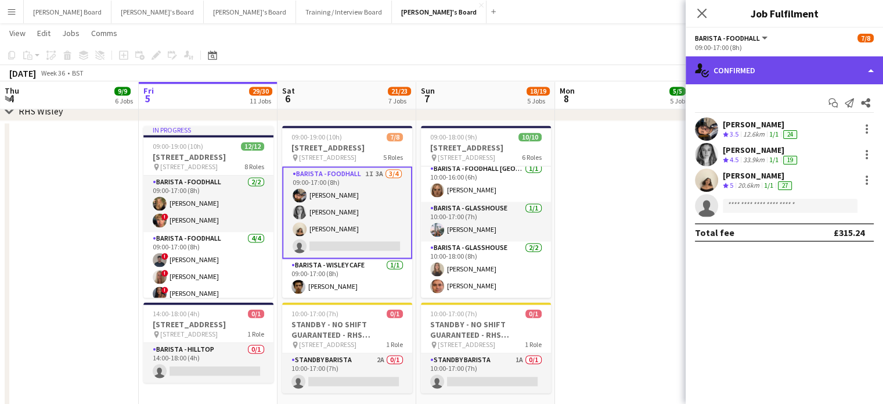
click at [733, 67] on div "single-neutral-actions-check-2 Confirmed" at bounding box center [784, 70] width 197 height 28
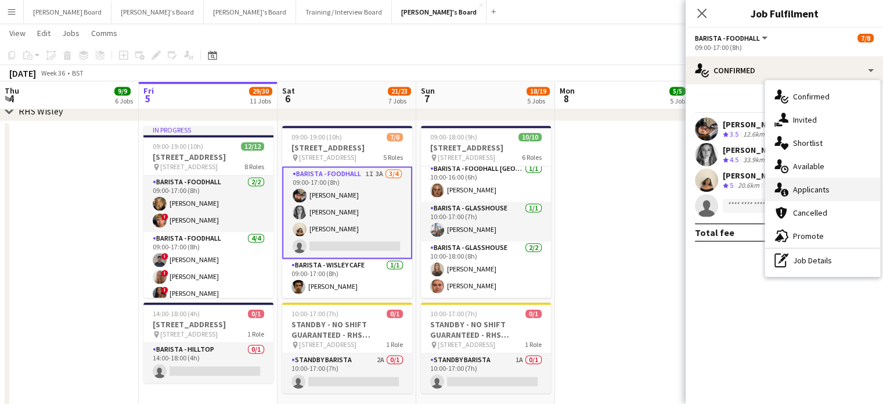
click at [830, 186] on div "single-neutral-actions-information Applicants" at bounding box center [822, 189] width 115 height 23
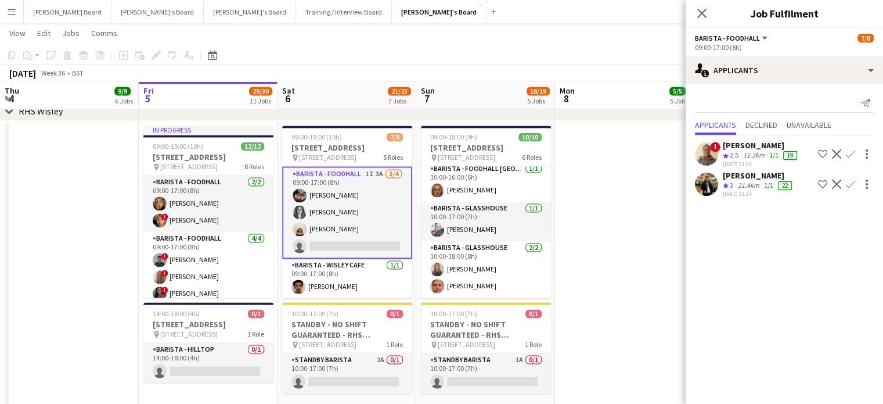
click at [758, 148] on div "Rachael Adekunle" at bounding box center [761, 145] width 77 height 10
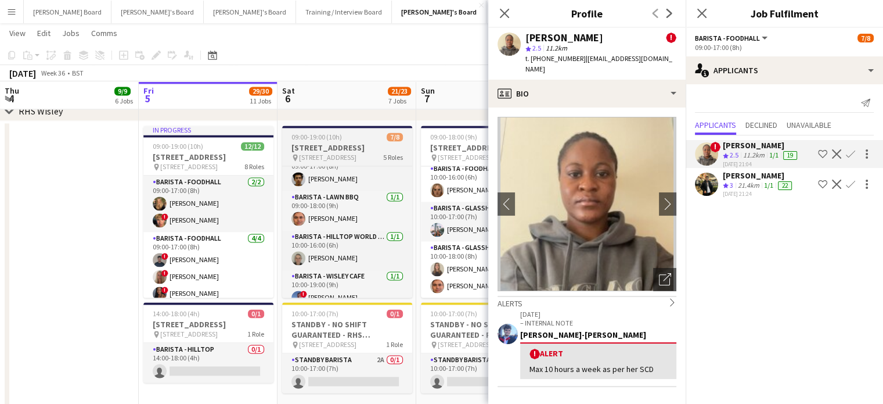
scroll to position [129, 0]
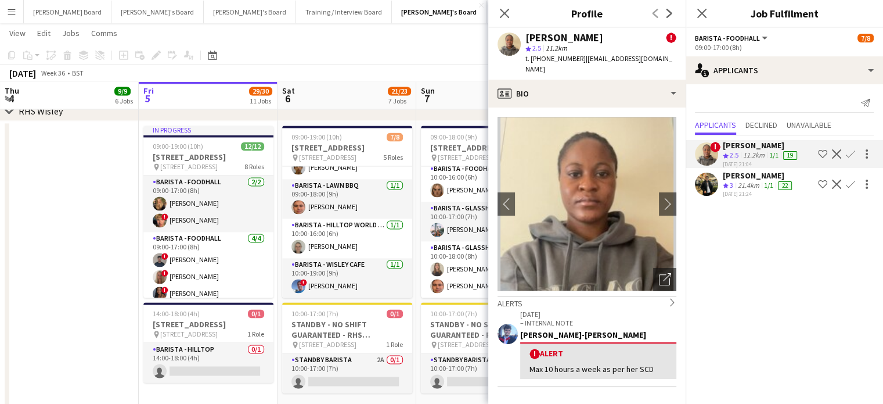
click at [91, 303] on app-date-cell at bounding box center [69, 405] width 139 height 569
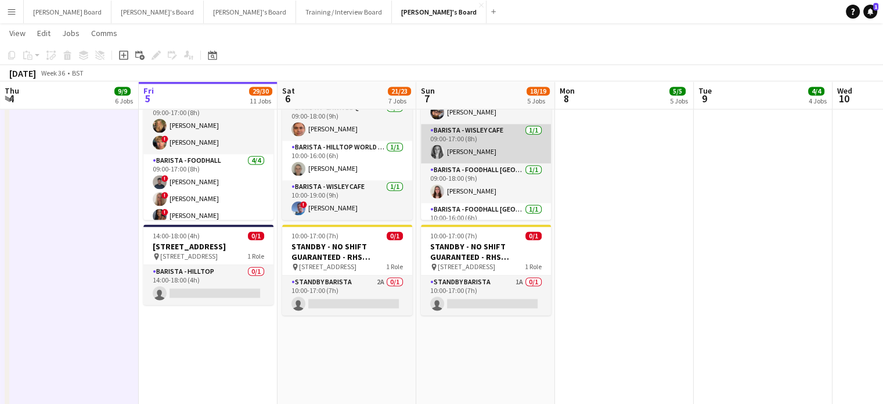
scroll to position [0, 0]
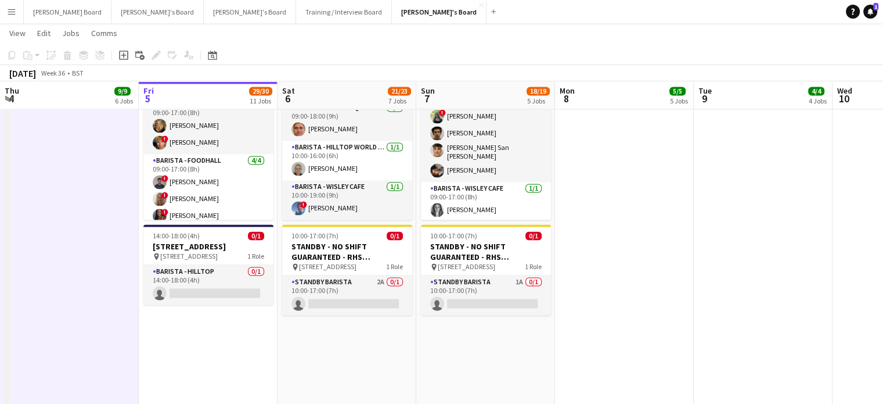
click at [12, 12] on app-icon "Menu" at bounding box center [11, 11] width 9 height 9
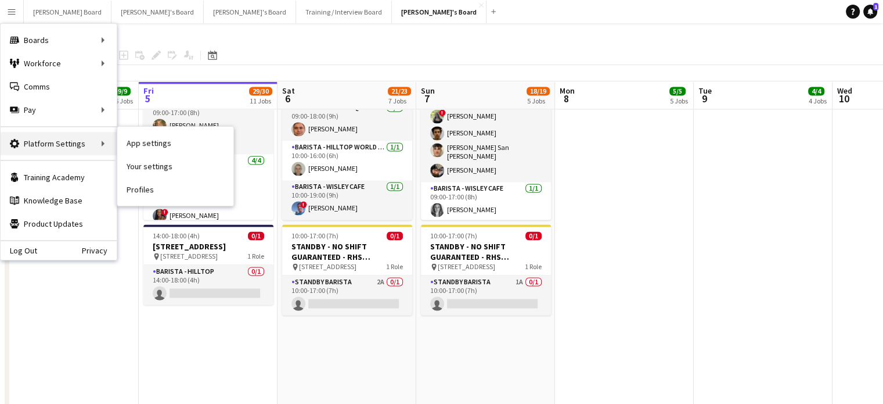
click at [85, 147] on div "Platform Settings Platform Settings" at bounding box center [59, 143] width 116 height 23
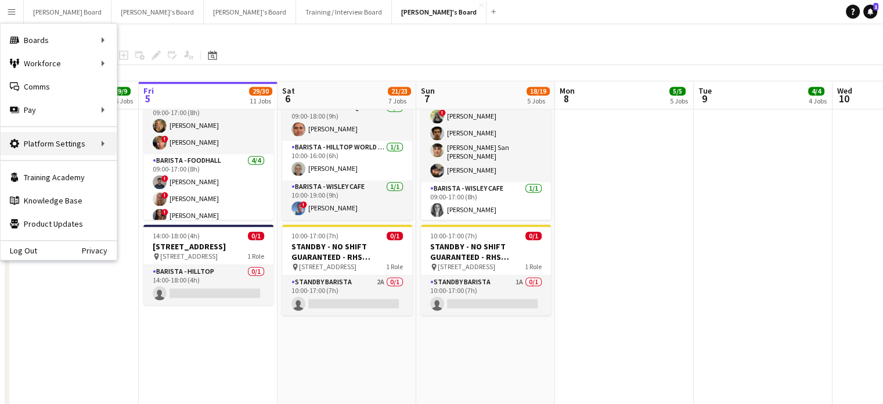
click at [79, 145] on div "Platform Settings Platform Settings" at bounding box center [59, 143] width 116 height 23
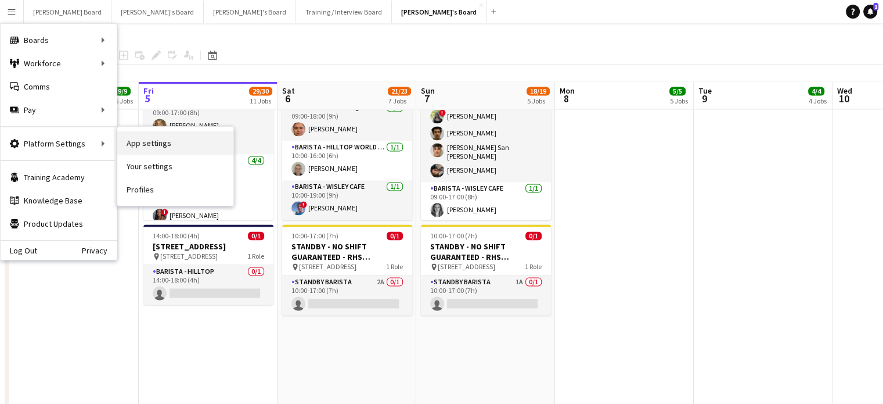
click at [184, 146] on link "App settings" at bounding box center [175, 142] width 116 height 23
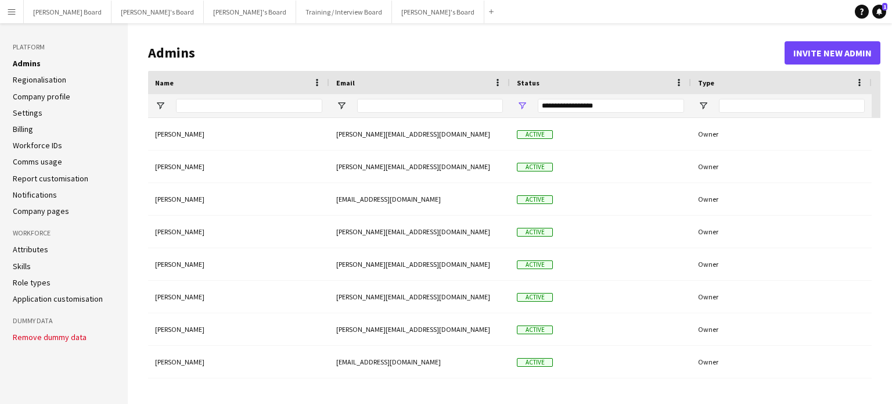
click at [46, 280] on link "Role types" at bounding box center [32, 282] width 38 height 10
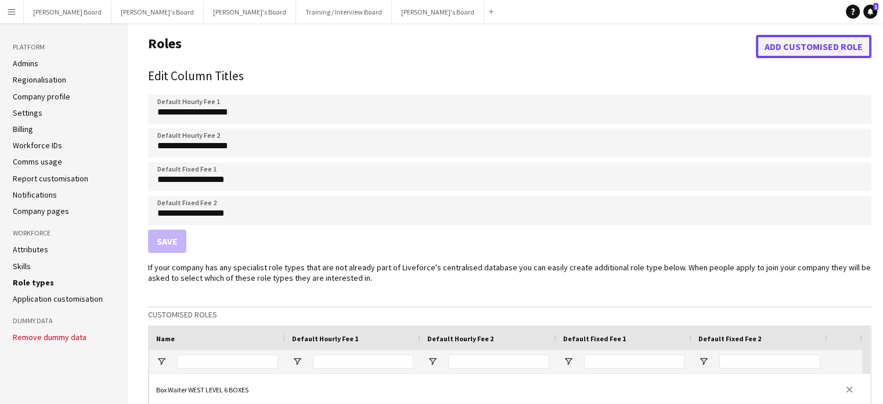
click at [827, 43] on button "Add customised role" at bounding box center [814, 46] width 116 height 23
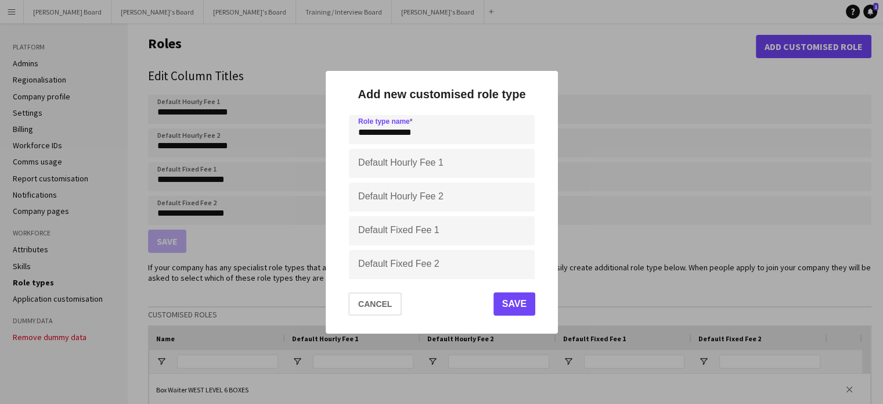
type input "**********"
click at [520, 308] on button "Save" at bounding box center [514, 303] width 42 height 23
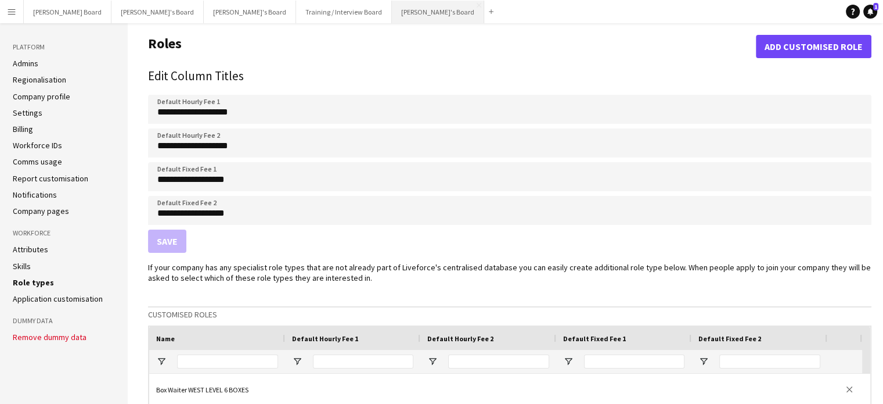
click at [392, 13] on button "[PERSON_NAME]'s Board Close" at bounding box center [438, 12] width 92 height 23
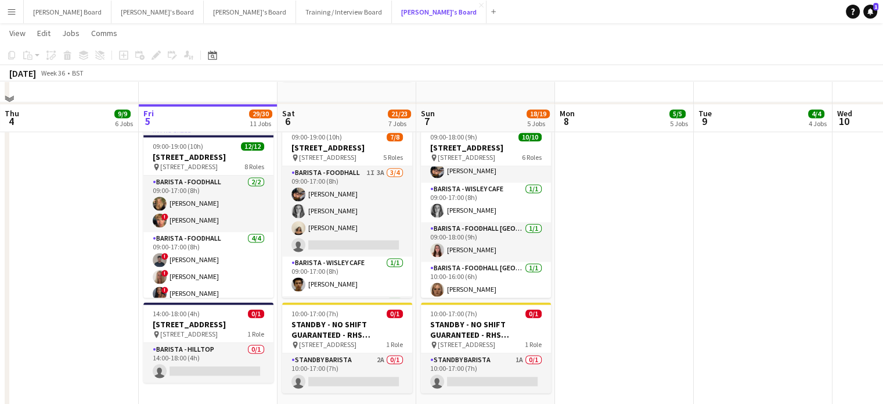
scroll to position [1858, 0]
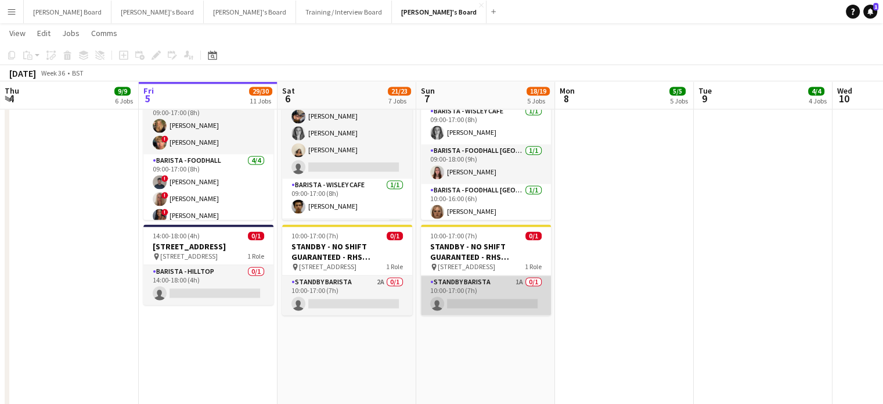
click at [485, 287] on app-card-role "STANDBY BARISTA 1A 0/1 10:00-17:00 (7h) single-neutral-actions" at bounding box center [486, 294] width 130 height 39
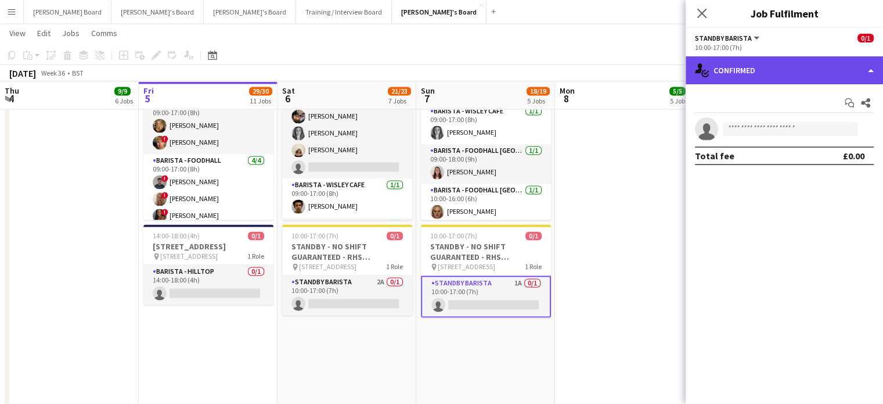
click at [745, 71] on div "single-neutral-actions-check-2 Confirmed" at bounding box center [784, 70] width 197 height 28
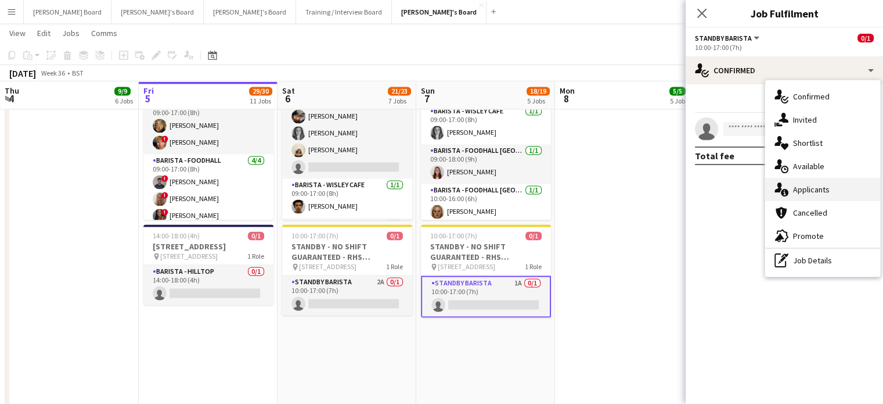
click at [830, 192] on div "single-neutral-actions-information Applicants" at bounding box center [822, 189] width 115 height 23
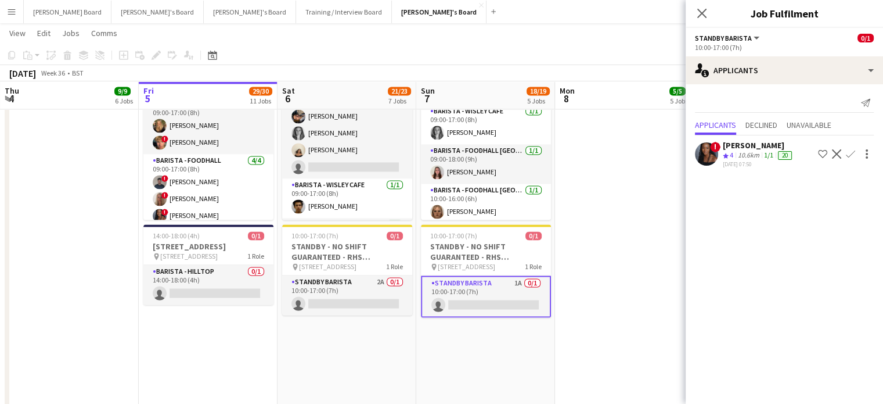
click at [832, 149] on app-icon "Decline" at bounding box center [836, 153] width 9 height 9
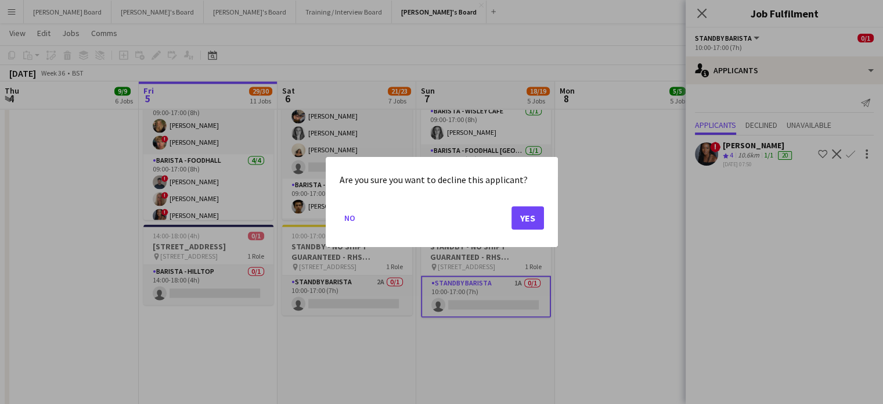
scroll to position [0, 0]
click at [530, 210] on button "Yes" at bounding box center [528, 217] width 33 height 23
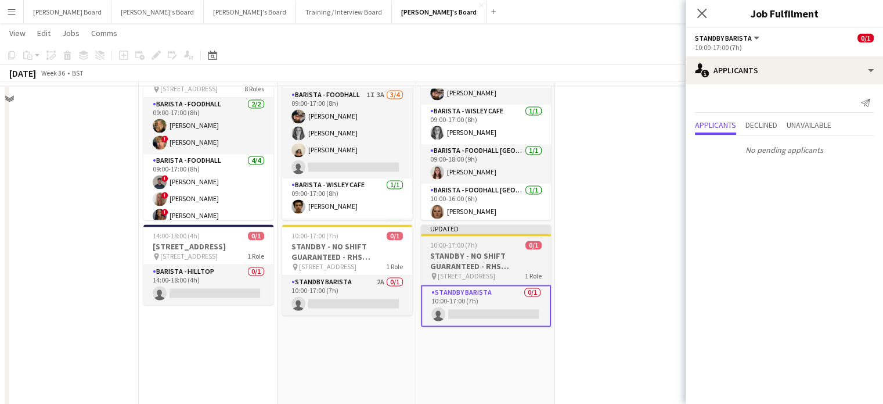
scroll to position [1703, 0]
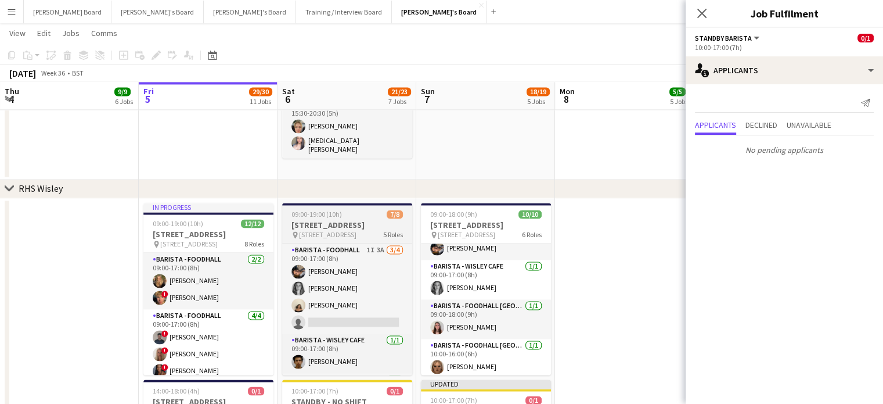
click at [349, 230] on h3 "[STREET_ADDRESS]" at bounding box center [347, 225] width 130 height 10
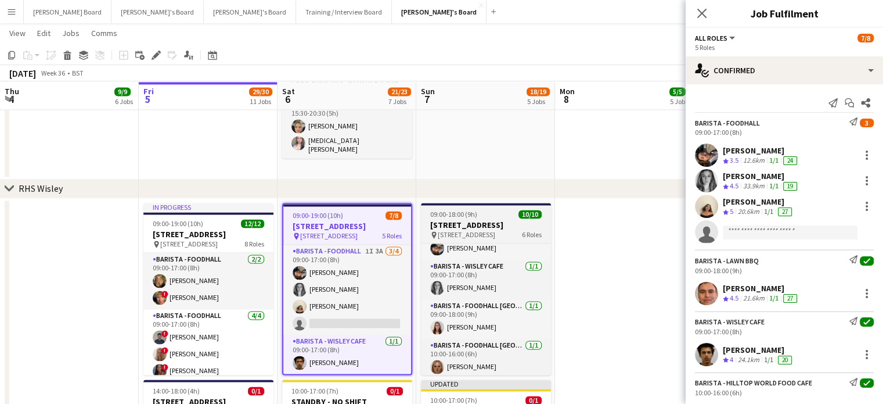
click at [484, 213] on div "09:00-18:00 (9h) 10/10" at bounding box center [486, 214] width 130 height 9
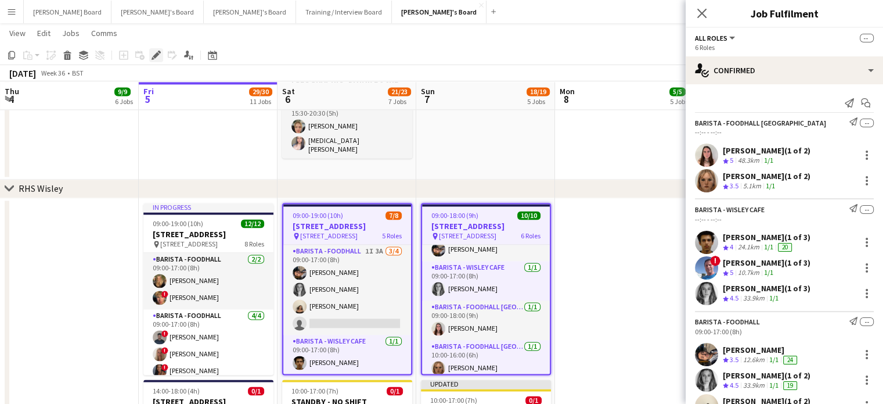
click at [159, 57] on icon "Edit" at bounding box center [156, 55] width 9 height 9
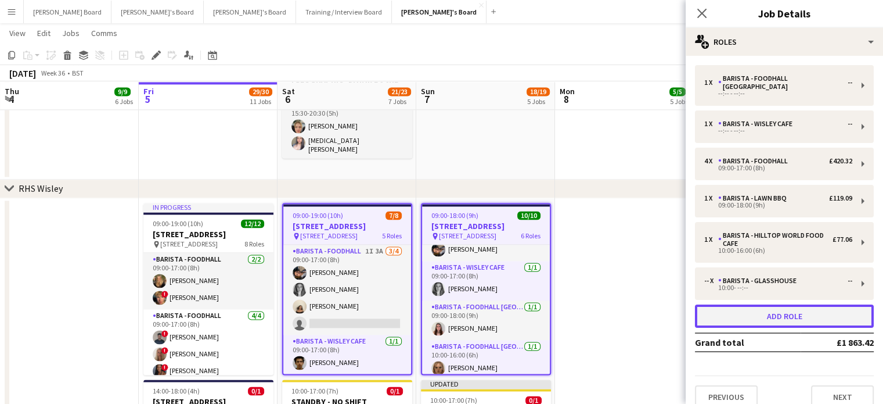
click at [755, 308] on button "Add role" at bounding box center [784, 315] width 179 height 23
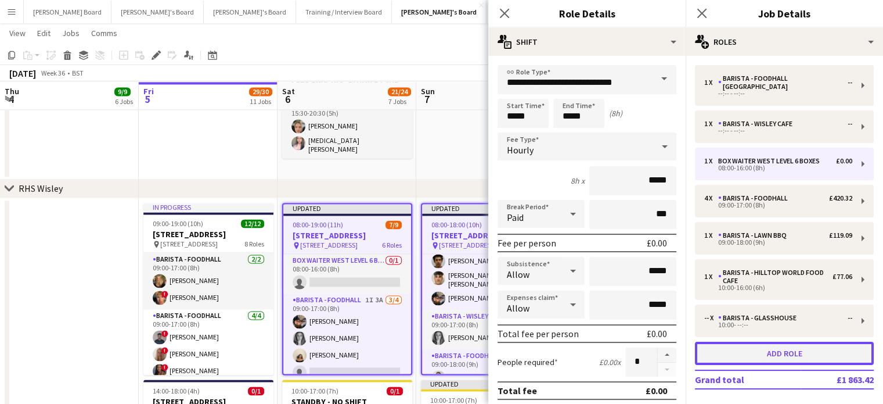
scroll to position [117, 0]
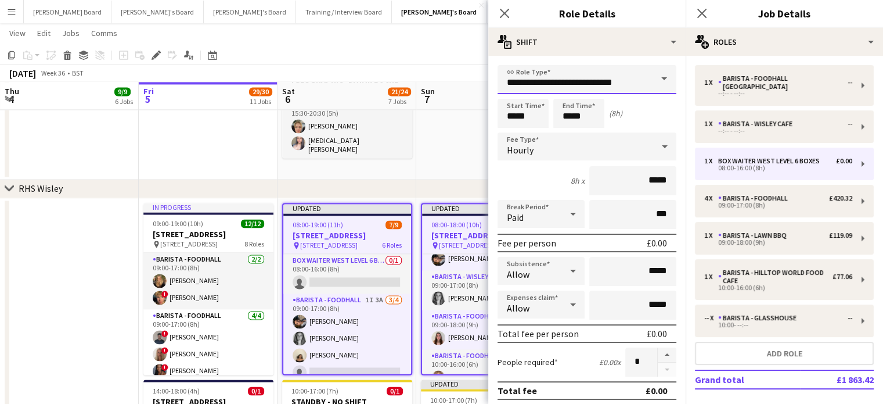
click at [598, 84] on input "**********" at bounding box center [587, 79] width 179 height 29
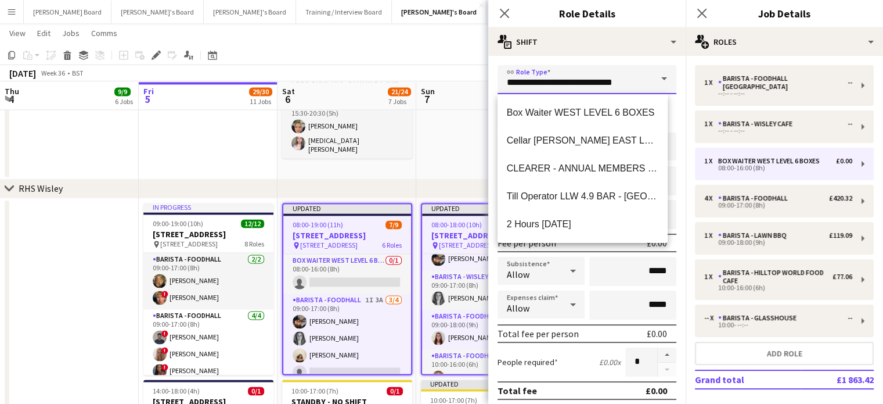
click at [598, 84] on input "**********" at bounding box center [587, 79] width 179 height 29
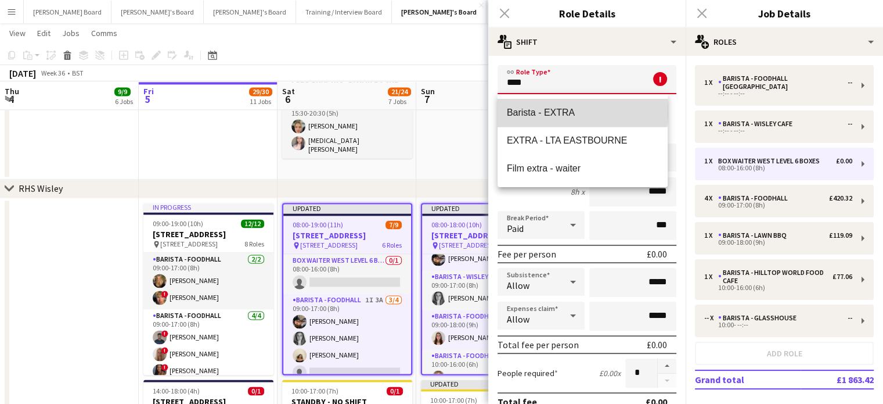
click at [553, 112] on span "Barista - EXTRA" at bounding box center [583, 112] width 152 height 11
type input "**********"
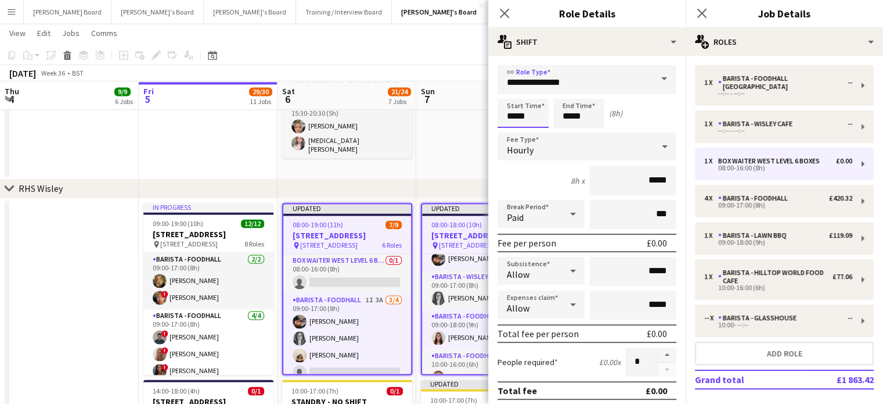
click at [524, 118] on input "*****" at bounding box center [523, 113] width 51 height 29
type input "*****"
click at [506, 88] on div at bounding box center [511, 93] width 23 height 12
click at [571, 112] on input "*****" at bounding box center [578, 113] width 51 height 29
click at [570, 100] on input "*****" at bounding box center [578, 113] width 51 height 29
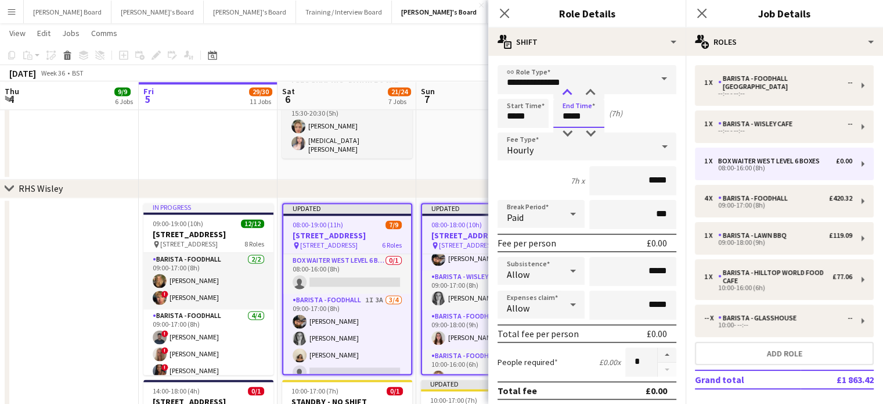
click at [569, 92] on div at bounding box center [567, 93] width 23 height 12
type input "*****"
click at [569, 92] on div at bounding box center [567, 93] width 23 height 12
click at [621, 172] on input "*****" at bounding box center [632, 180] width 87 height 29
click at [622, 173] on input "*****" at bounding box center [632, 180] width 87 height 29
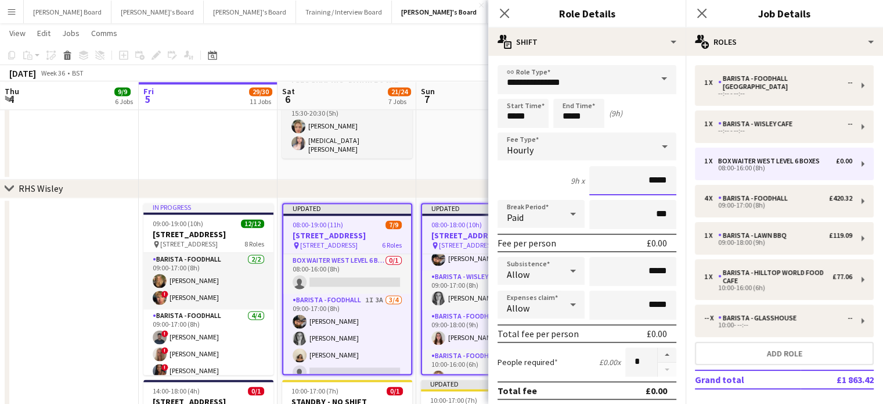
click at [622, 174] on input "*****" at bounding box center [632, 180] width 87 height 29
type input "******"
drag, startPoint x: 578, startPoint y: 220, endPoint x: 564, endPoint y: 221, distance: 14.0
click at [566, 221] on div at bounding box center [573, 213] width 23 height 23
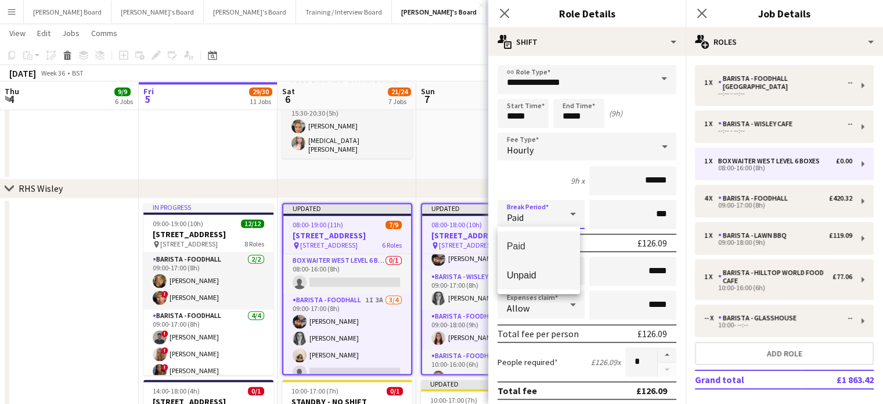
click at [553, 271] on span "Unpaid" at bounding box center [539, 274] width 64 height 11
click at [614, 230] on form "**********" at bounding box center [586, 396] width 197 height 662
click at [620, 218] on input "***" at bounding box center [632, 214] width 87 height 29
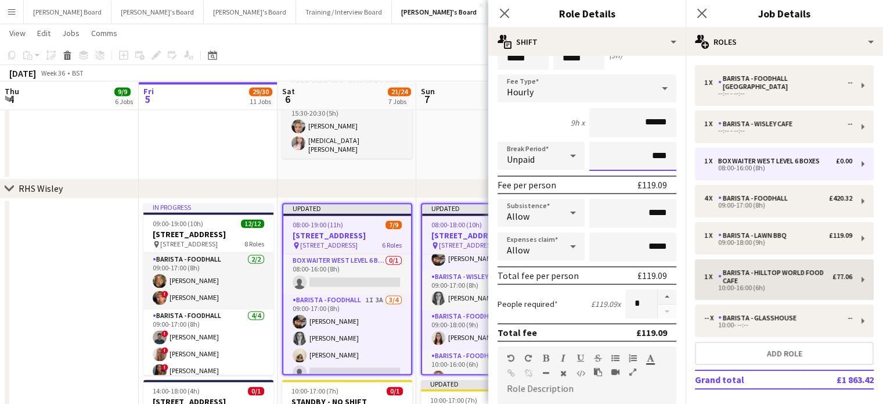
scroll to position [77, 0]
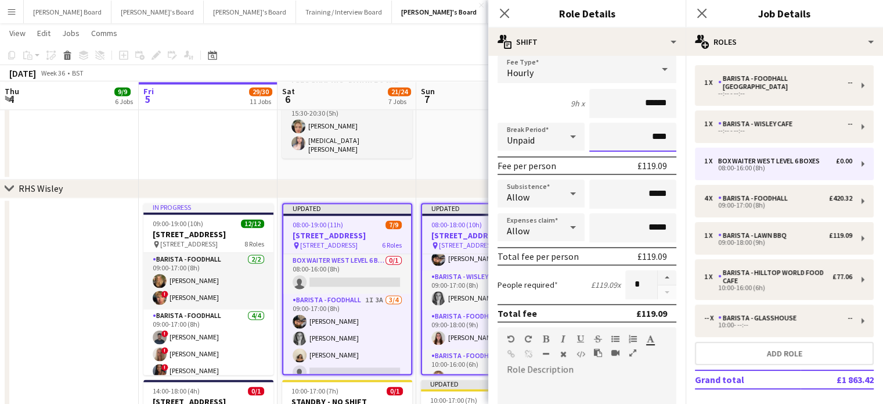
type input "****"
click at [531, 186] on div "Allow" at bounding box center [530, 193] width 64 height 28
click at [553, 258] on span "Don't allow" at bounding box center [539, 254] width 64 height 11
click at [562, 223] on div at bounding box center [573, 226] width 23 height 23
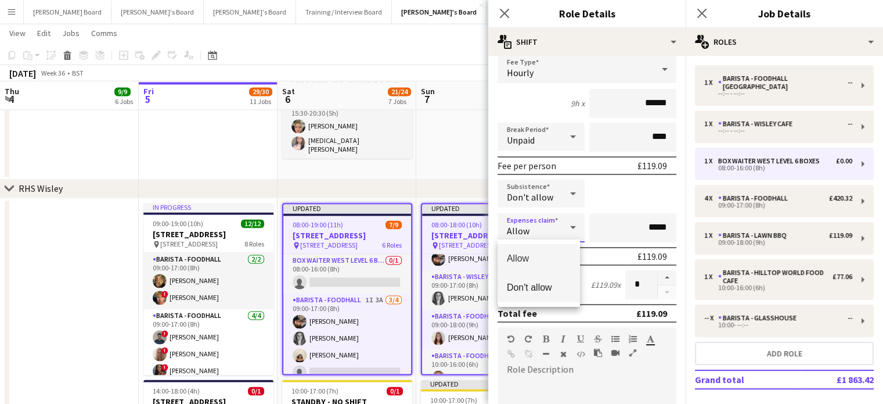
click at [558, 294] on mat-option "Don't allow" at bounding box center [539, 287] width 82 height 29
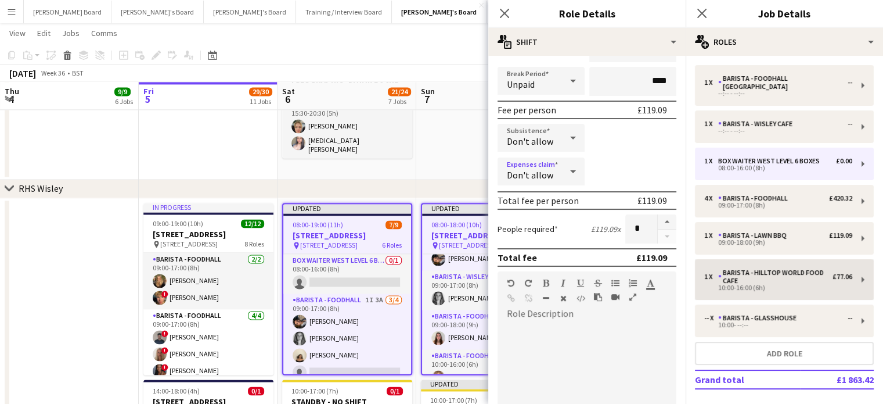
scroll to position [154, 0]
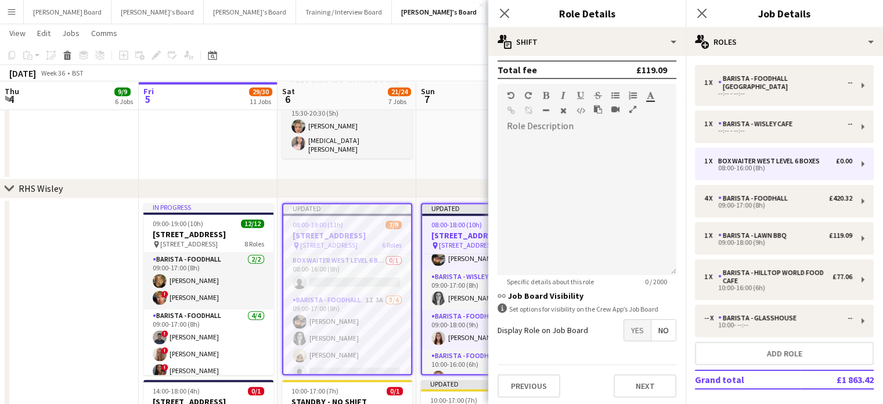
click at [624, 330] on span "Yes" at bounding box center [637, 329] width 27 height 21
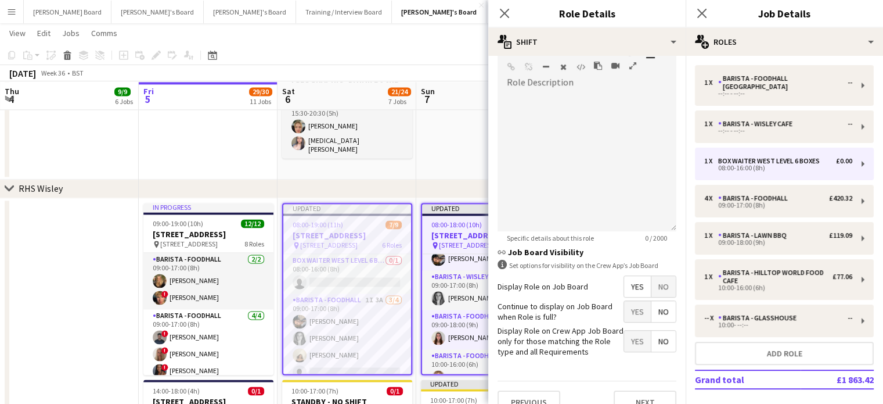
scroll to position [380, 0]
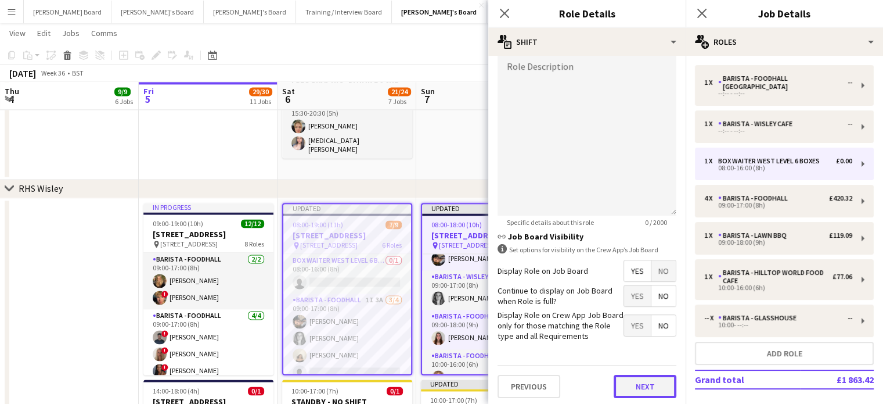
click at [633, 384] on button "Next" at bounding box center [645, 386] width 63 height 23
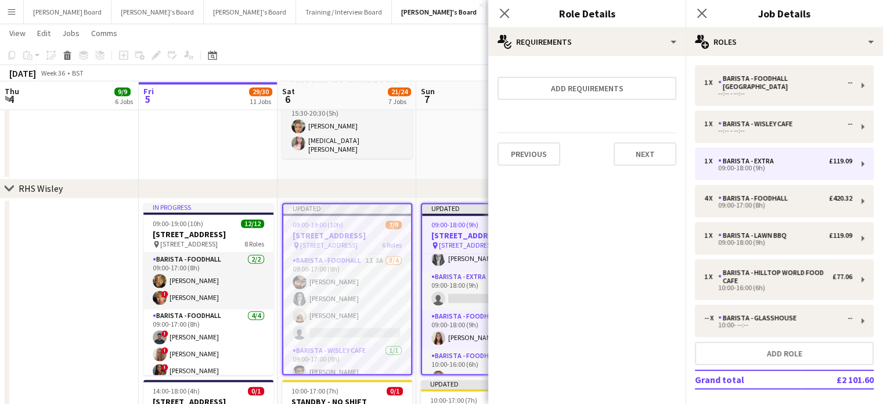
scroll to position [77, 0]
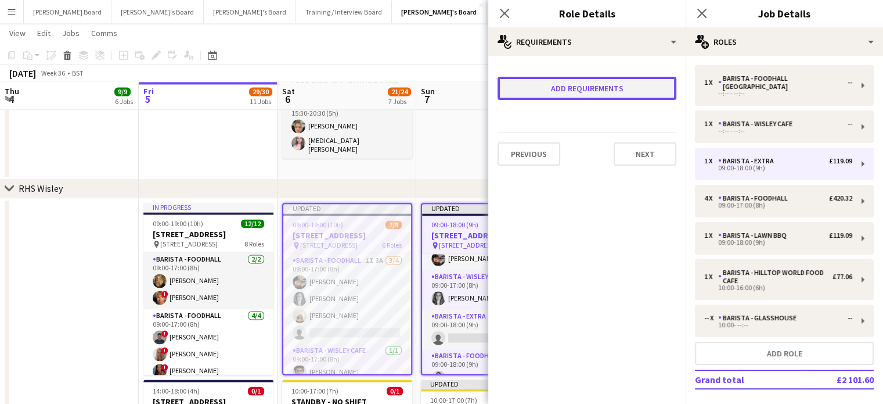
click at [585, 85] on button "Add requirements" at bounding box center [587, 88] width 179 height 23
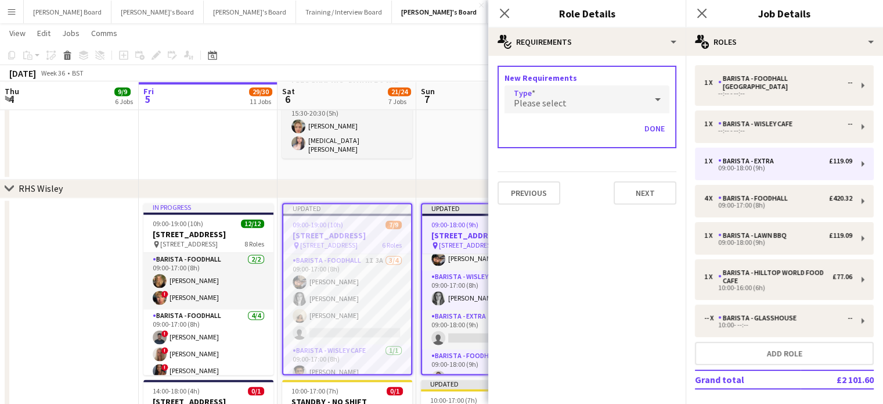
click at [543, 106] on span "Please select" at bounding box center [540, 103] width 53 height 12
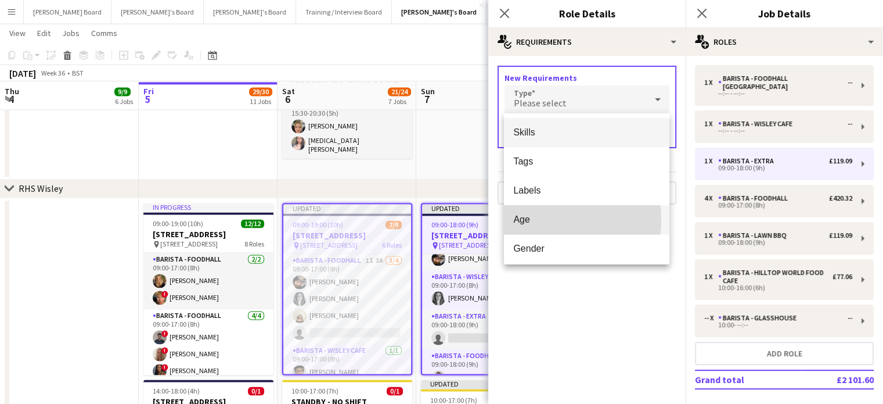
click at [533, 220] on span "Age" at bounding box center [586, 219] width 147 height 11
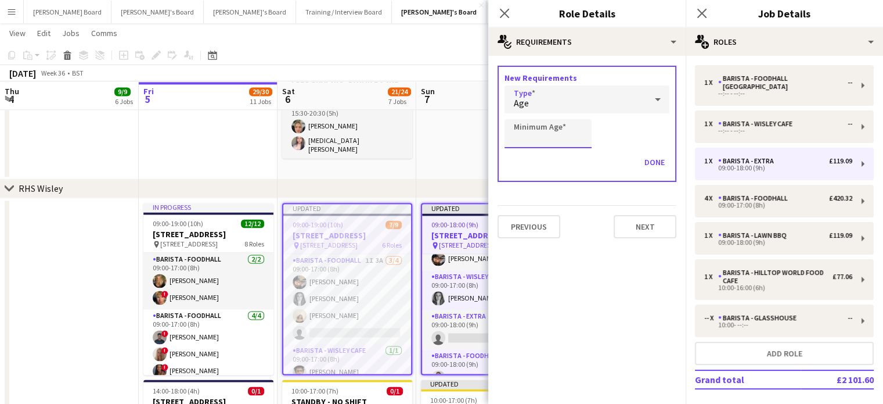
click at [520, 136] on input "Minimum Age" at bounding box center [548, 133] width 87 height 29
type input "**"
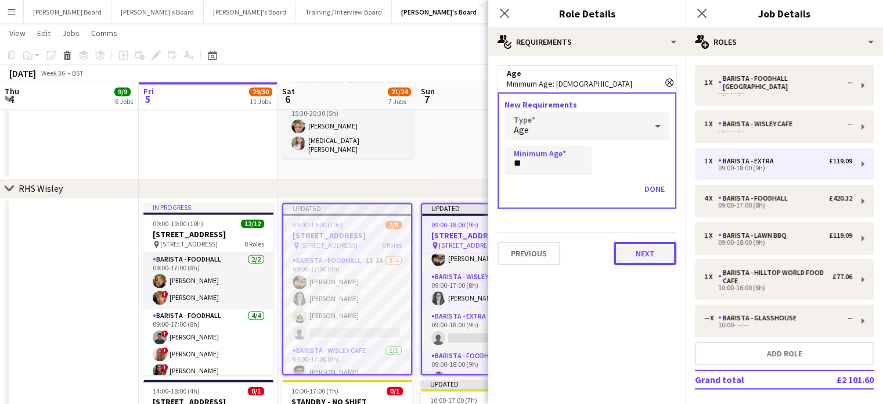
click at [645, 254] on button "Next" at bounding box center [645, 253] width 63 height 23
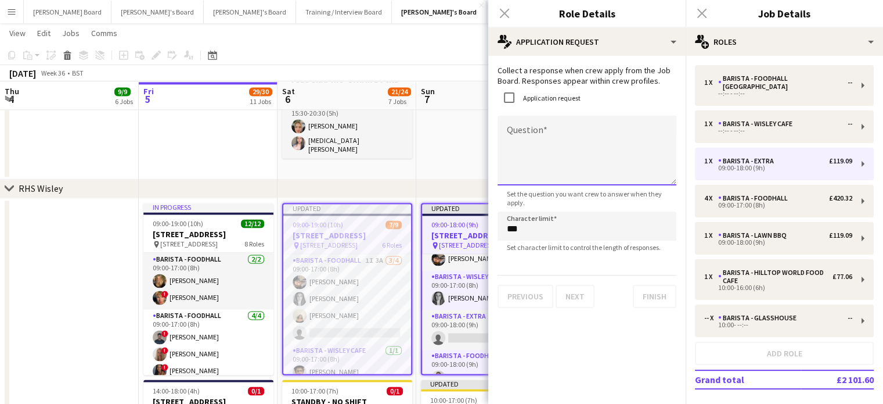
click at [532, 146] on textarea "Question" at bounding box center [587, 151] width 179 height 70
paste textarea "**********"
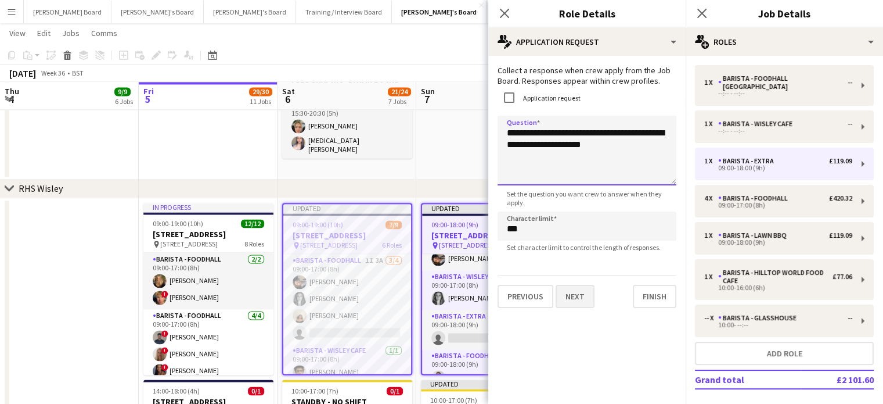
type textarea "**********"
click at [560, 290] on button "Next" at bounding box center [575, 296] width 39 height 23
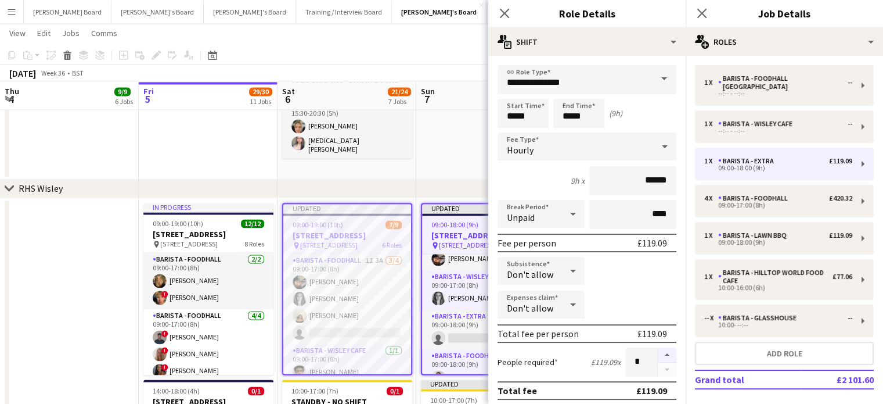
click at [658, 348] on button "button" at bounding box center [667, 354] width 19 height 15
type input "*"
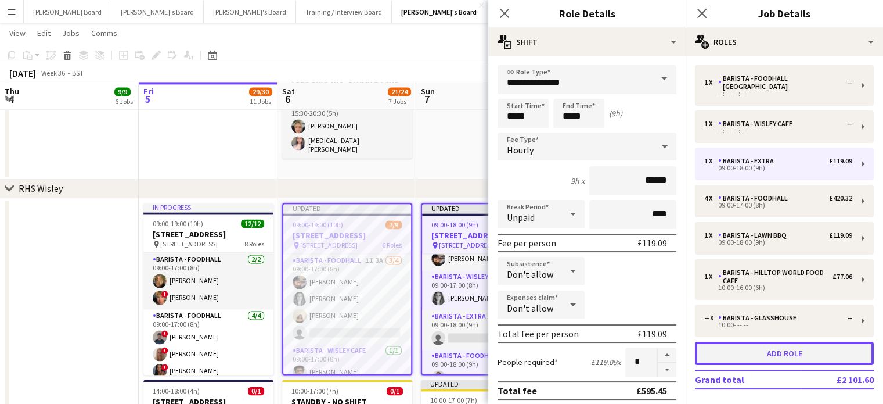
click at [751, 354] on button "Add role" at bounding box center [784, 352] width 179 height 23
type input "**********"
type input "*****"
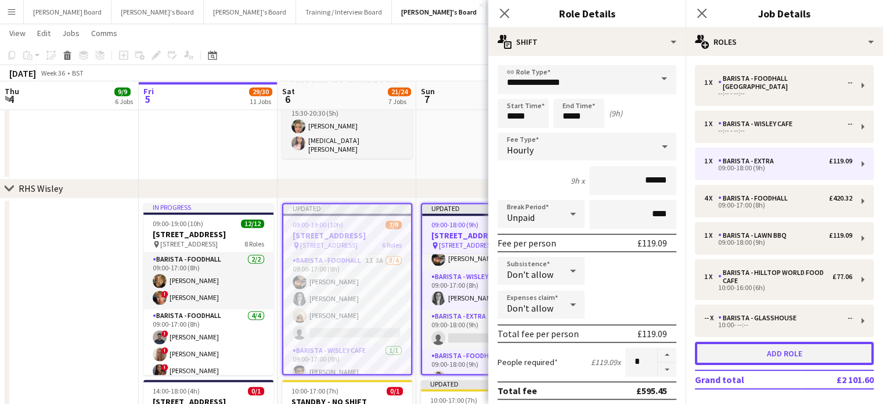
type input "***"
type input "*"
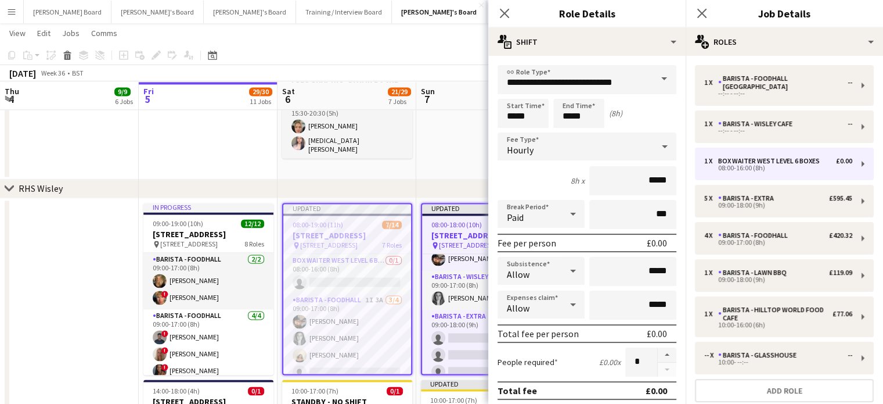
click at [548, 63] on div "**********" at bounding box center [586, 391] width 197 height 671
click at [549, 70] on input "**********" at bounding box center [587, 79] width 179 height 29
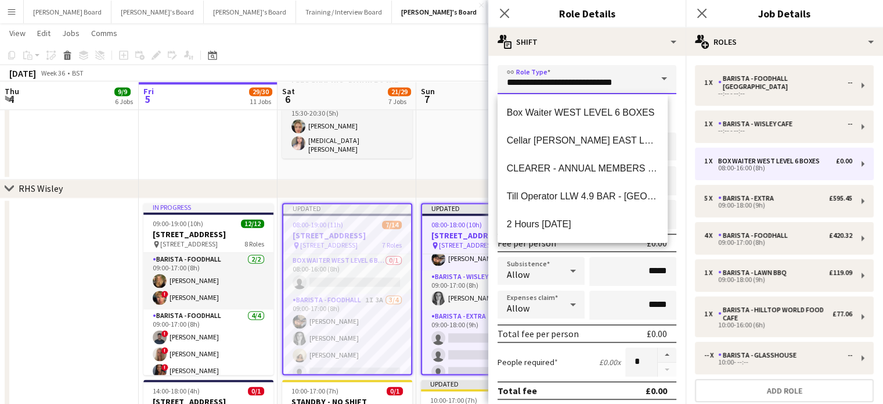
click at [549, 70] on input "**********" at bounding box center [587, 79] width 179 height 29
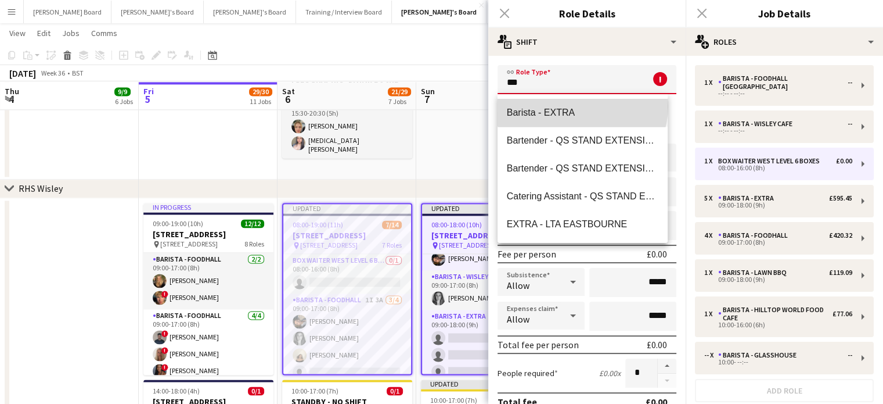
click at [582, 107] on span "Barista - EXTRA" at bounding box center [583, 112] width 152 height 11
type input "**********"
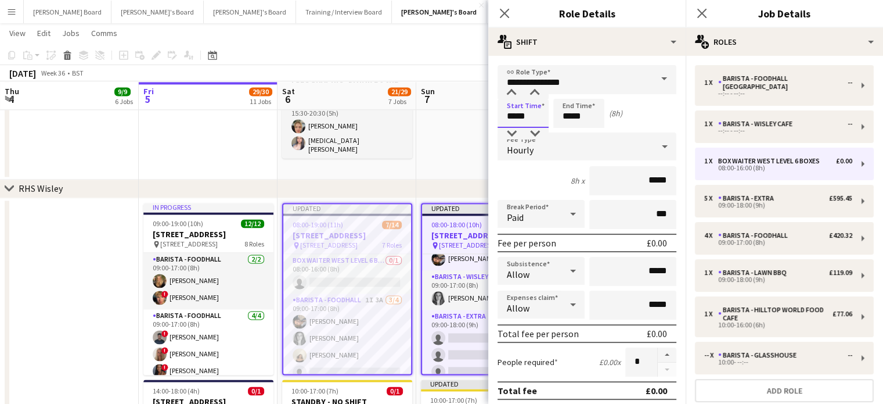
click at [523, 120] on input "*****" at bounding box center [523, 113] width 51 height 29
click at [508, 91] on div at bounding box center [511, 93] width 23 height 12
type input "*****"
click at [508, 91] on div at bounding box center [511, 93] width 23 height 12
click at [566, 107] on input "*****" at bounding box center [578, 113] width 51 height 29
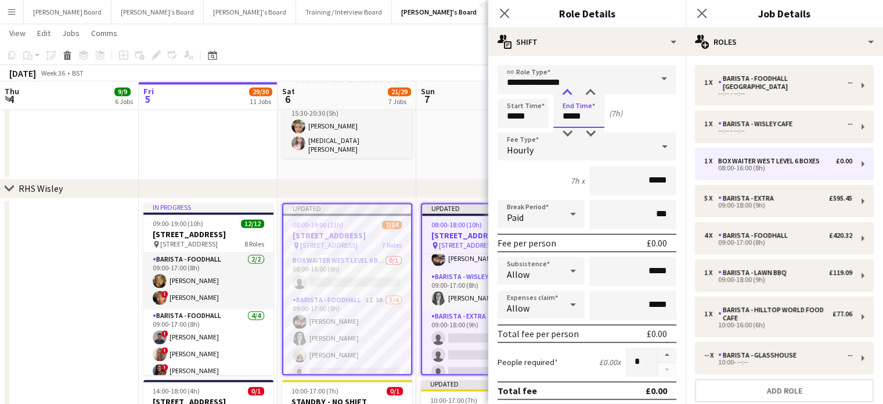
click at [565, 89] on div at bounding box center [567, 93] width 23 height 12
click at [584, 94] on div at bounding box center [590, 93] width 23 height 12
type input "*****"
click at [585, 94] on div at bounding box center [590, 93] width 23 height 12
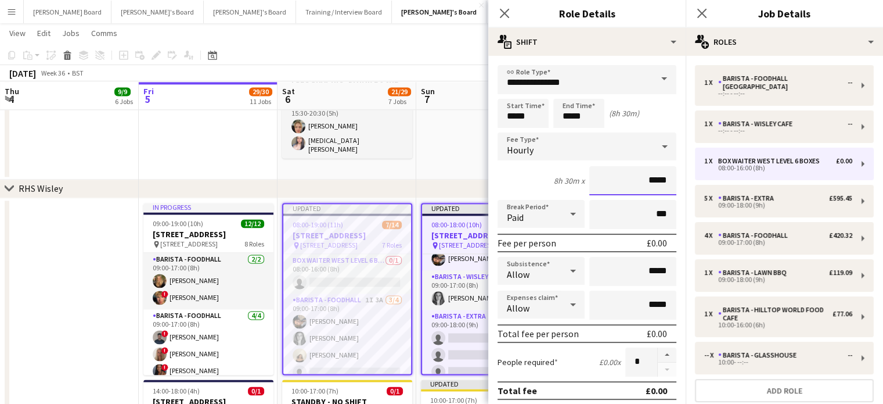
drag, startPoint x: 606, startPoint y: 175, endPoint x: 669, endPoint y: 181, distance: 63.0
click at [669, 181] on form "**********" at bounding box center [586, 396] width 197 height 662
type input "******"
click at [548, 228] on form "**********" at bounding box center [586, 396] width 197 height 662
click at [546, 224] on div "Paid" at bounding box center [530, 214] width 64 height 28
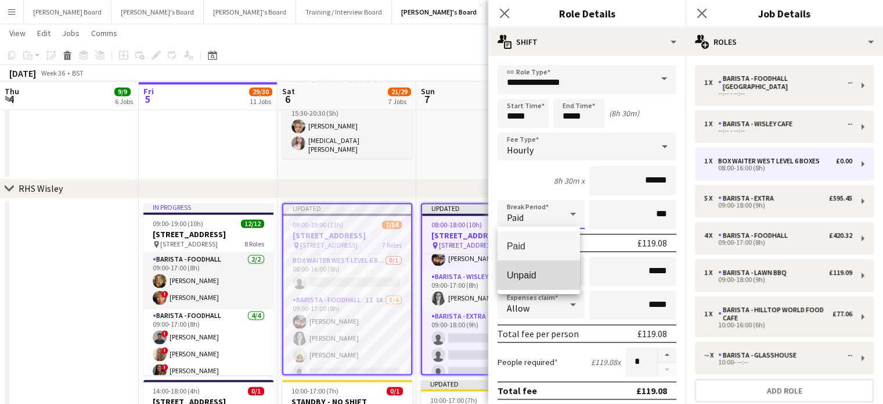
click at [537, 272] on span "Unpaid" at bounding box center [539, 274] width 64 height 11
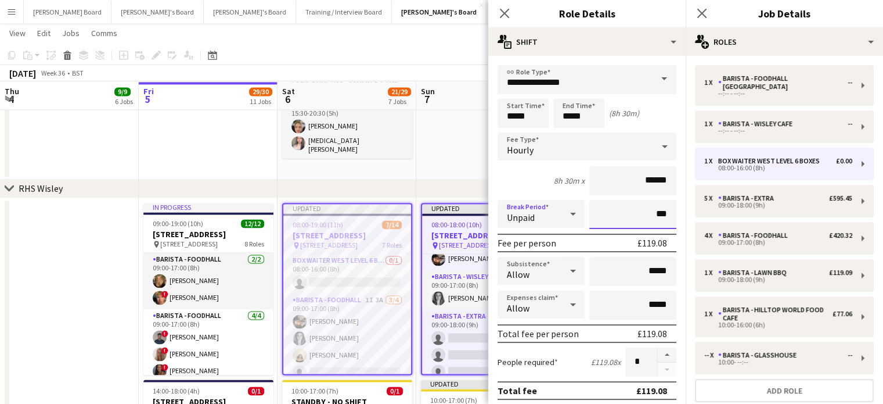
click at [620, 216] on input "***" at bounding box center [632, 214] width 87 height 29
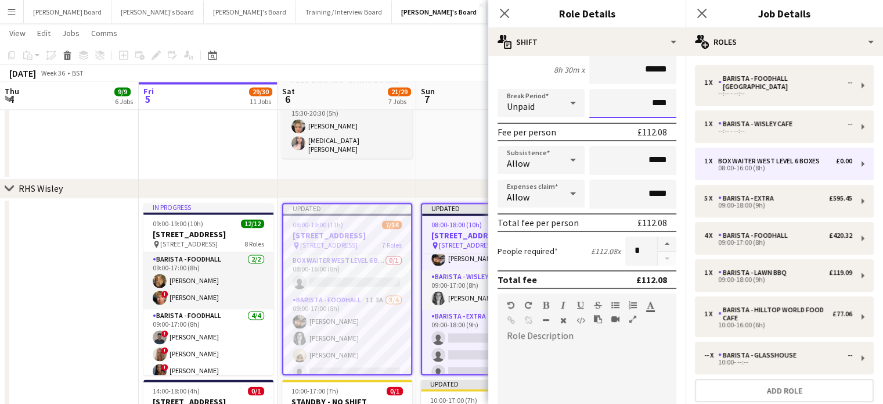
scroll to position [154, 0]
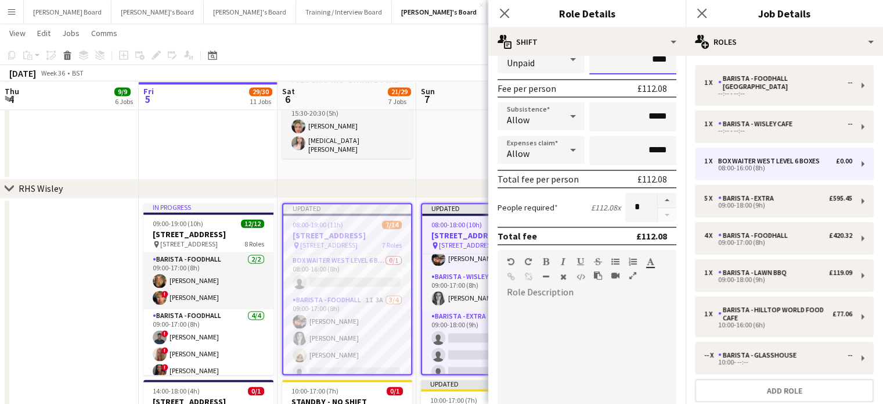
type input "****"
click at [541, 118] on div "Allow" at bounding box center [530, 116] width 64 height 28
click at [544, 185] on mat-option "Don't allow" at bounding box center [539, 177] width 82 height 29
click at [537, 150] on div "Allow" at bounding box center [530, 150] width 64 height 28
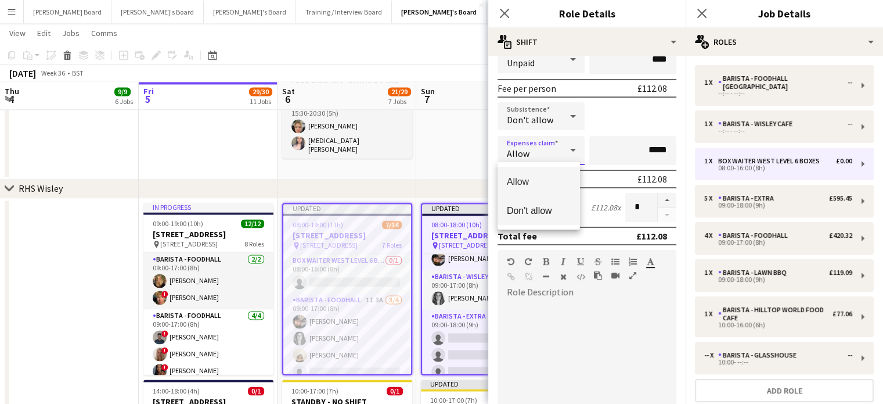
click at [558, 217] on mat-option "Don't allow" at bounding box center [539, 210] width 82 height 29
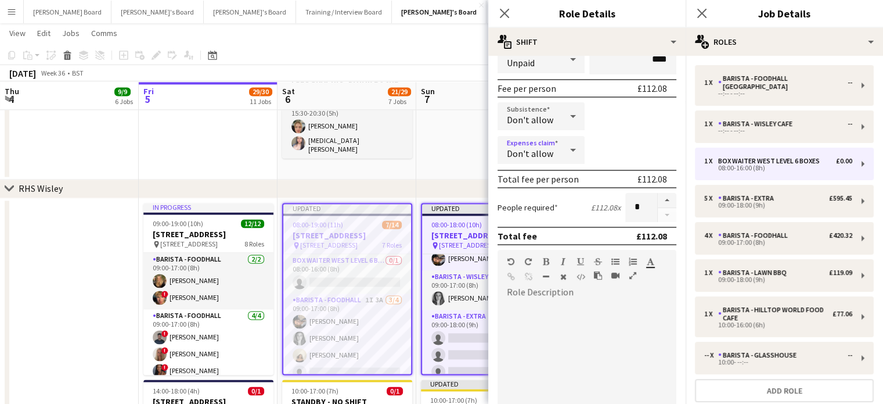
click at [602, 290] on div "default Heading 1 Heading 2 Heading 3 Heading 4 Heading 5 Heading 6 Heading 7 P…" at bounding box center [587, 272] width 179 height 44
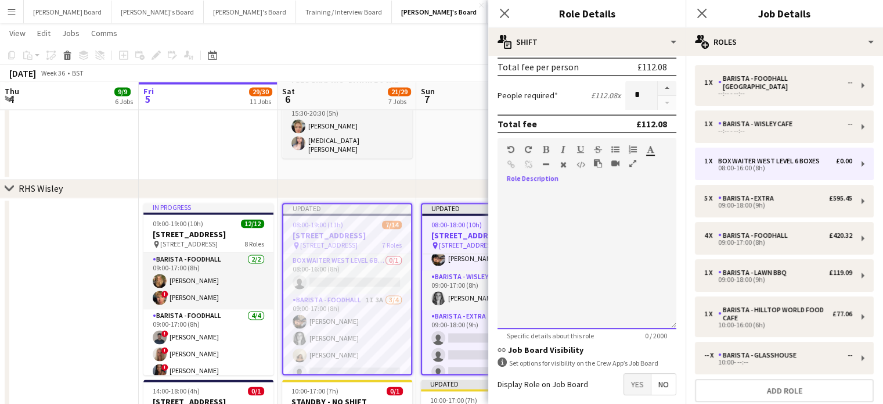
scroll to position [321, 0]
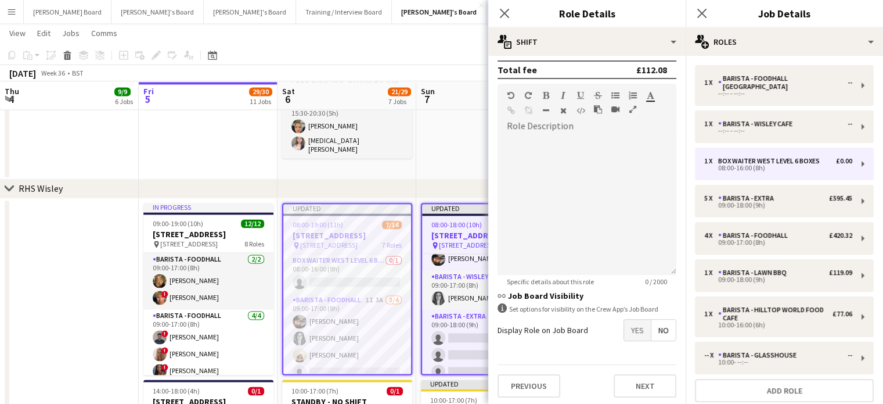
click at [612, 331] on div "Display Role on Job Board Yes No" at bounding box center [587, 330] width 179 height 22
click at [624, 333] on span "Yes" at bounding box center [637, 329] width 27 height 21
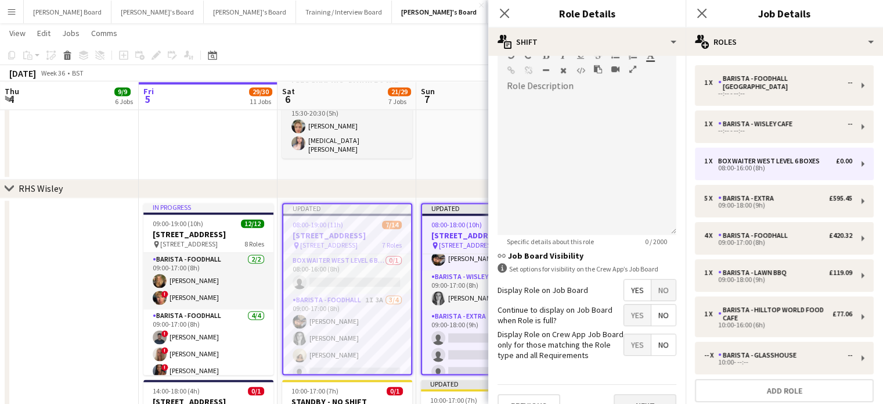
scroll to position [380, 0]
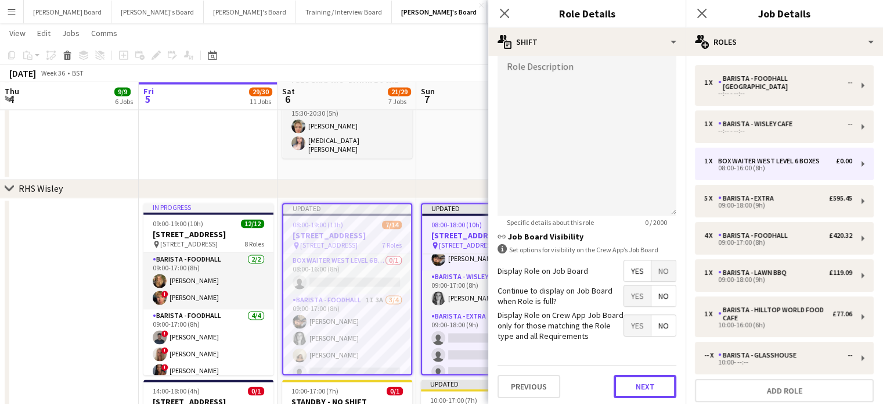
click at [651, 375] on button "Next" at bounding box center [645, 386] width 63 height 23
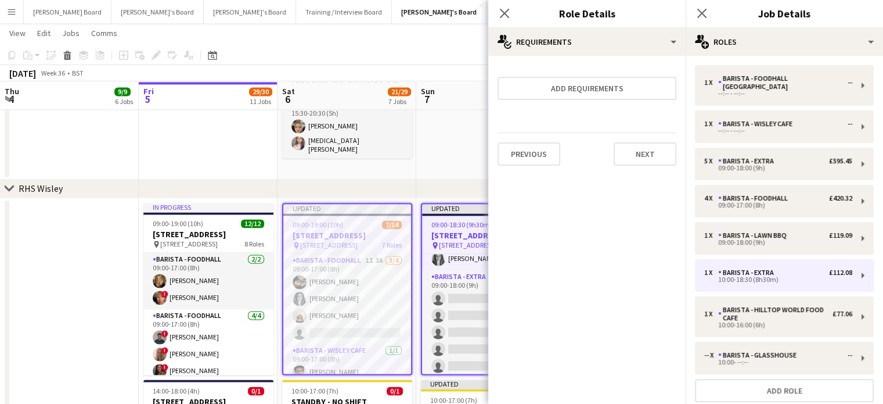
scroll to position [77, 0]
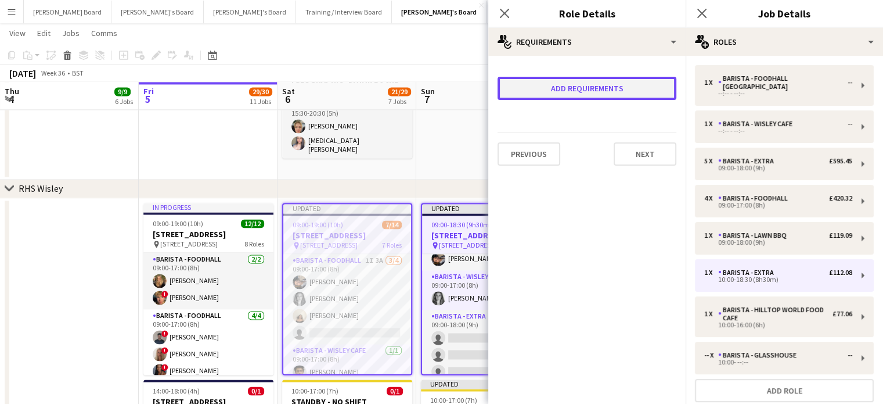
click at [522, 84] on button "Add requirements" at bounding box center [587, 88] width 179 height 23
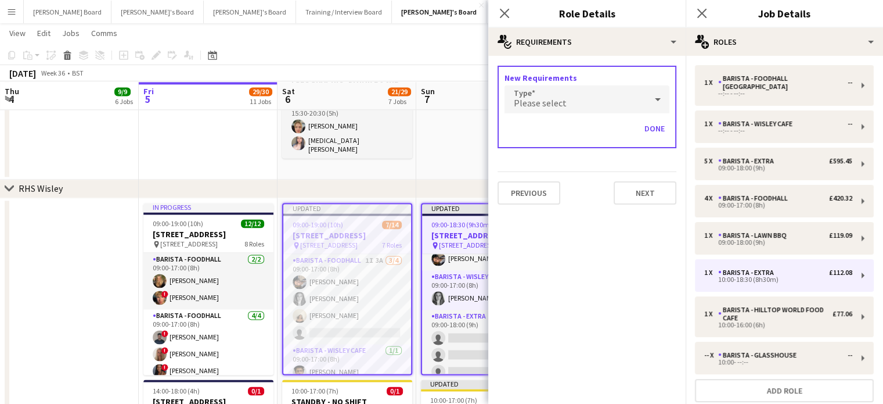
click at [536, 110] on div "Please select" at bounding box center [576, 99] width 142 height 28
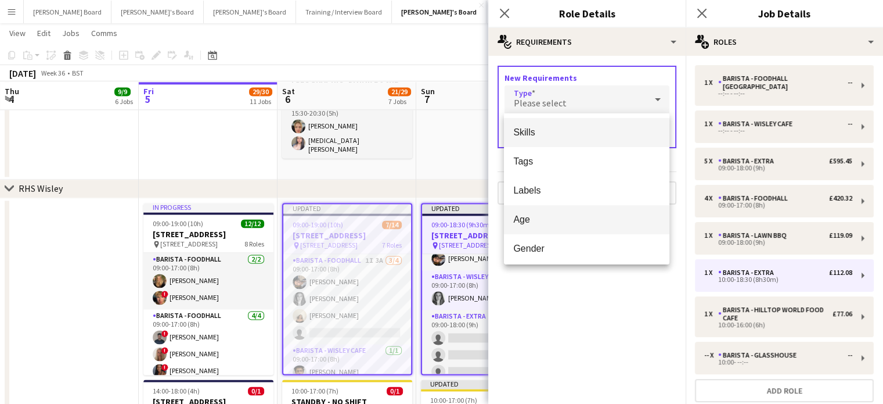
click at [545, 210] on mat-option "Age" at bounding box center [587, 219] width 166 height 29
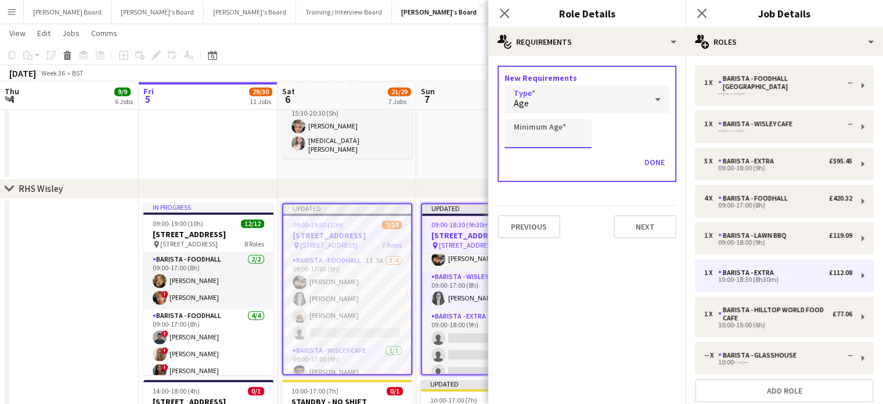
click at [546, 134] on input "Minimum Age" at bounding box center [548, 133] width 87 height 29
type input "**"
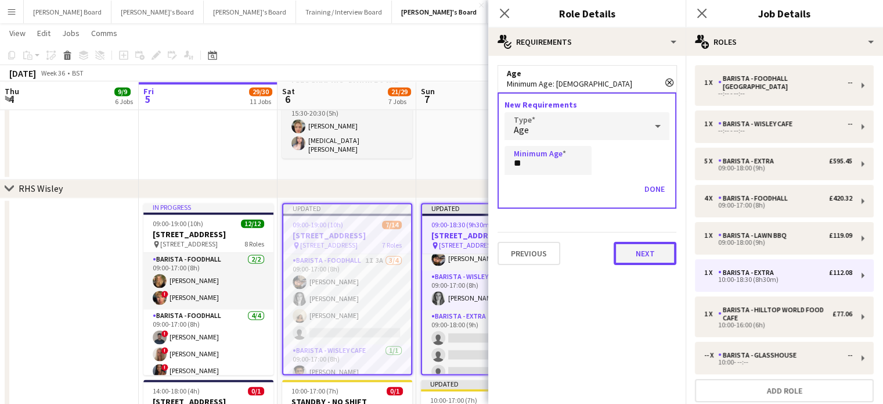
click at [639, 253] on button "Next" at bounding box center [645, 253] width 63 height 23
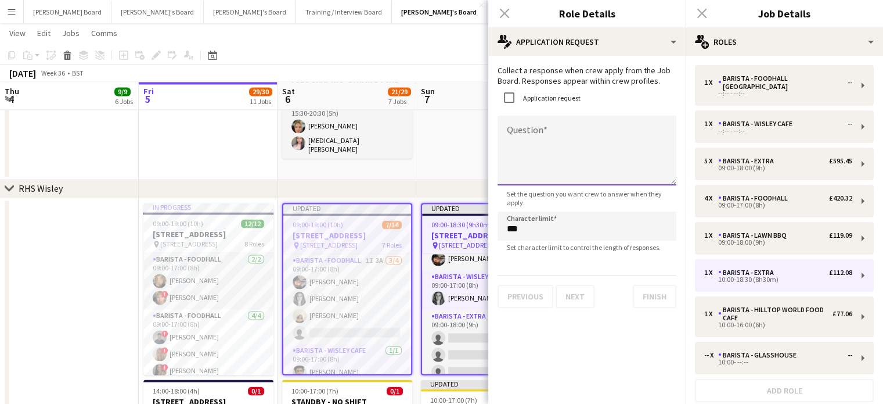
click at [528, 145] on textarea "Question" at bounding box center [587, 151] width 179 height 70
paste textarea "**********"
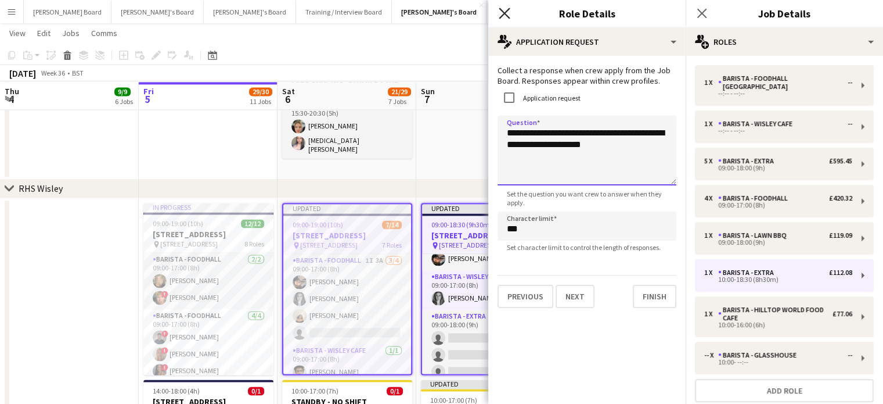
type textarea "**********"
click at [579, 297] on button "Next" at bounding box center [575, 296] width 39 height 23
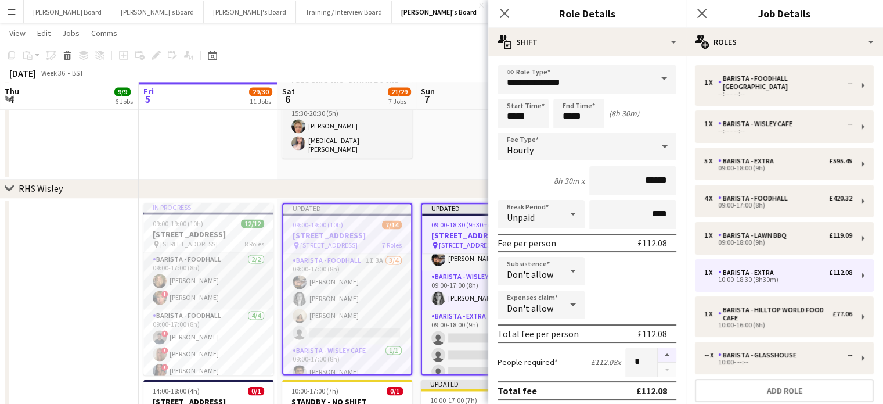
click at [663, 355] on button "button" at bounding box center [667, 354] width 19 height 15
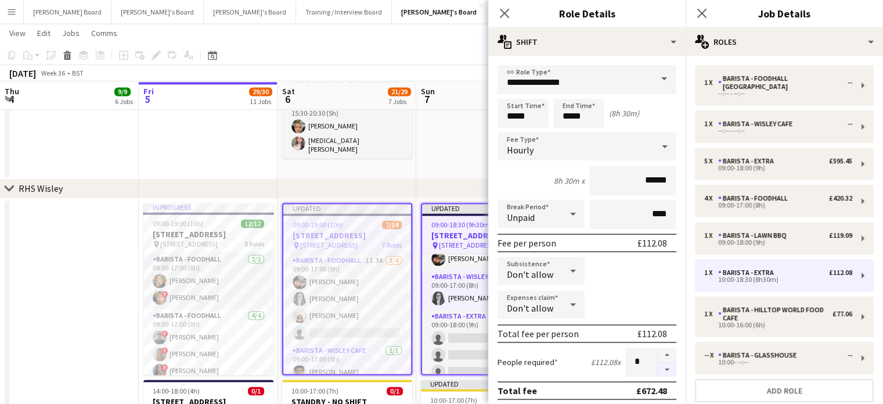
click at [660, 369] on button "button" at bounding box center [667, 369] width 19 height 15
type input "*"
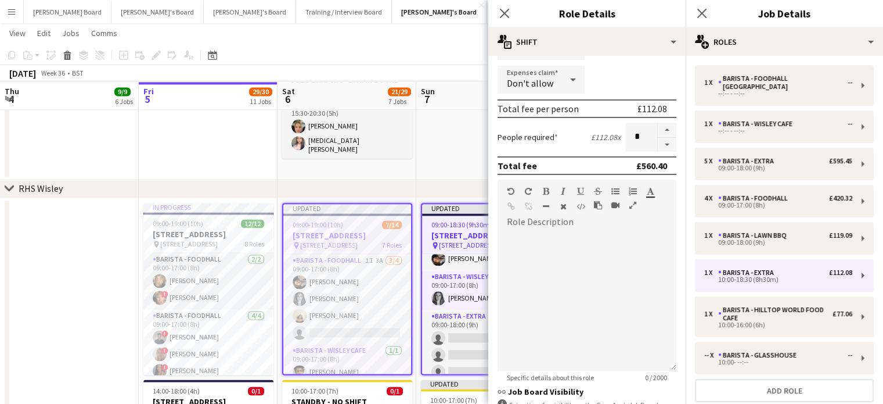
scroll to position [232, 0]
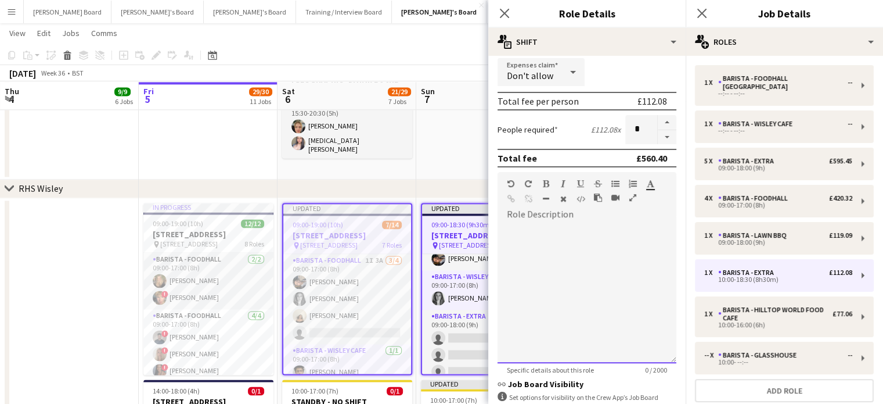
click at [582, 280] on div at bounding box center [587, 293] width 179 height 139
paste div
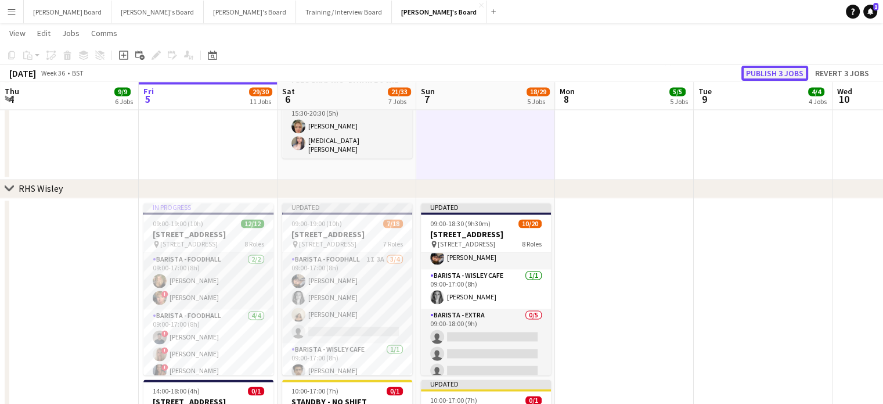
click at [765, 67] on button "Publish 3 jobs" at bounding box center [775, 73] width 67 height 15
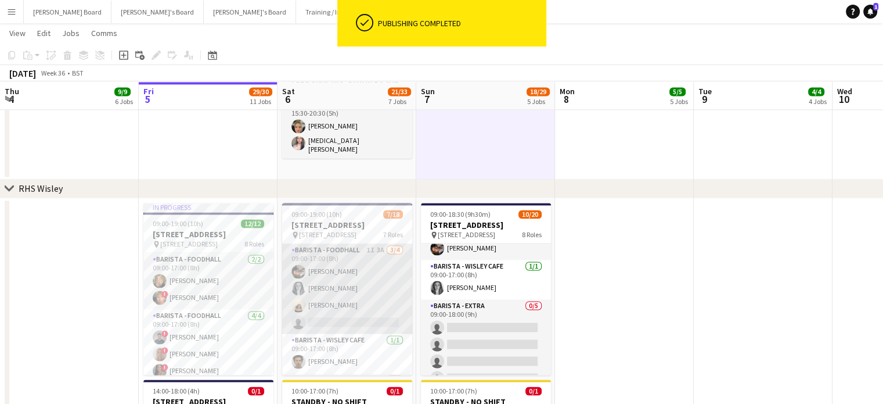
click at [365, 305] on app-card-role "Barista - Foodhall 1I 3A 3/4 09:00-17:00 (8h) Mohamed Amer Josephine Porter-Wri…" at bounding box center [347, 288] width 130 height 90
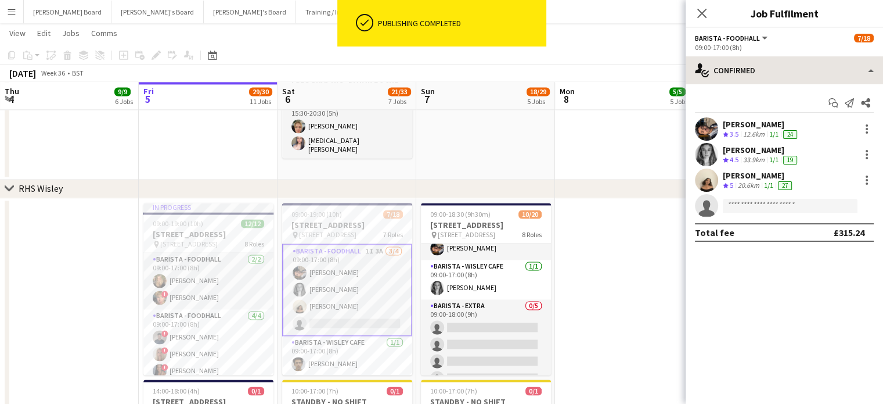
click at [736, 57] on div "Barista - Foodhall All roles Barista - Foodhall 7/18 09:00-17:00 (8h) single-ne…" at bounding box center [784, 216] width 197 height 376
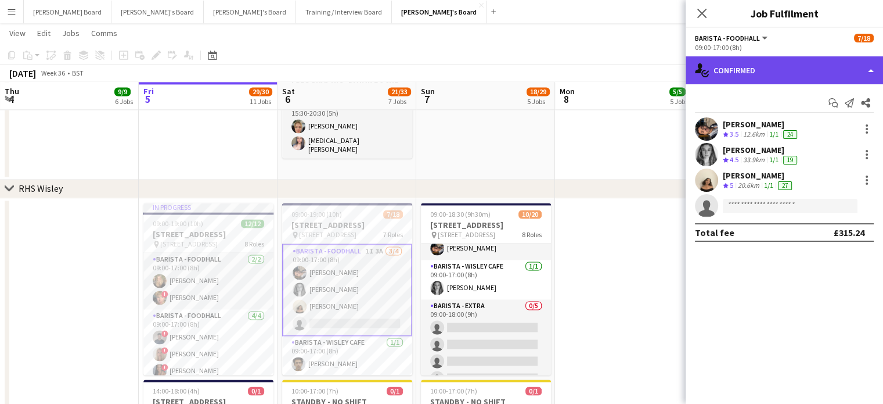
click at [740, 67] on div "single-neutral-actions-check-2 Confirmed" at bounding box center [784, 70] width 197 height 28
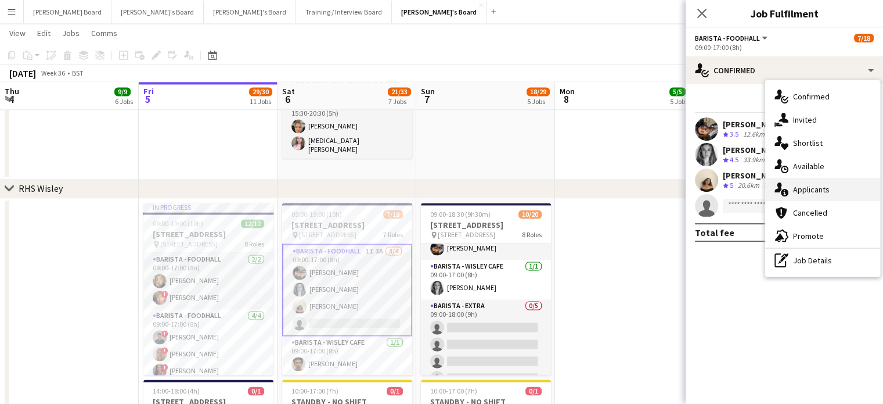
click at [807, 192] on span "Applicants" at bounding box center [811, 189] width 37 height 10
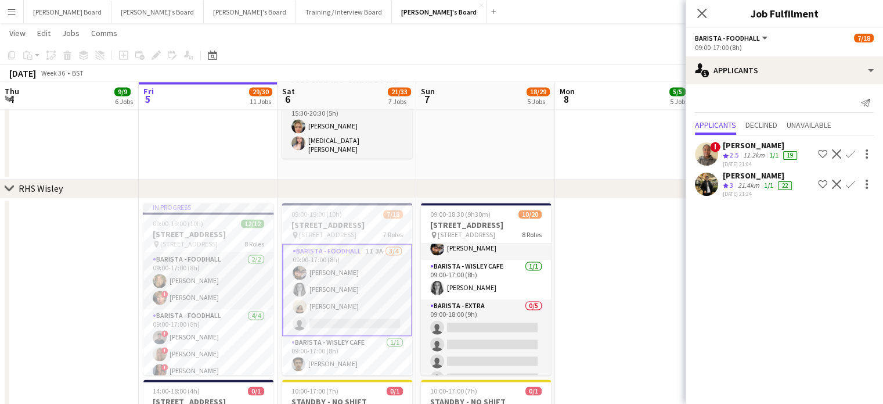
click at [782, 190] on div "04-09-2025 21:24" at bounding box center [758, 194] width 71 height 8
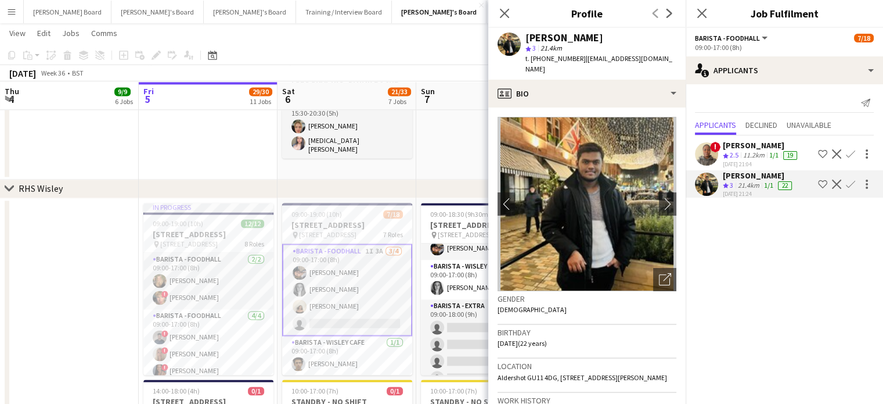
click at [840, 178] on button "Decline" at bounding box center [837, 184] width 14 height 14
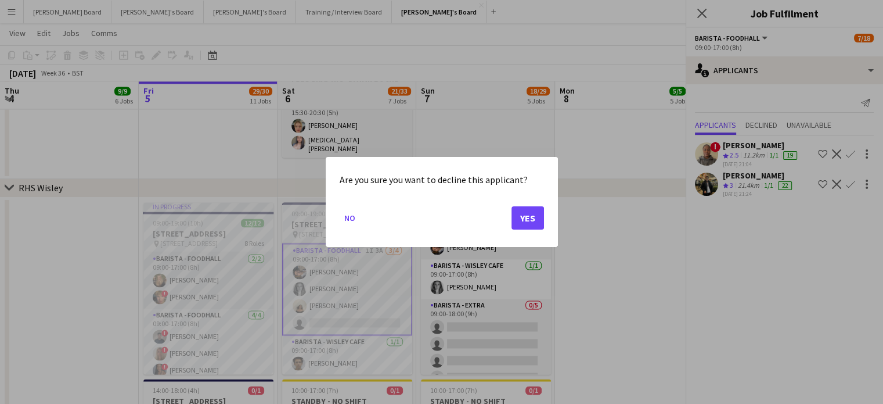
scroll to position [0, 0]
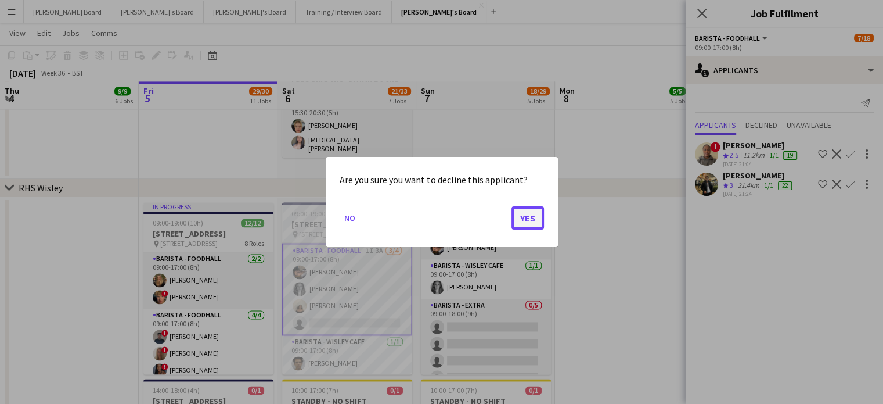
click at [537, 214] on button "Yes" at bounding box center [528, 217] width 33 height 23
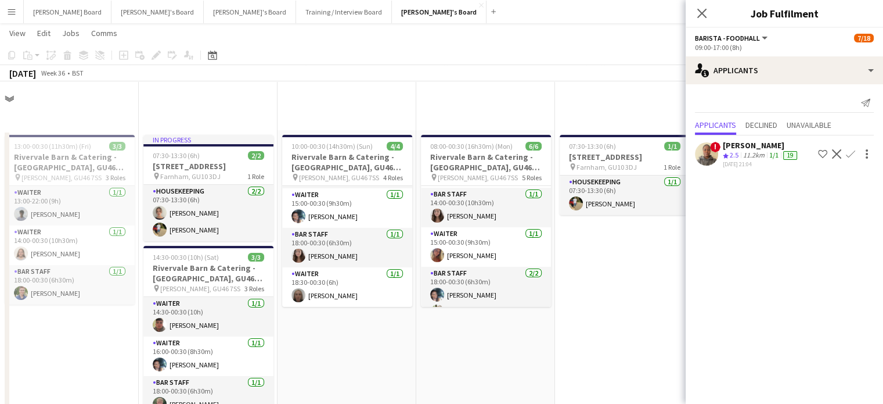
scroll to position [1703, 0]
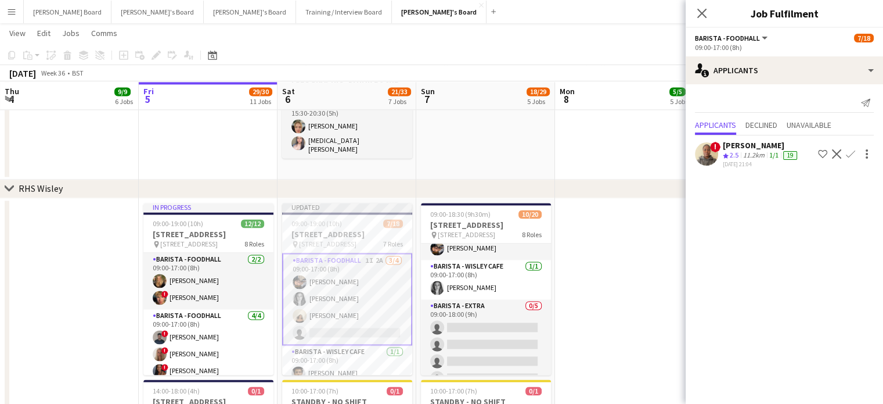
click at [735, 158] on span "2.5" at bounding box center [734, 154] width 9 height 9
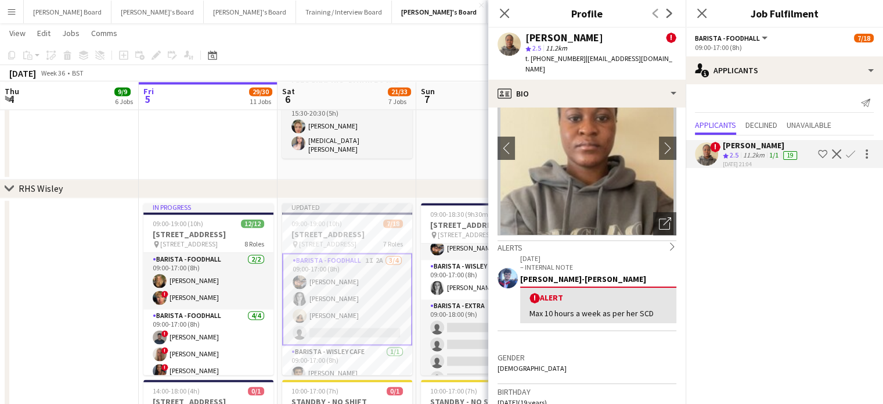
scroll to position [77, 0]
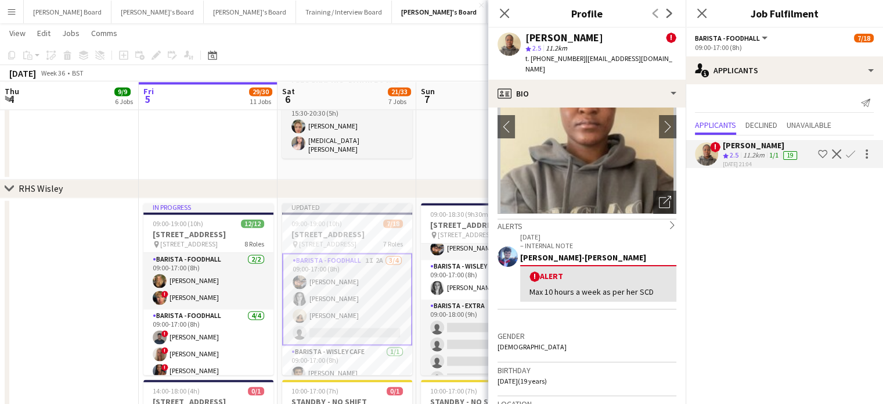
click at [840, 154] on app-icon "Decline" at bounding box center [836, 153] width 9 height 9
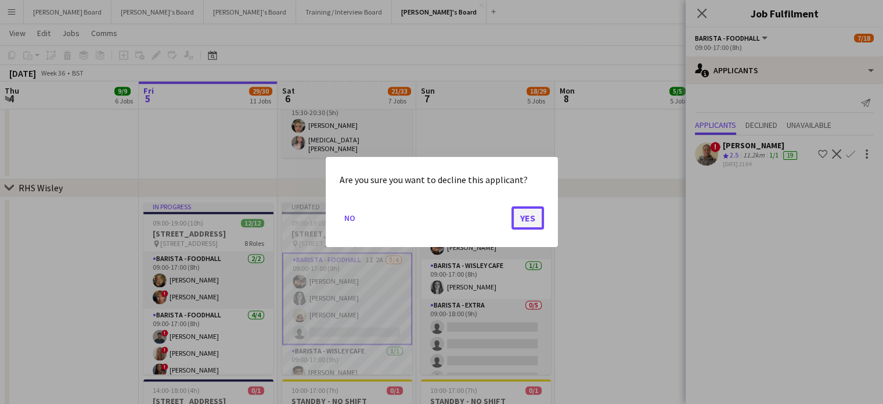
click at [530, 220] on button "Yes" at bounding box center [528, 217] width 33 height 23
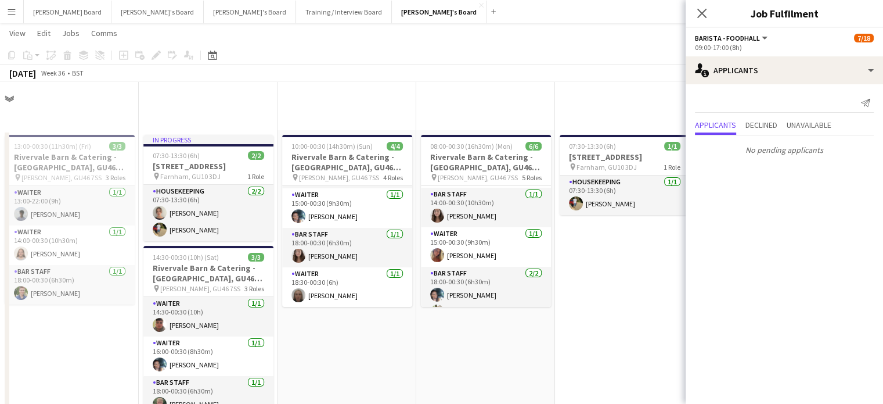
scroll to position [1703, 0]
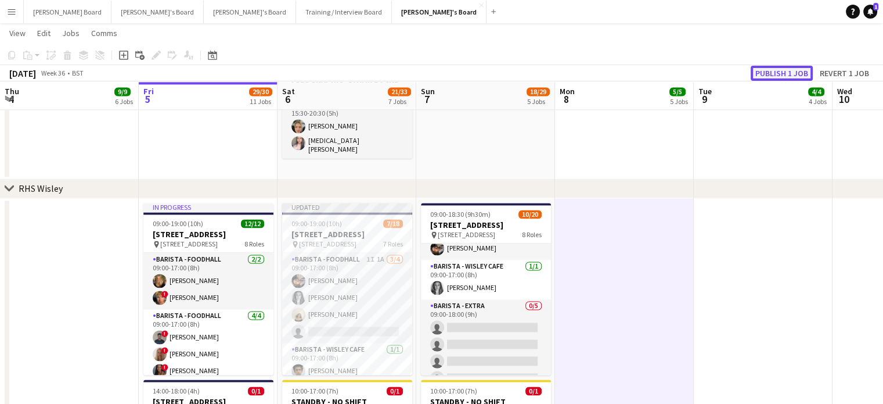
click at [782, 77] on button "Publish 1 job" at bounding box center [782, 73] width 62 height 15
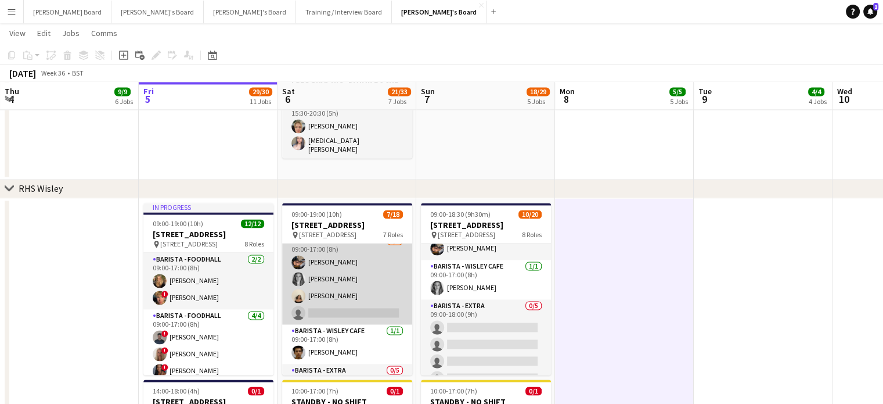
scroll to position [0, 0]
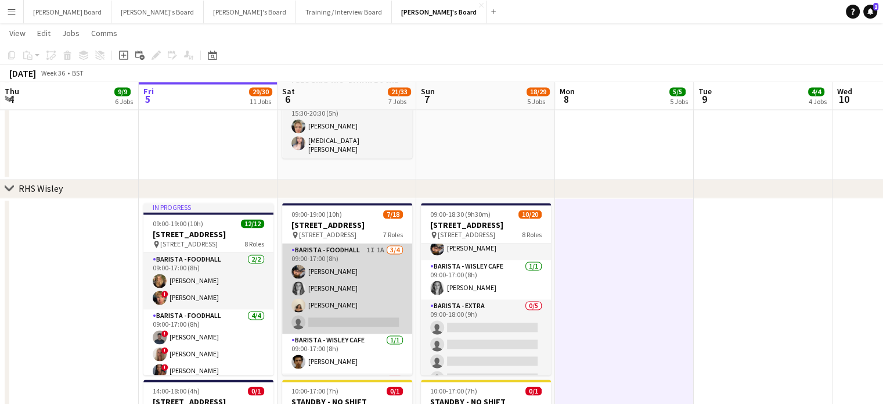
click at [369, 303] on app-card-role "Barista - Foodhall 1I 1A 3/4 09:00-17:00 (8h) Mohamed Amer Josephine Porter-Wri…" at bounding box center [347, 288] width 130 height 90
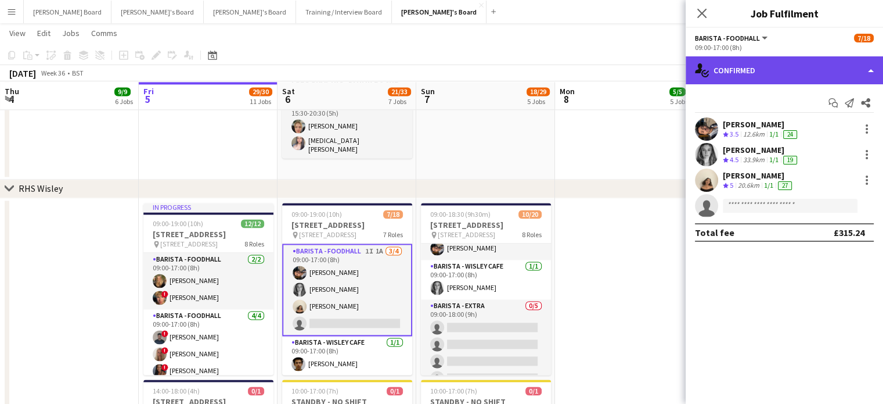
click at [787, 73] on div "single-neutral-actions-check-2 Confirmed" at bounding box center [784, 70] width 197 height 28
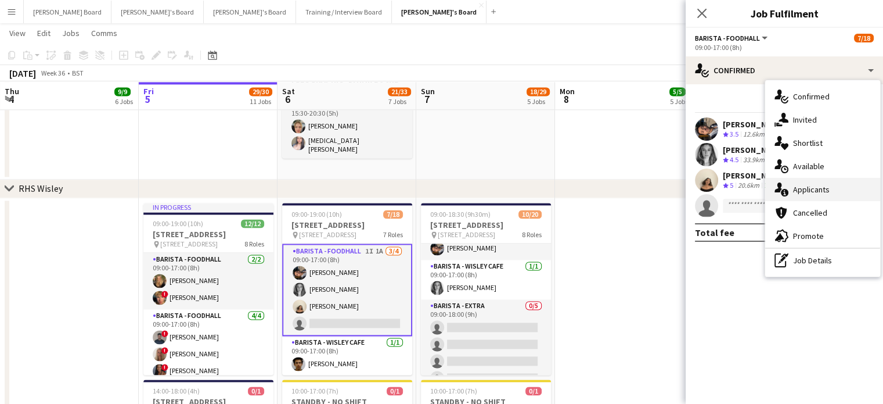
click at [818, 192] on span "Applicants" at bounding box center [811, 189] width 37 height 10
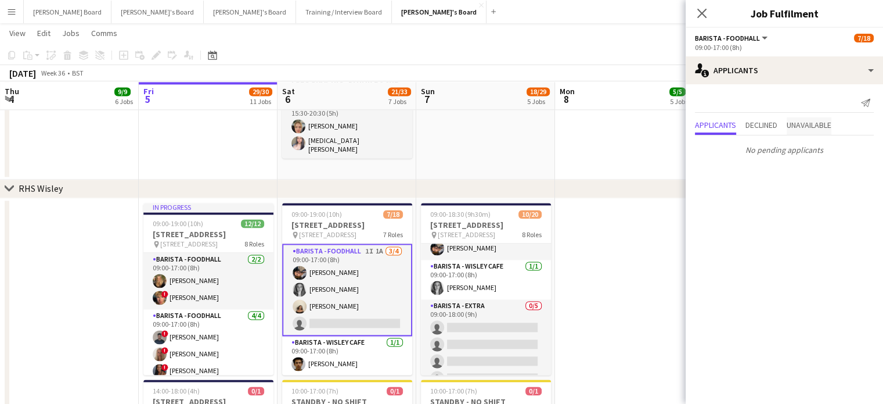
click at [803, 125] on span "Unavailable" at bounding box center [809, 125] width 45 height 8
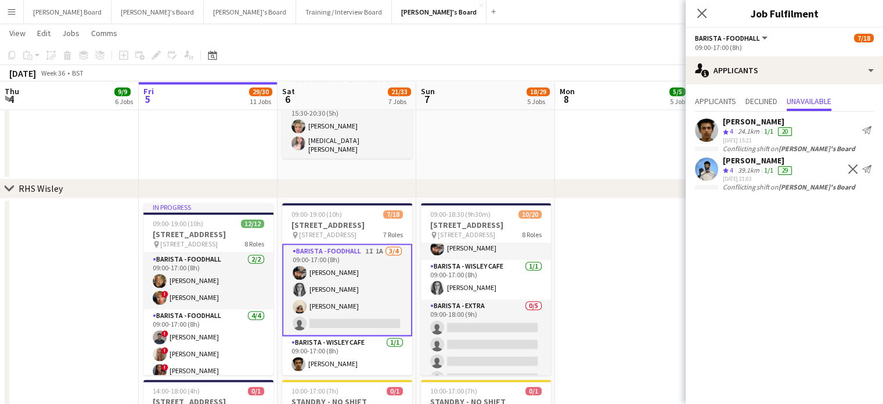
click at [850, 168] on app-icon "Decline" at bounding box center [852, 168] width 9 height 9
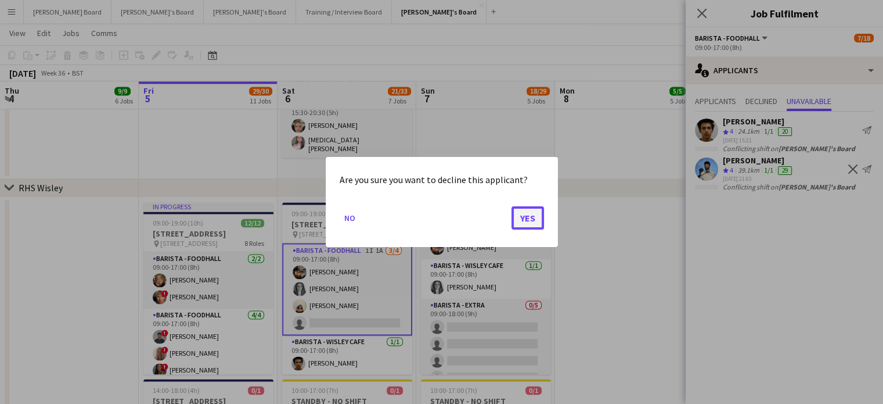
click at [528, 215] on button "Yes" at bounding box center [528, 217] width 33 height 23
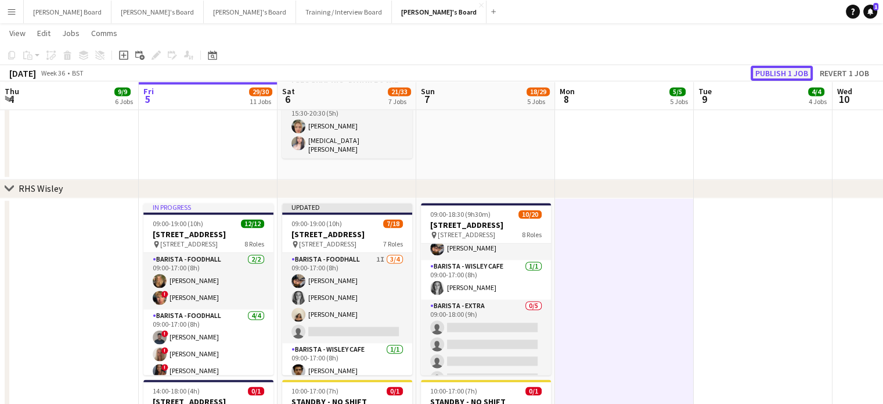
click at [778, 80] on button "Publish 1 job" at bounding box center [782, 73] width 62 height 15
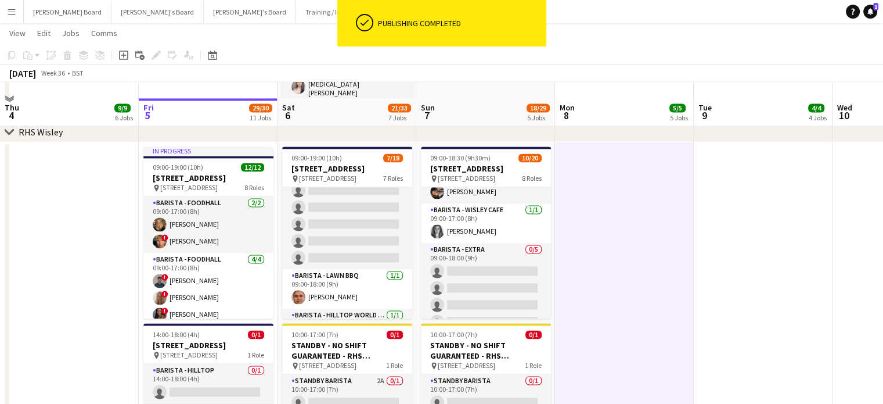
scroll to position [1781, 0]
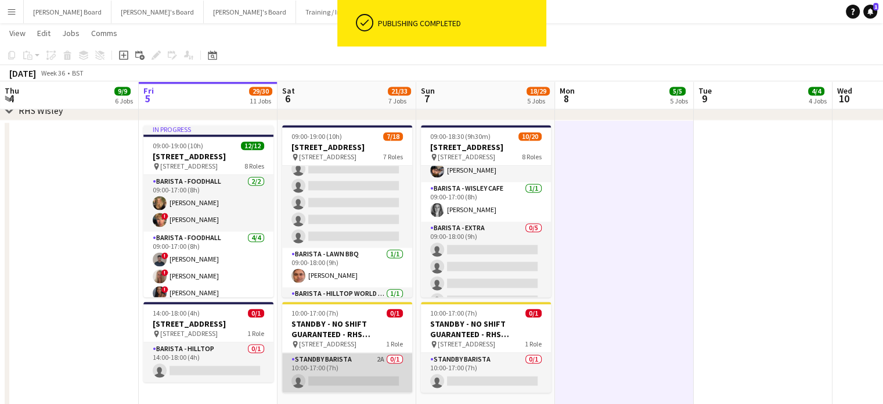
click at [372, 382] on app-card-role "STANDBY BARISTA 2A 0/1 10:00-17:00 (7h) single-neutral-actions" at bounding box center [347, 372] width 130 height 39
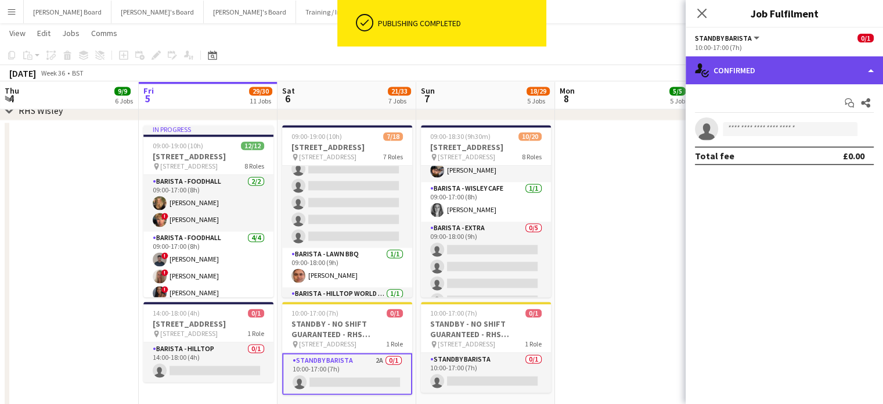
click at [769, 74] on div "single-neutral-actions-check-2 Confirmed" at bounding box center [784, 70] width 197 height 28
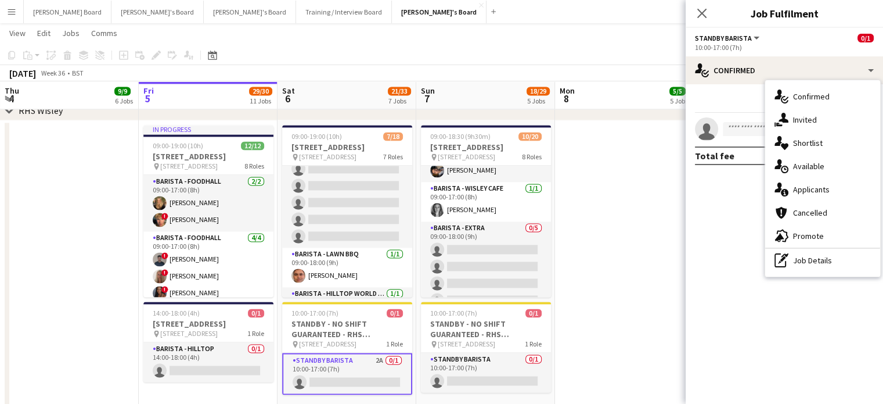
drag, startPoint x: 812, startPoint y: 185, endPoint x: 820, endPoint y: 188, distance: 8.5
click at [812, 185] on span "Applicants" at bounding box center [811, 189] width 37 height 10
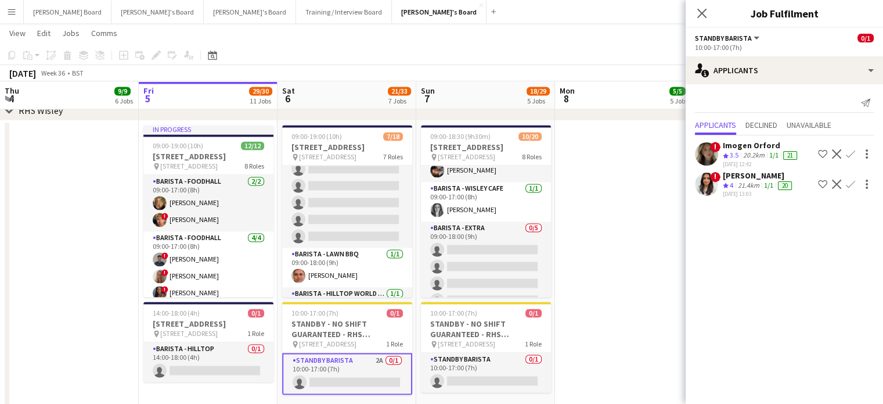
click at [763, 146] on div "Imogen Orford" at bounding box center [761, 145] width 77 height 10
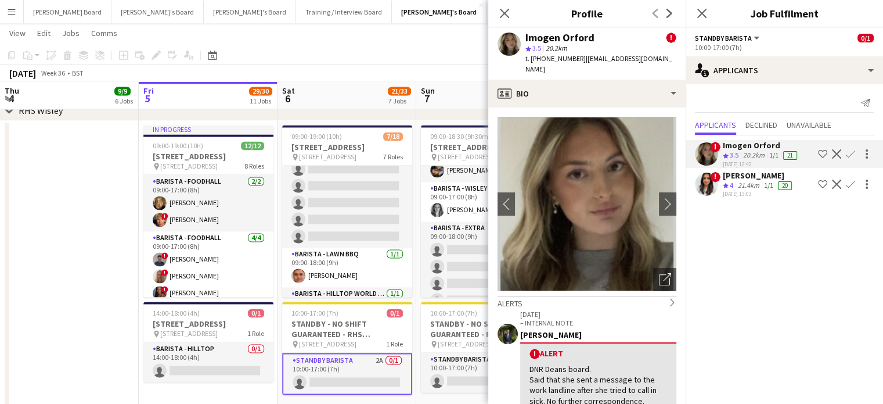
click at [744, 185] on div "21.4km" at bounding box center [749, 186] width 26 height 10
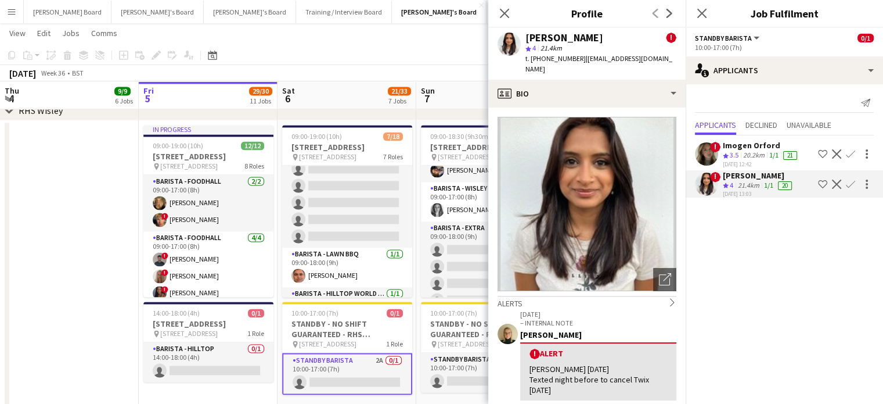
click at [853, 181] on app-icon "Confirm" at bounding box center [850, 183] width 9 height 9
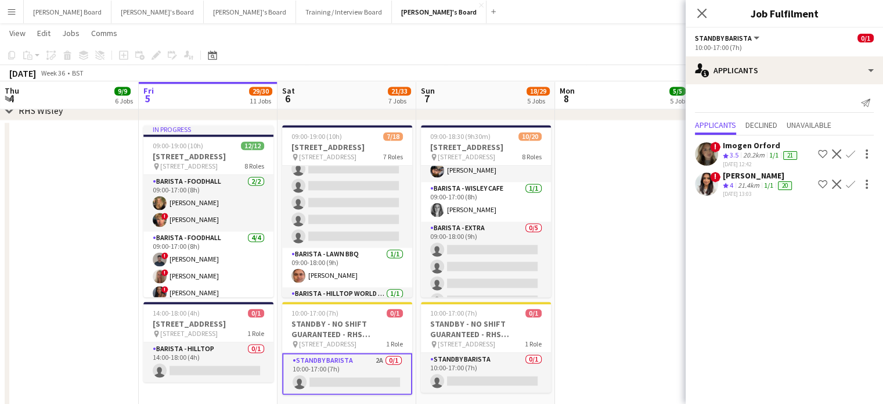
click at [853, 182] on app-icon "Confirm" at bounding box center [850, 183] width 9 height 9
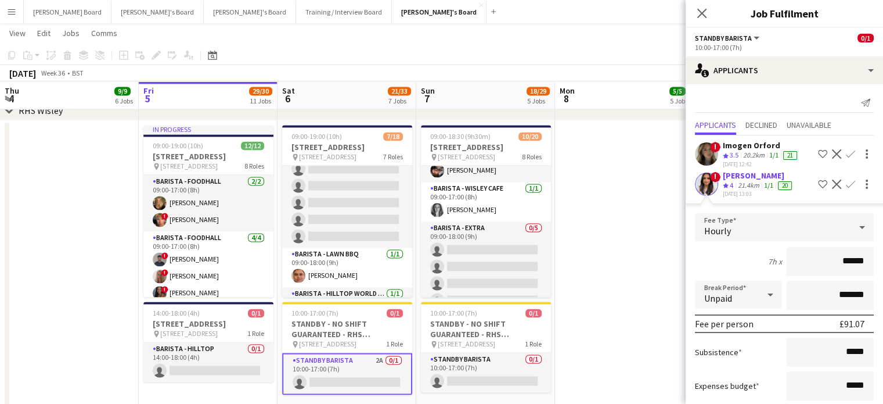
scroll to position [66, 0]
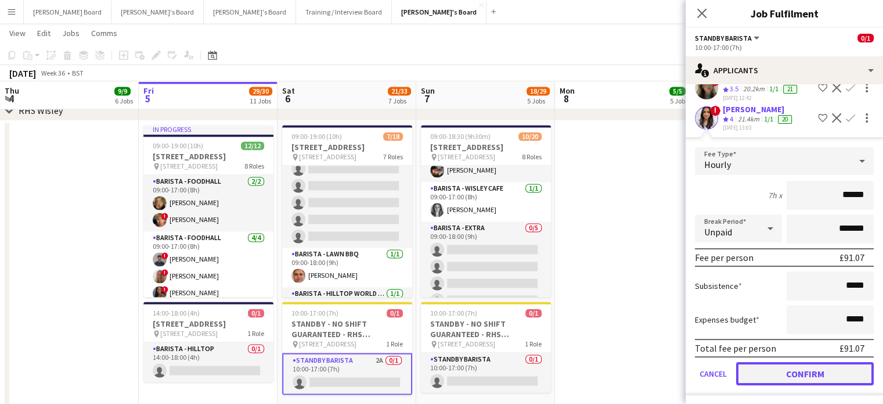
click at [790, 362] on button "Confirm" at bounding box center [805, 373] width 138 height 23
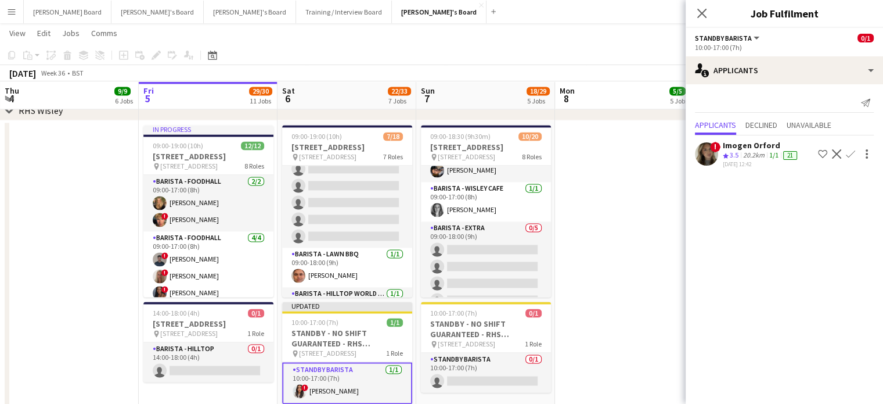
scroll to position [0, 0]
click at [323, 381] on app-card-role "STANDBY BARISTA 1/1 10:00-17:00 (7h) ! Zara Caffoor" at bounding box center [347, 383] width 130 height 42
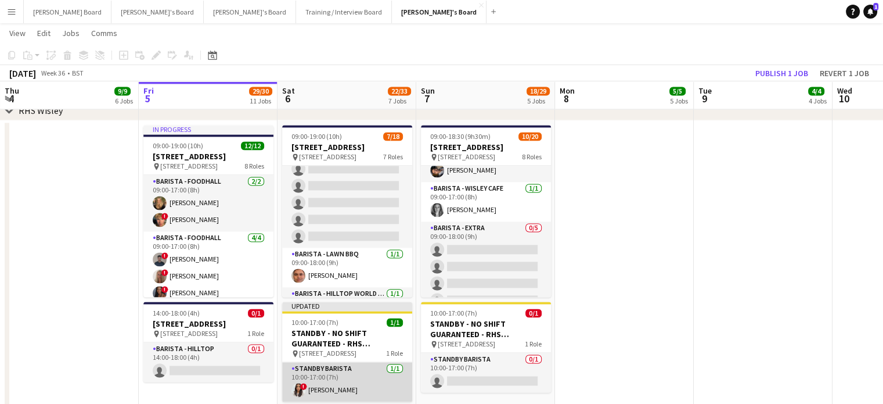
click at [354, 377] on app-card-role "STANDBY BARISTA 1/1 10:00-17:00 (7h) ! Zara Caffoor" at bounding box center [347, 381] width 130 height 39
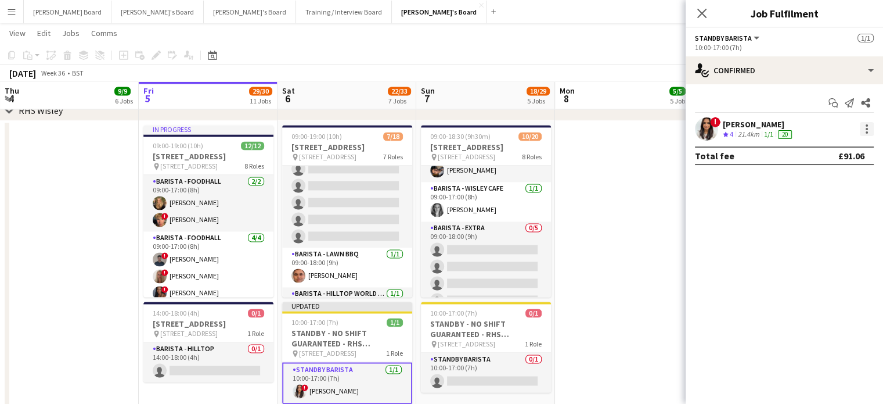
click at [862, 129] on div at bounding box center [867, 129] width 14 height 14
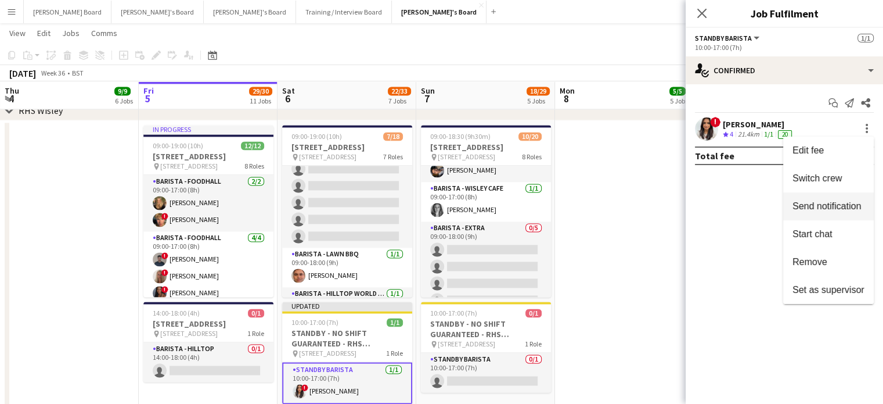
click at [844, 173] on span "Switch crew" at bounding box center [829, 178] width 72 height 10
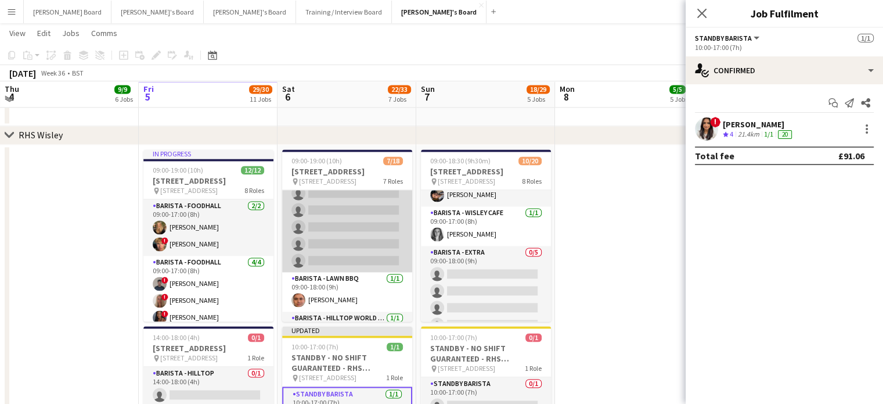
scroll to position [77, 0]
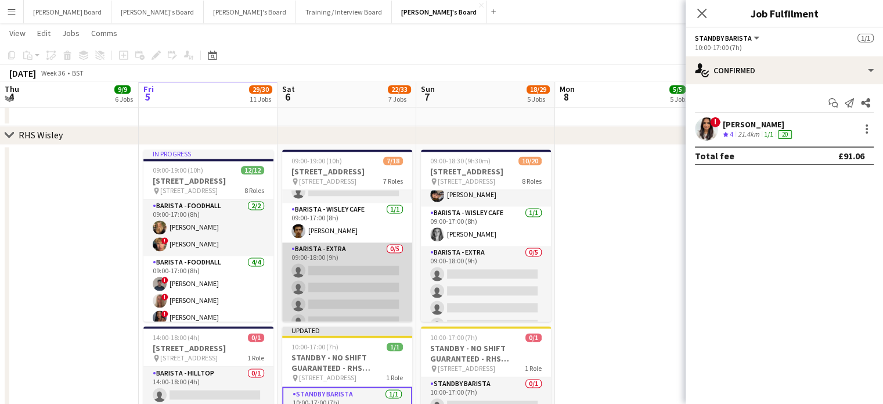
click at [379, 274] on app-card-role "Barista - EXTRA 0/5 09:00-18:00 (9h) single-neutral-actions single-neutral-acti…" at bounding box center [347, 295] width 130 height 107
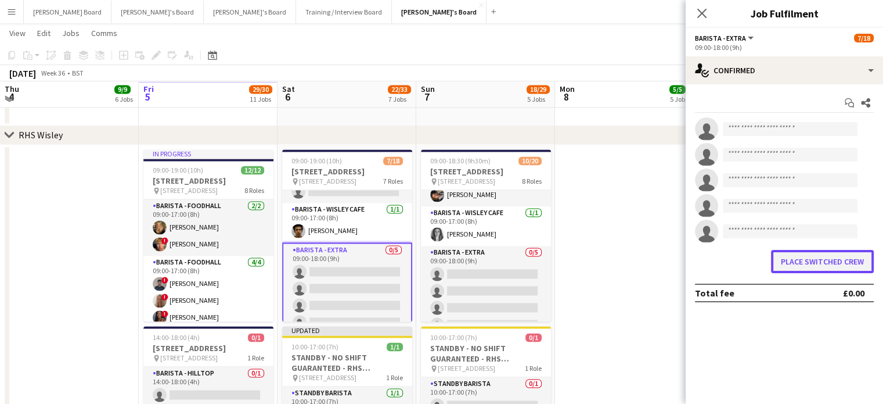
click at [803, 267] on button "Place switched crew" at bounding box center [822, 261] width 103 height 23
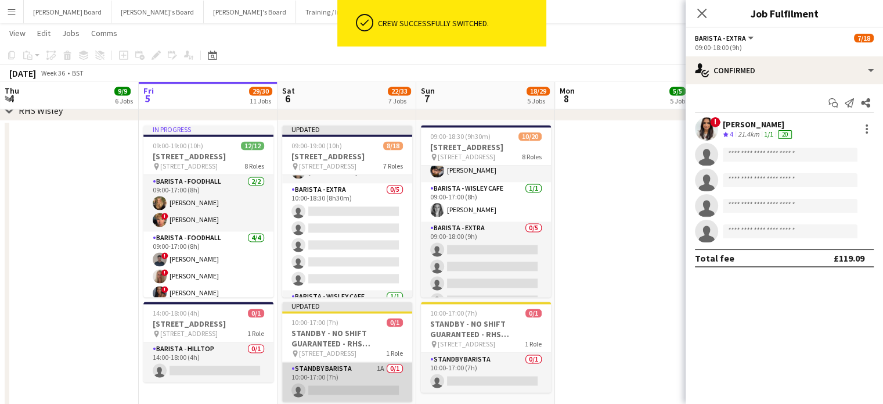
click at [337, 373] on app-card-role "STANDBY BARISTA 1A 0/1 10:00-17:00 (7h) single-neutral-actions" at bounding box center [347, 381] width 130 height 39
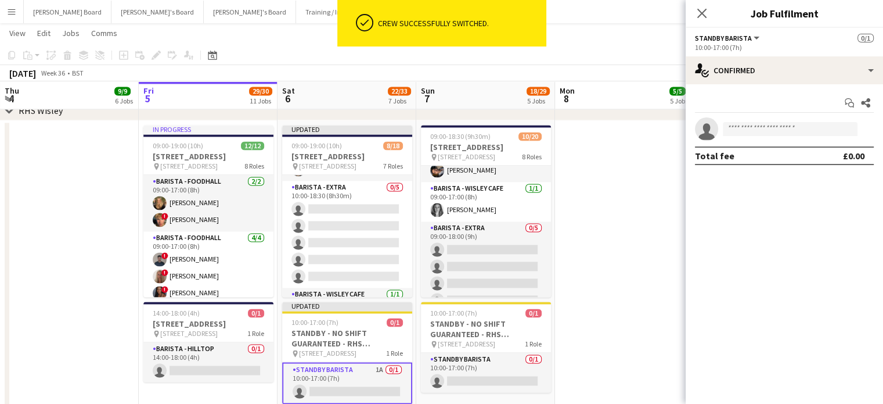
scroll to position [308, 0]
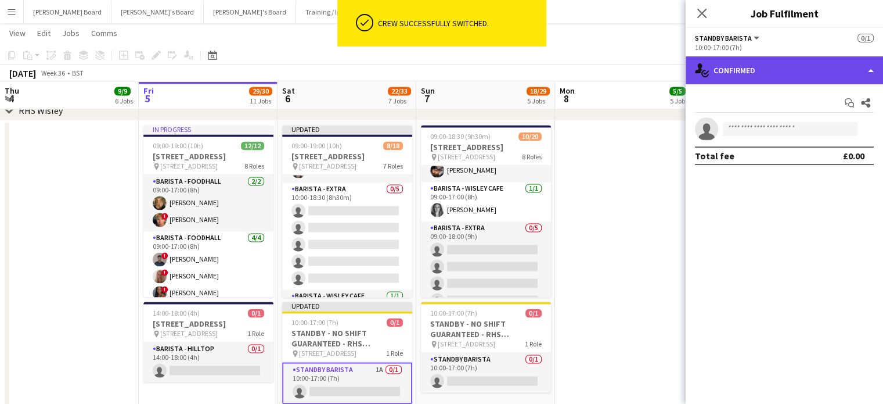
click at [786, 62] on div "single-neutral-actions-check-2 Confirmed" at bounding box center [784, 70] width 197 height 28
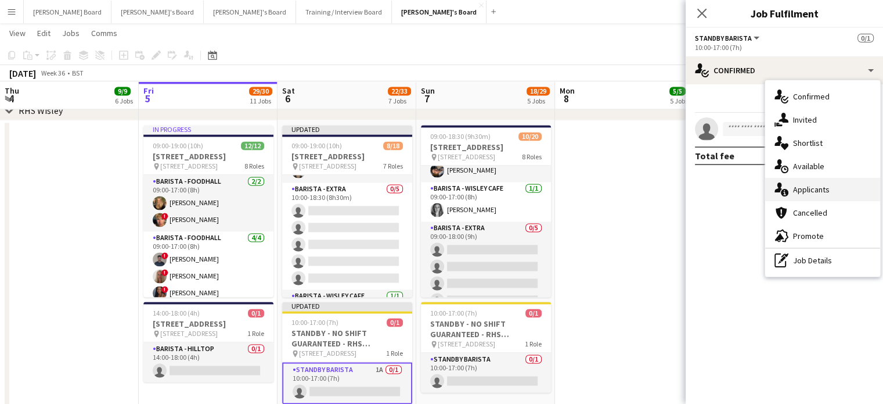
click at [822, 193] on span "Applicants" at bounding box center [811, 189] width 37 height 10
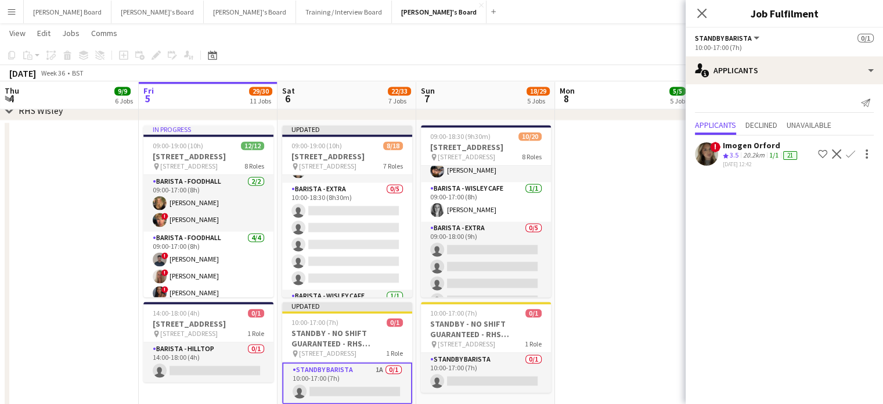
click at [791, 162] on div "05-09-2025 12:42" at bounding box center [761, 164] width 77 height 8
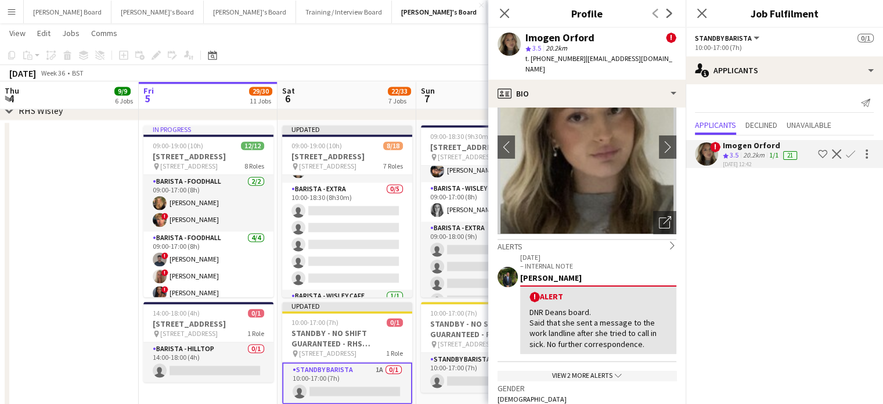
scroll to position [77, 0]
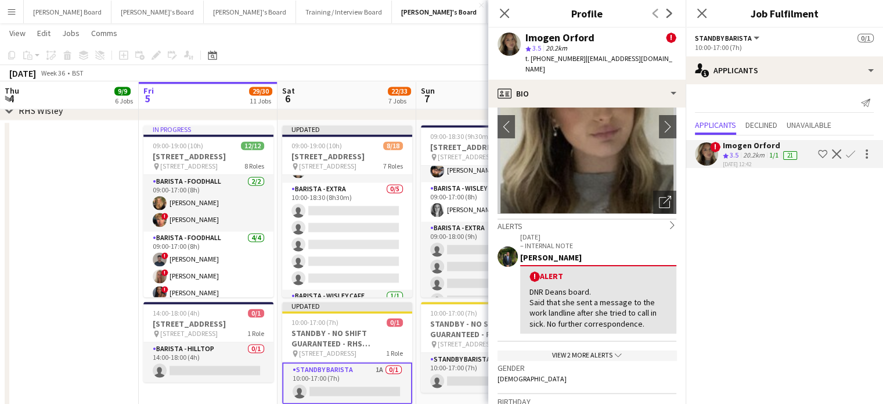
click at [615, 351] on icon "chevron-down" at bounding box center [618, 354] width 7 height 7
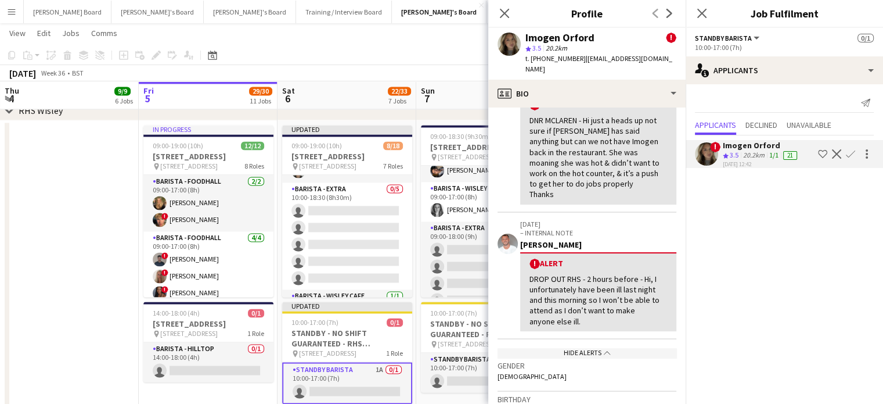
scroll to position [387, 0]
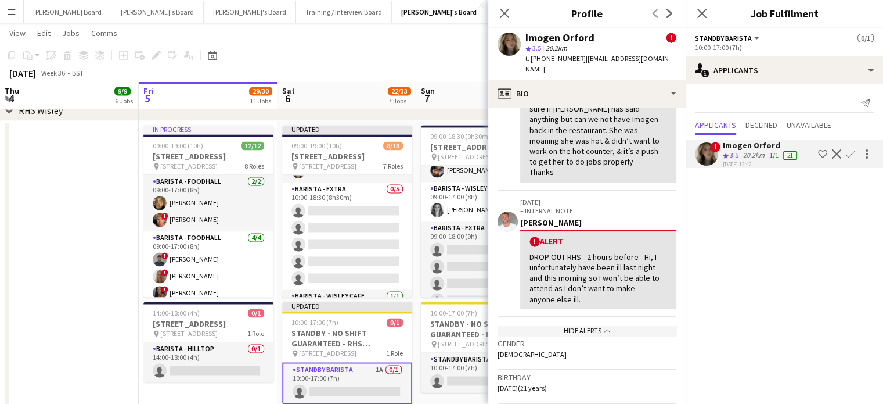
click at [836, 154] on app-icon "Decline" at bounding box center [836, 153] width 9 height 9
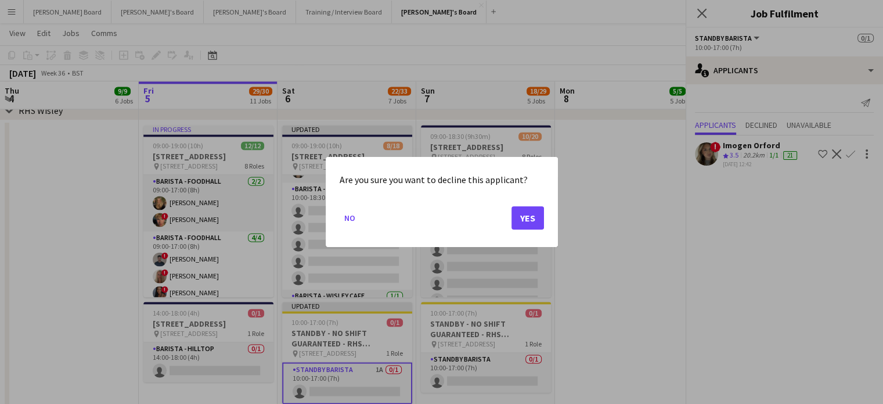
scroll to position [0, 0]
click at [540, 222] on button "Yes" at bounding box center [528, 217] width 33 height 23
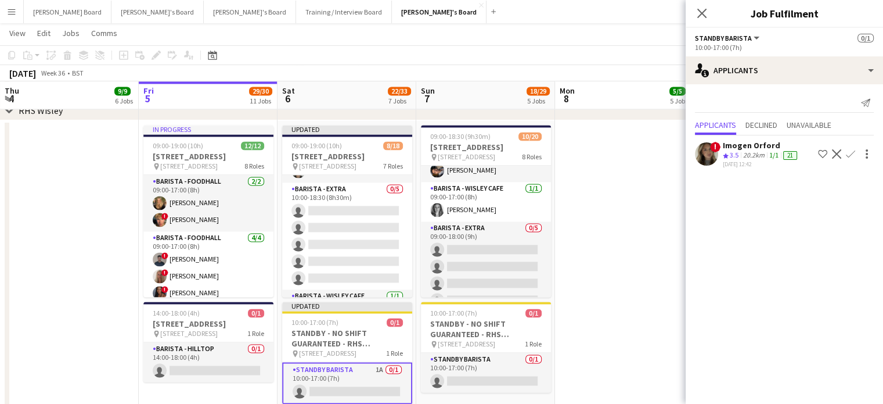
scroll to position [1781, 0]
click at [599, 224] on app-date-cell at bounding box center [624, 404] width 139 height 569
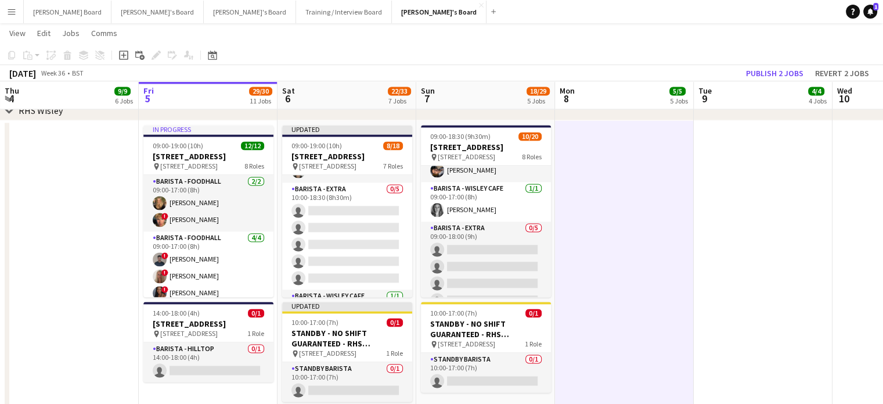
click at [776, 88] on app-board-header-date "Tue 9 4/4 4 Jobs" at bounding box center [763, 95] width 139 height 28
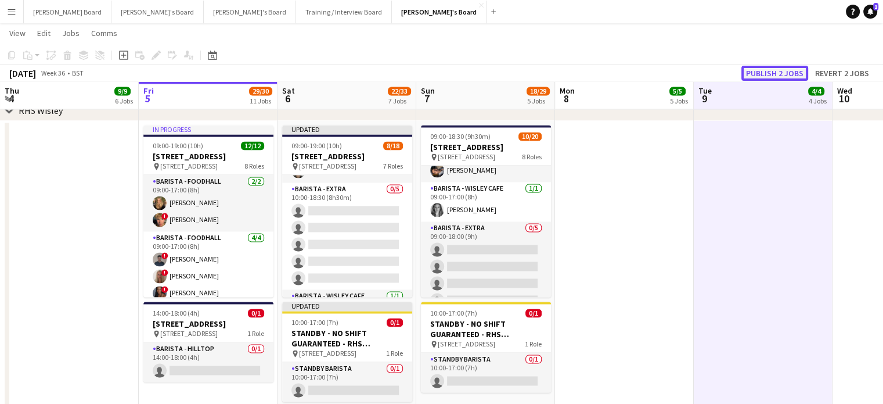
click at [771, 78] on button "Publish 2 jobs" at bounding box center [775, 73] width 67 height 15
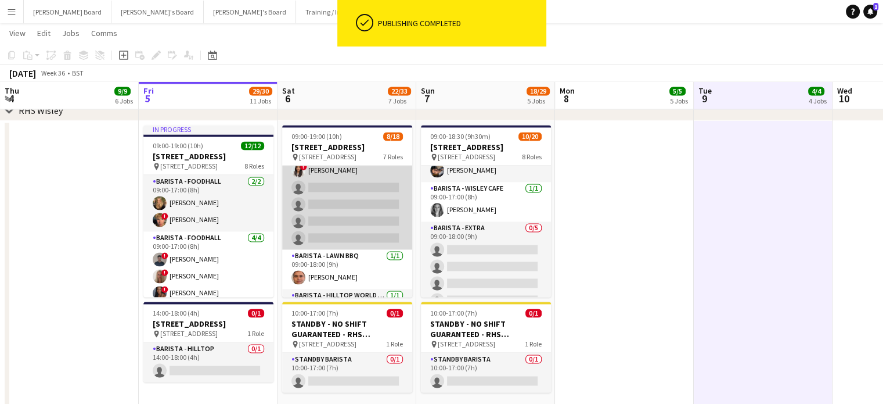
click at [364, 221] on app-card-role "Barista - EXTRA 1/5 09:00-18:00 (9h) ! Zara Caffoor single-neutral-actions sing…" at bounding box center [347, 195] width 130 height 107
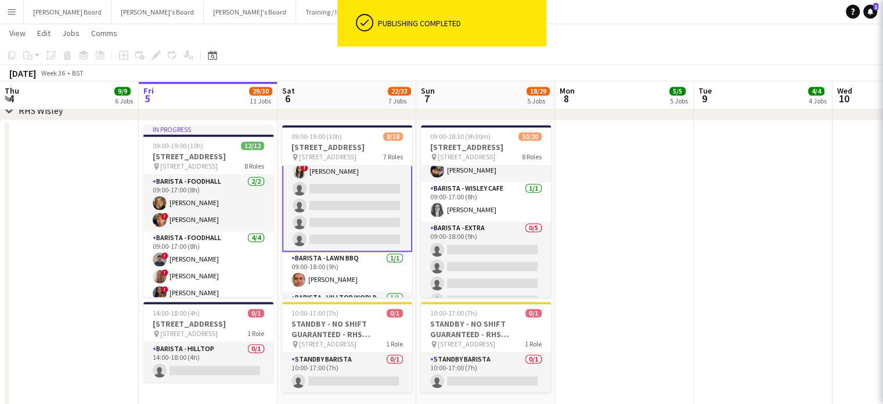
scroll to position [153, 0]
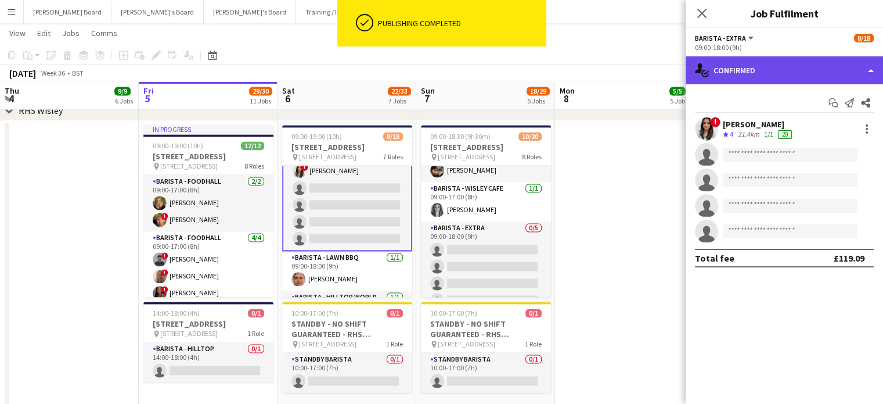
click at [758, 64] on div "single-neutral-actions-check-2 Confirmed" at bounding box center [784, 70] width 197 height 28
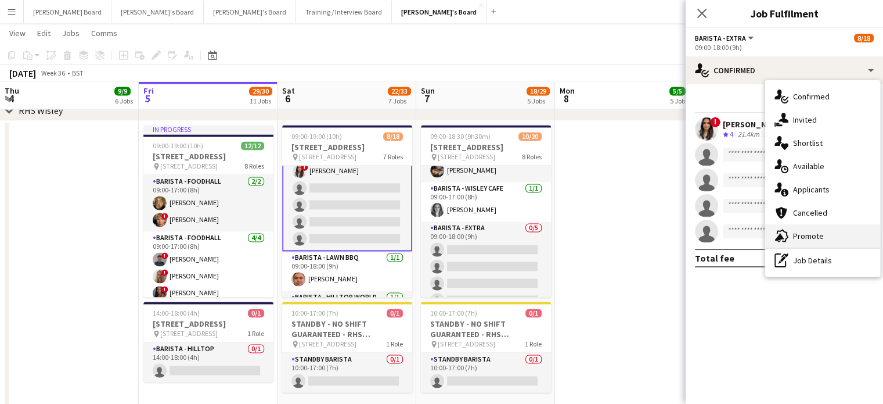
click at [808, 232] on span "Promote" at bounding box center [808, 236] width 31 height 10
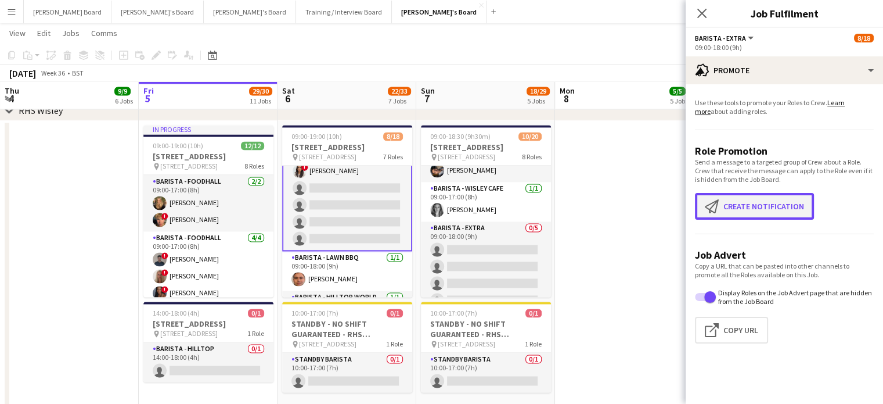
click at [733, 215] on button "Create notification Create notification" at bounding box center [754, 206] width 119 height 27
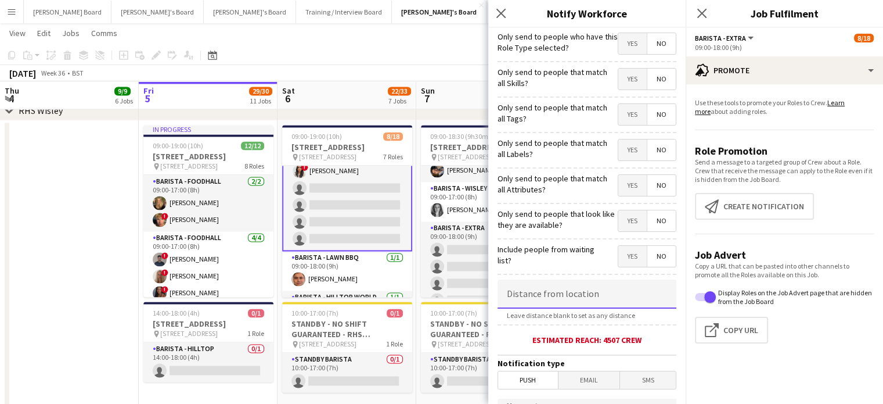
click at [560, 300] on input at bounding box center [587, 293] width 179 height 29
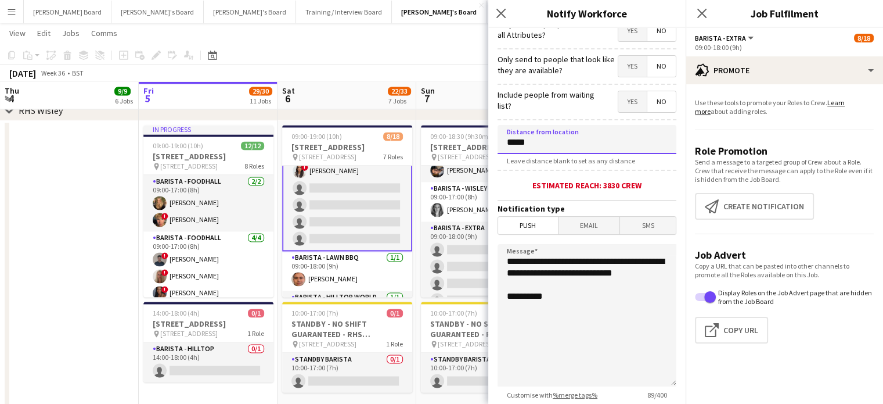
scroll to position [232, 0]
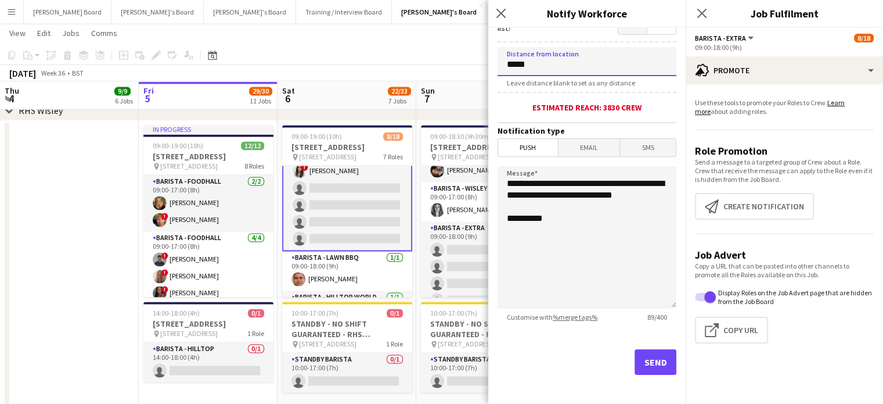
type input "*****"
click at [506, 183] on textarea "**********" at bounding box center [587, 237] width 179 height 142
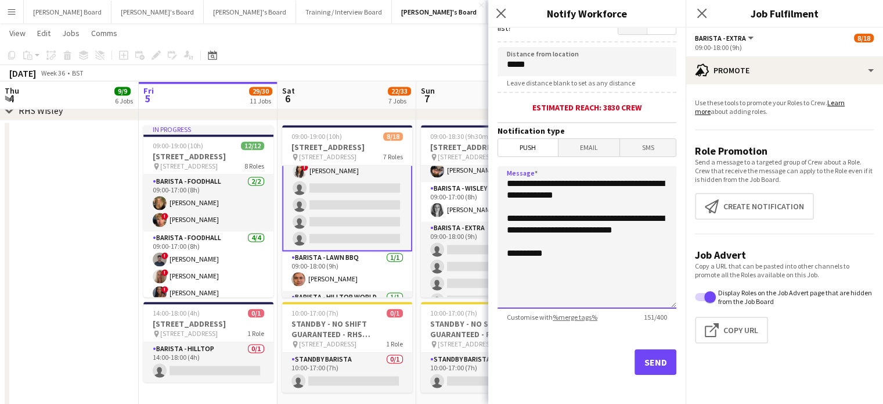
type textarea "**********"
click at [648, 365] on button "Send" at bounding box center [656, 362] width 42 height 26
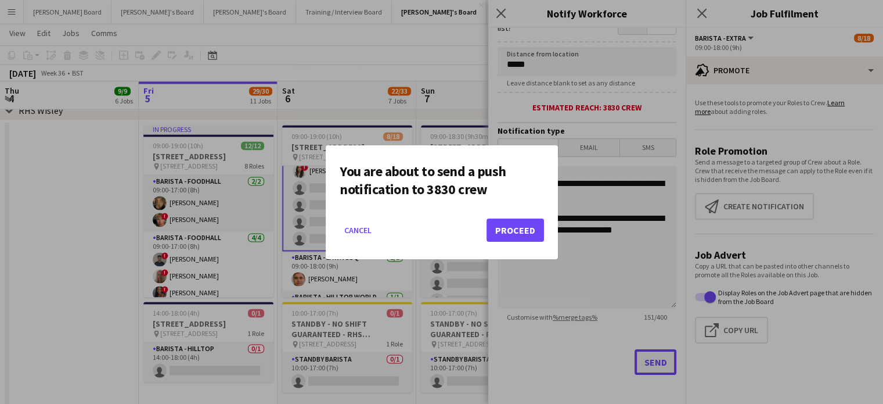
scroll to position [0, 0]
click at [528, 220] on button "Proceed" at bounding box center [515, 229] width 57 height 23
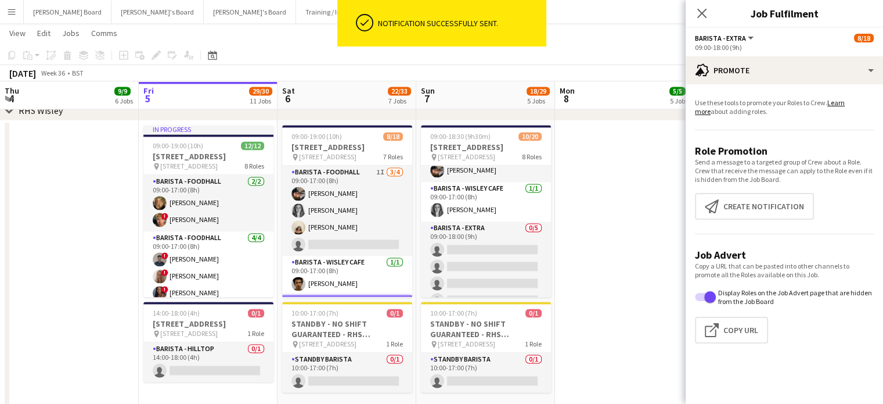
click at [618, 212] on app-date-cell at bounding box center [624, 404] width 139 height 569
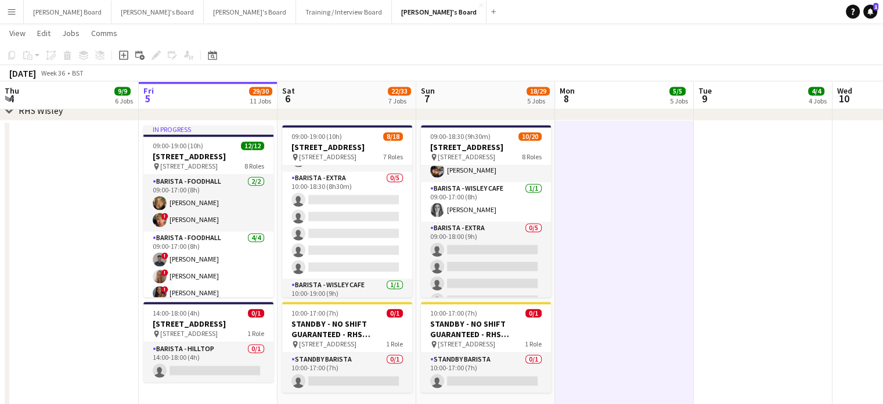
scroll to position [341, 0]
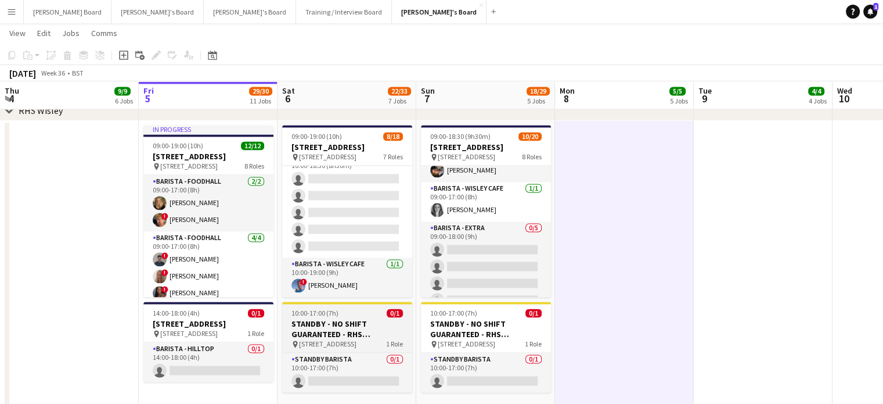
click at [340, 325] on h3 "STANDBY - NO SHIFT GUARANTEED - RHS [STREET_ADDRESS]" at bounding box center [347, 328] width 130 height 21
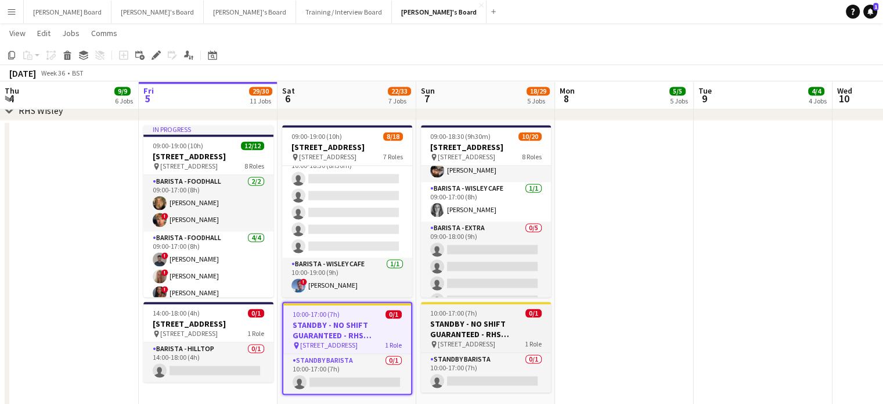
click at [459, 325] on h3 "STANDBY - NO SHIFT GUARANTEED - RHS [STREET_ADDRESS]" at bounding box center [486, 328] width 130 height 21
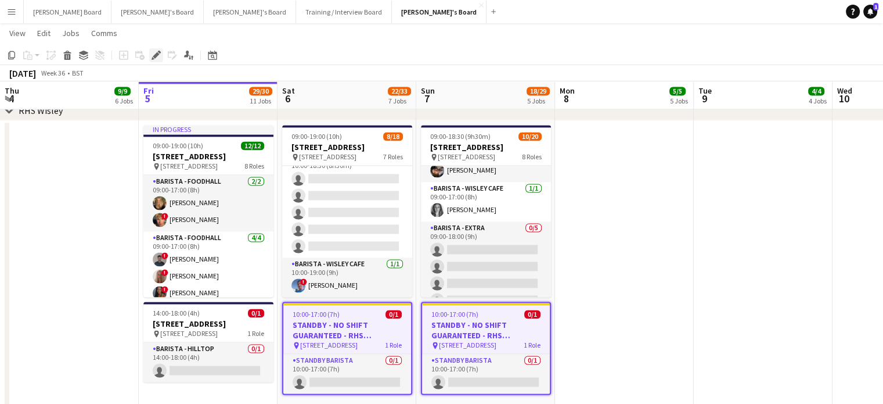
click at [158, 55] on icon at bounding box center [156, 55] width 6 height 6
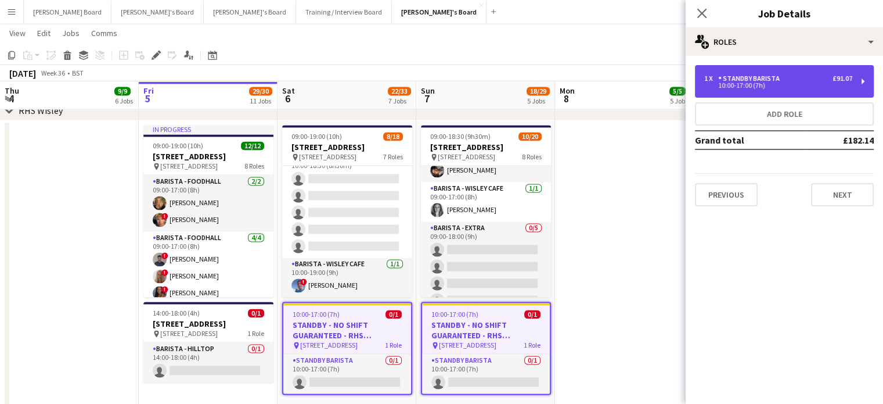
click at [783, 78] on div "1 x STANDBY BARISTA £91.07" at bounding box center [778, 78] width 148 height 8
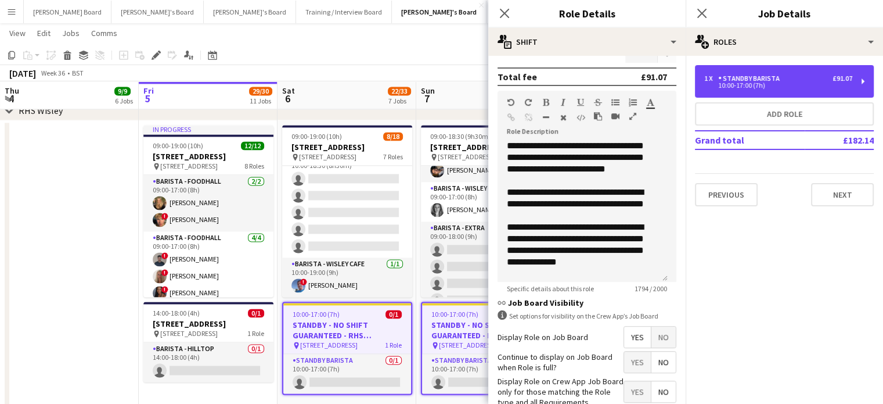
scroll to position [380, 0]
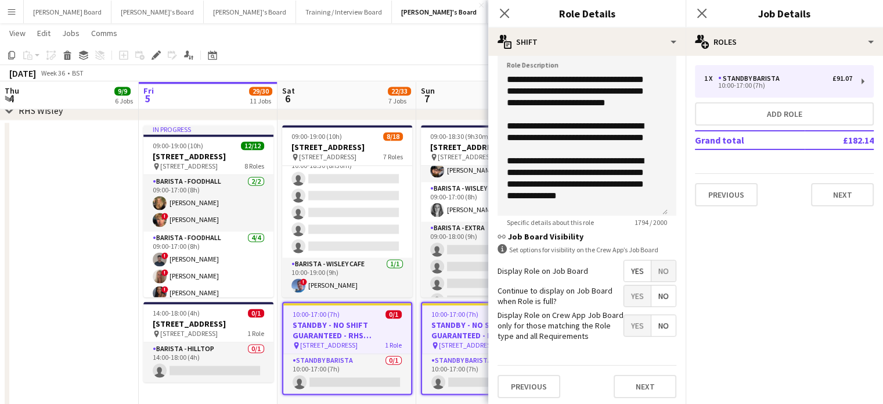
click at [659, 268] on span "No" at bounding box center [664, 270] width 24 height 21
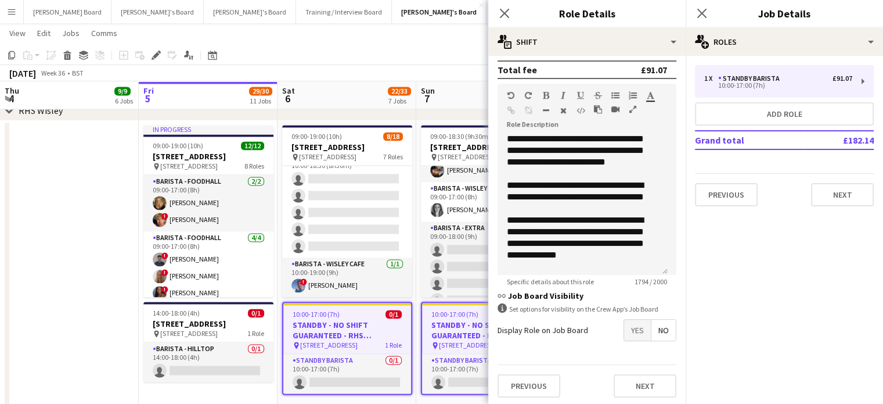
click at [81, 232] on app-date-cell at bounding box center [69, 404] width 139 height 569
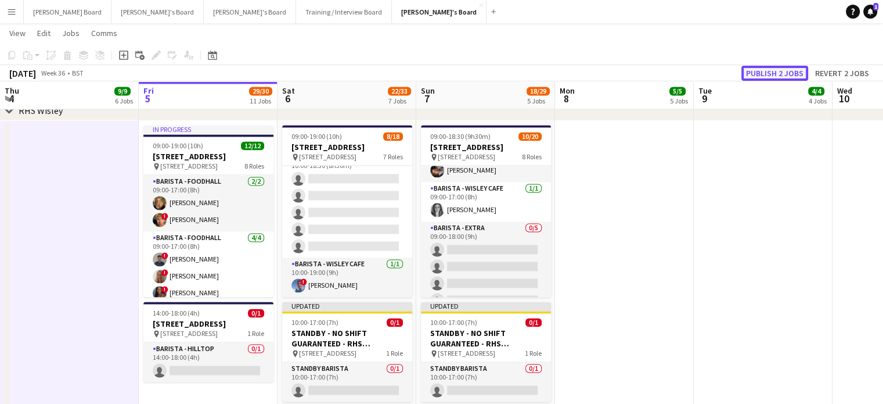
click at [785, 73] on button "Publish 2 jobs" at bounding box center [775, 73] width 67 height 15
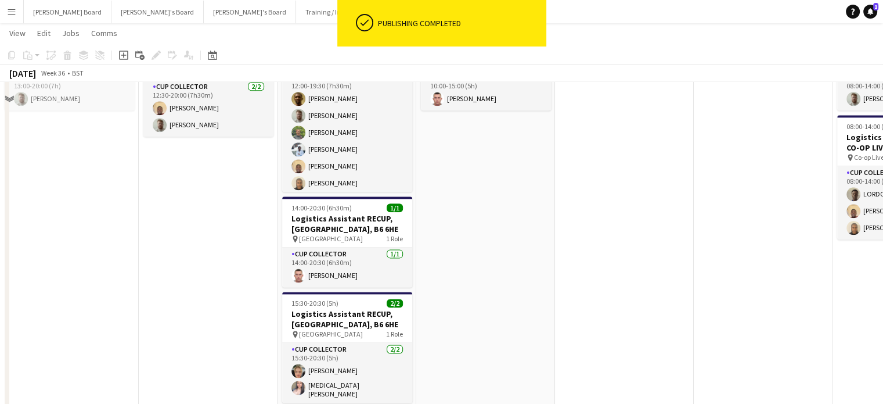
scroll to position [1394, 0]
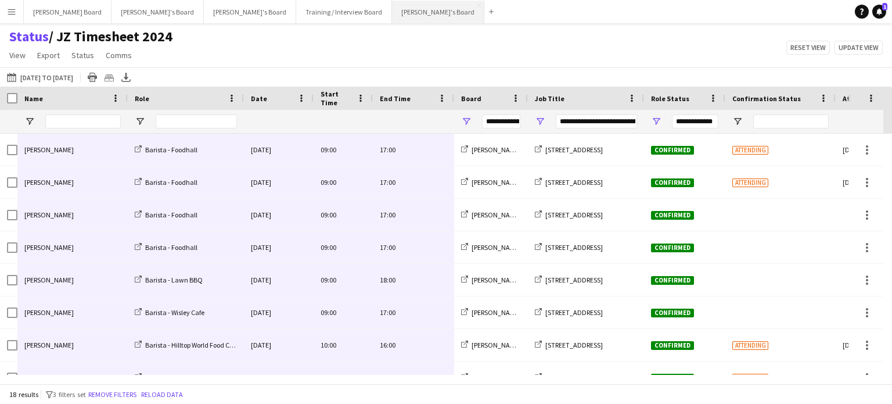
click at [392, 5] on button "Jakub's Board Close" at bounding box center [438, 12] width 92 height 23
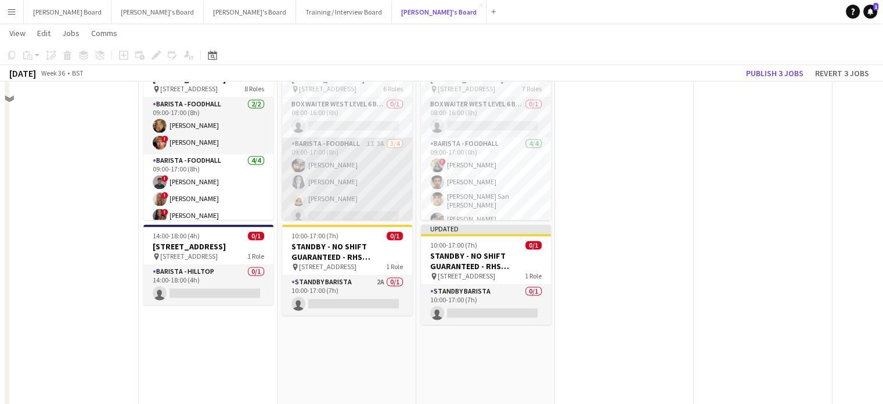
scroll to position [1703, 0]
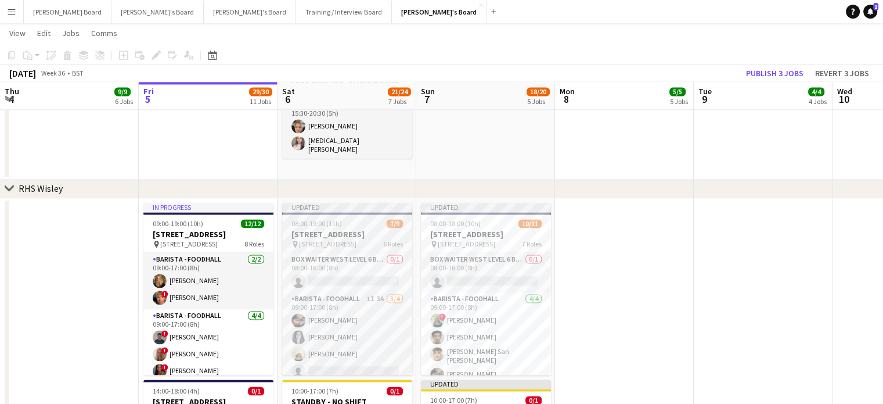
click at [337, 232] on h3 "[STREET_ADDRESS]" at bounding box center [347, 234] width 130 height 10
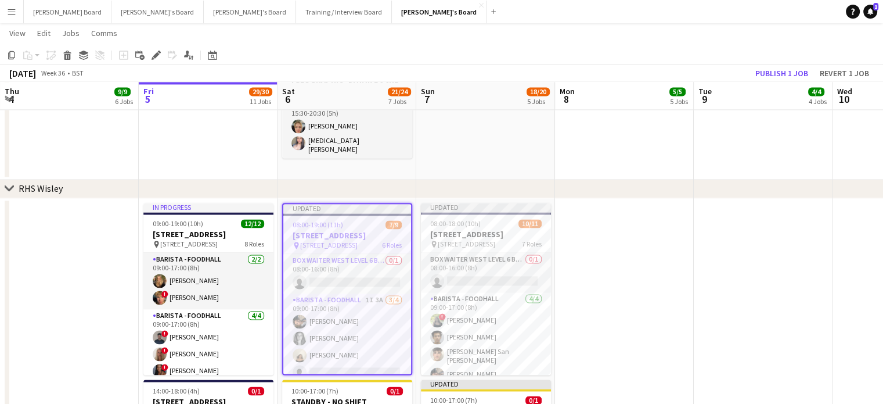
drag, startPoint x: 154, startPoint y: 54, endPoint x: 157, endPoint y: 64, distance: 10.8
click at [154, 55] on icon "Edit" at bounding box center [156, 55] width 9 height 9
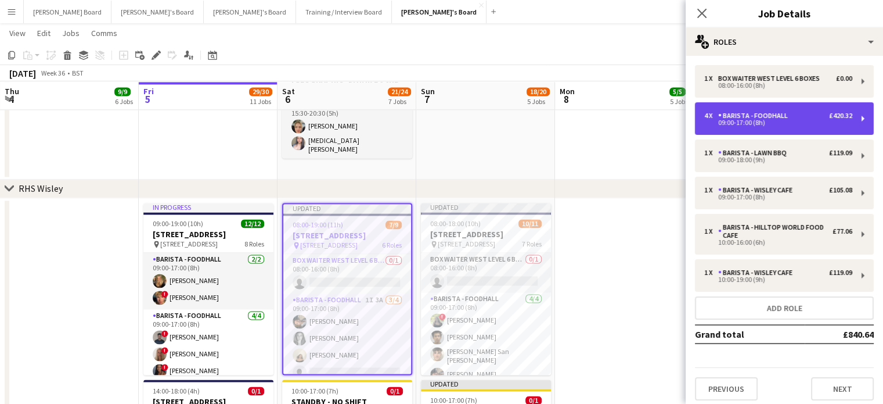
click at [774, 123] on div "09:00-17:00 (8h)" at bounding box center [778, 123] width 148 height 6
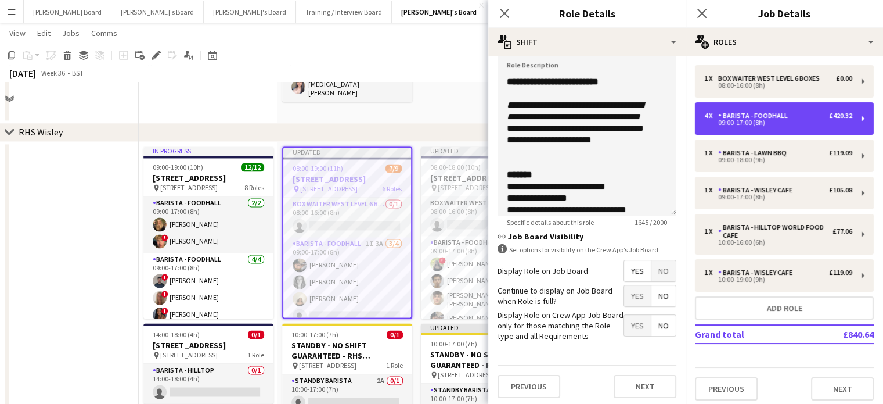
scroll to position [1781, 0]
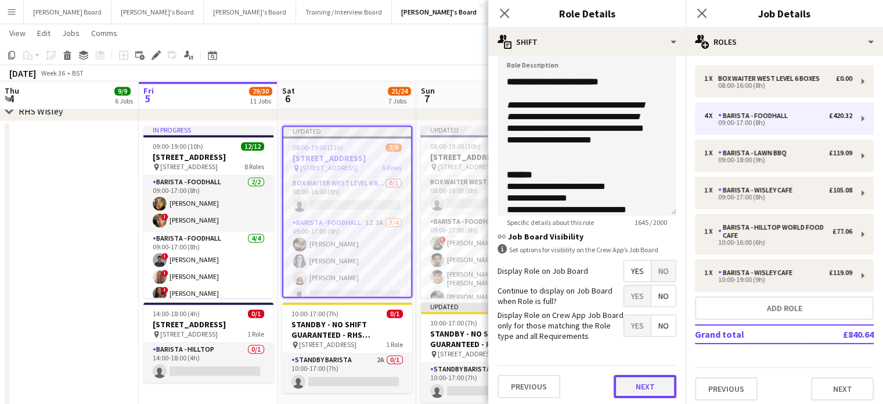
click at [649, 382] on button "Next" at bounding box center [645, 386] width 63 height 23
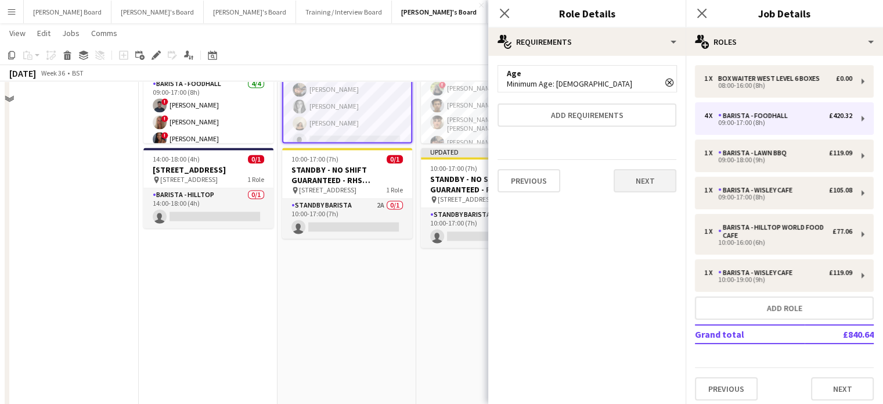
scroll to position [1936, 0]
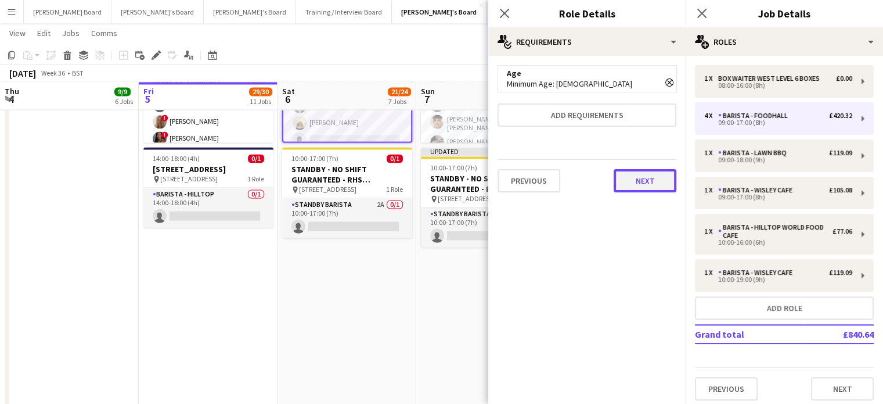
click at [651, 184] on button "Next" at bounding box center [645, 180] width 63 height 23
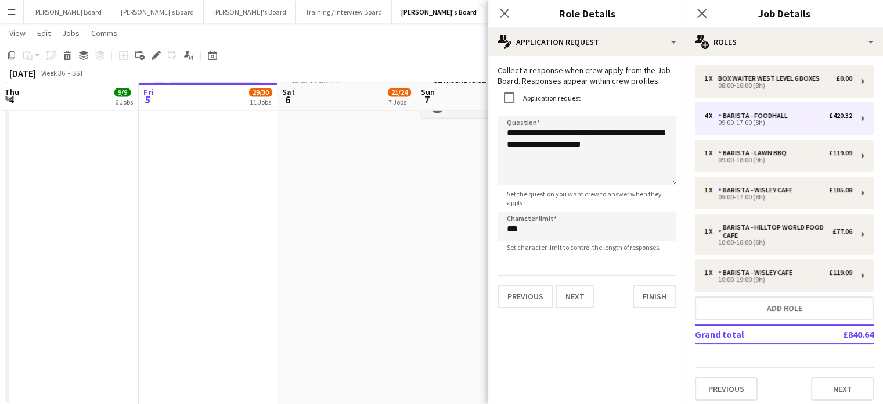
scroll to position [2066, 0]
drag, startPoint x: 655, startPoint y: 150, endPoint x: 495, endPoint y: 125, distance: 162.3
click at [496, 125] on form "**********" at bounding box center [586, 186] width 197 height 243
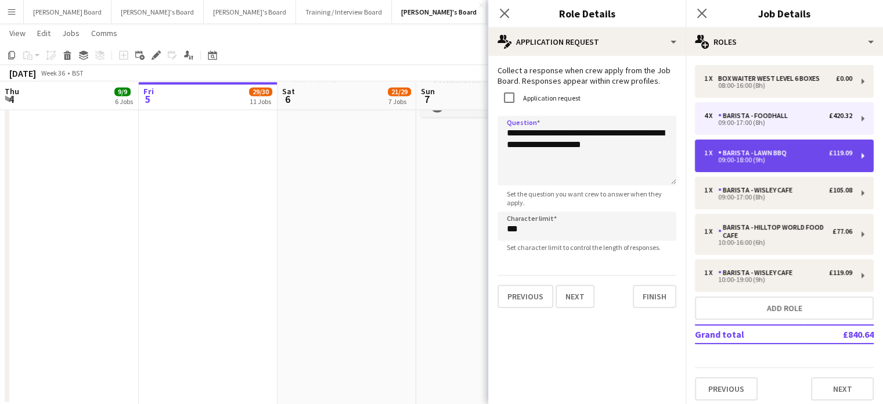
click at [743, 139] on div "1 x Barista - Lawn BBQ £119.09 09:00-18:00 (9h)" at bounding box center [784, 155] width 179 height 33
type input "**********"
type input "*****"
type input "*"
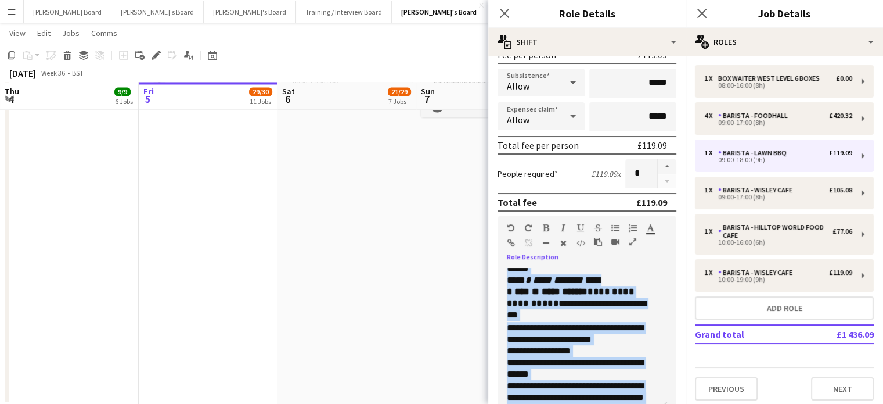
scroll to position [0, 0]
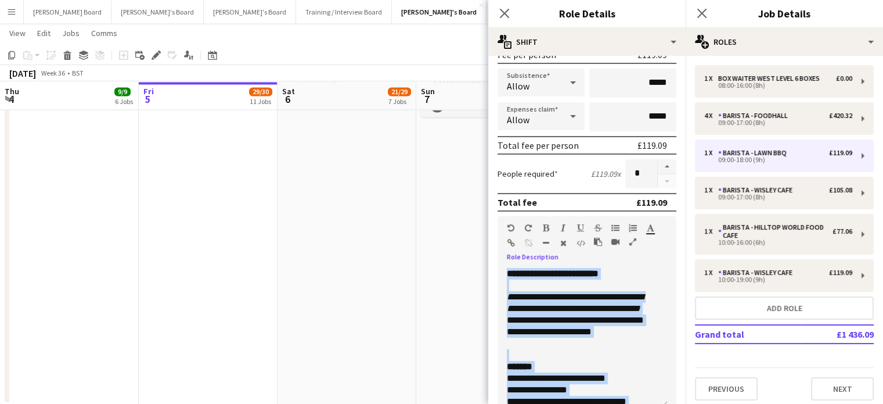
drag, startPoint x: 614, startPoint y: 201, endPoint x: 495, endPoint y: 270, distance: 137.7
click at [495, 270] on form "**********" at bounding box center [586, 238] width 197 height 722
copy div "**********"
